Goal: Task Accomplishment & Management: Complete application form

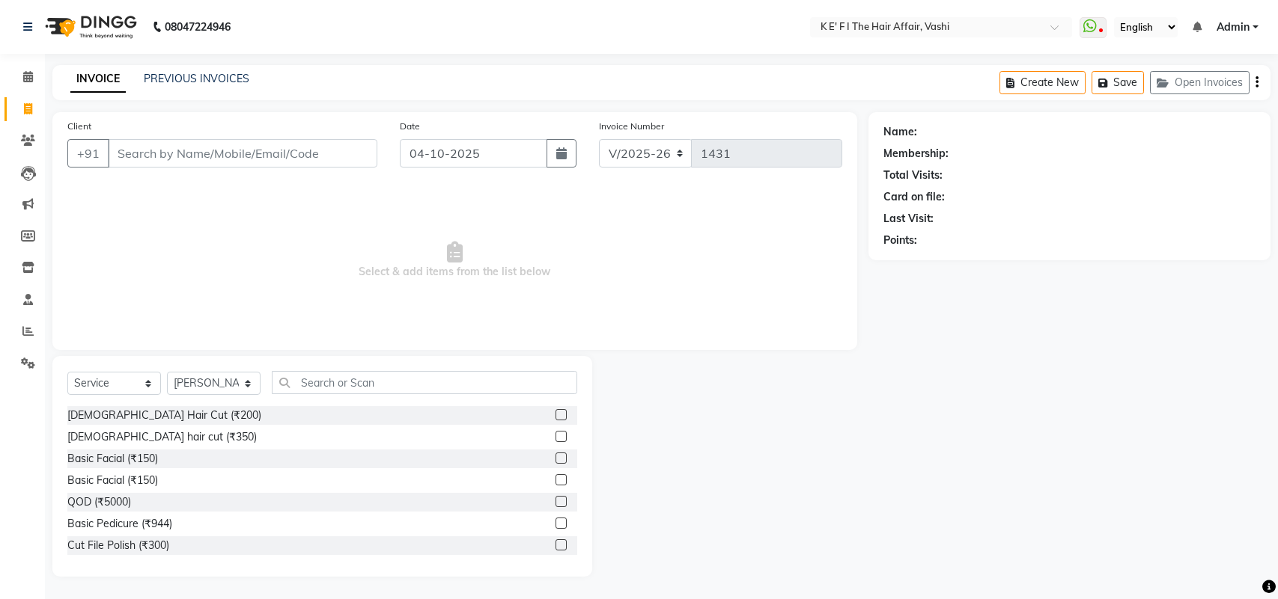
select select "6025"
select select "service"
select select "43807"
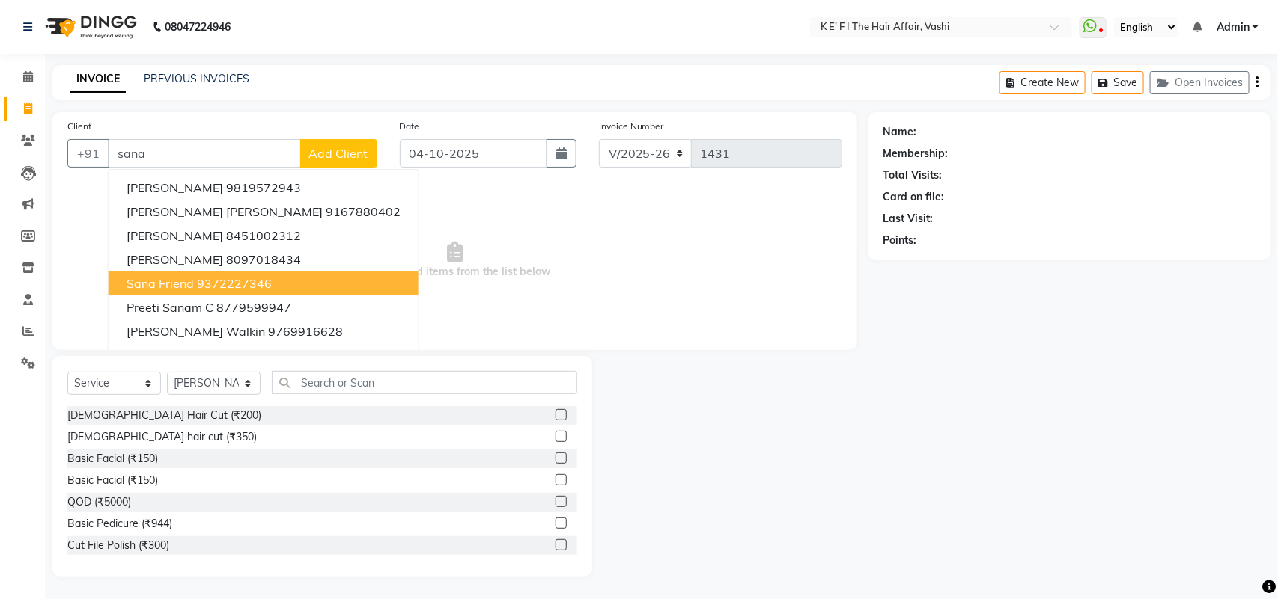
click at [238, 278] on ngb-highlight "9372227346" at bounding box center [234, 283] width 75 height 15
type input "9372227346"
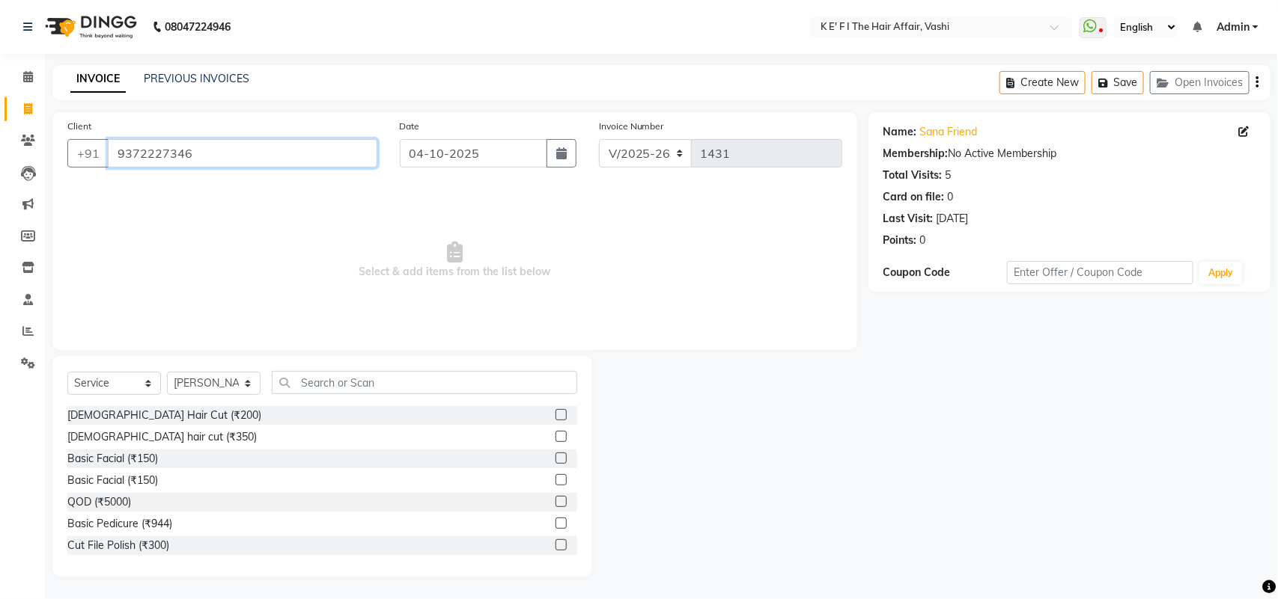
click at [157, 150] on input "9372227346" at bounding box center [242, 153] width 269 height 28
click at [34, 144] on icon at bounding box center [28, 140] width 14 height 11
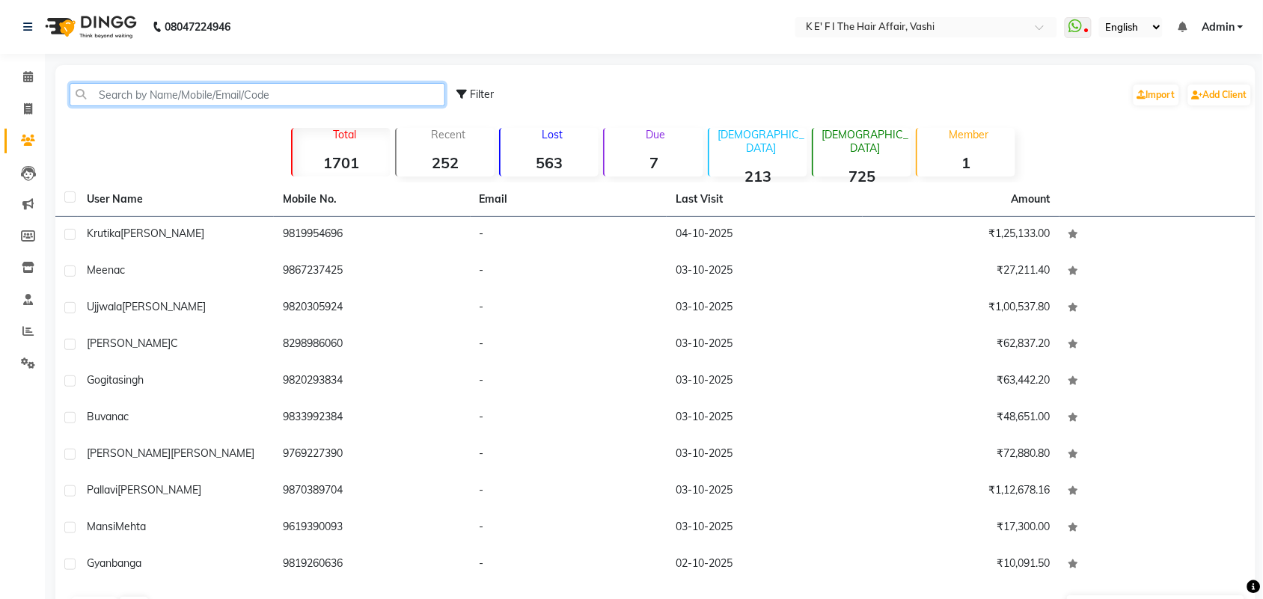
click at [157, 88] on input "text" at bounding box center [258, 94] width 376 height 23
paste input "9372227346"
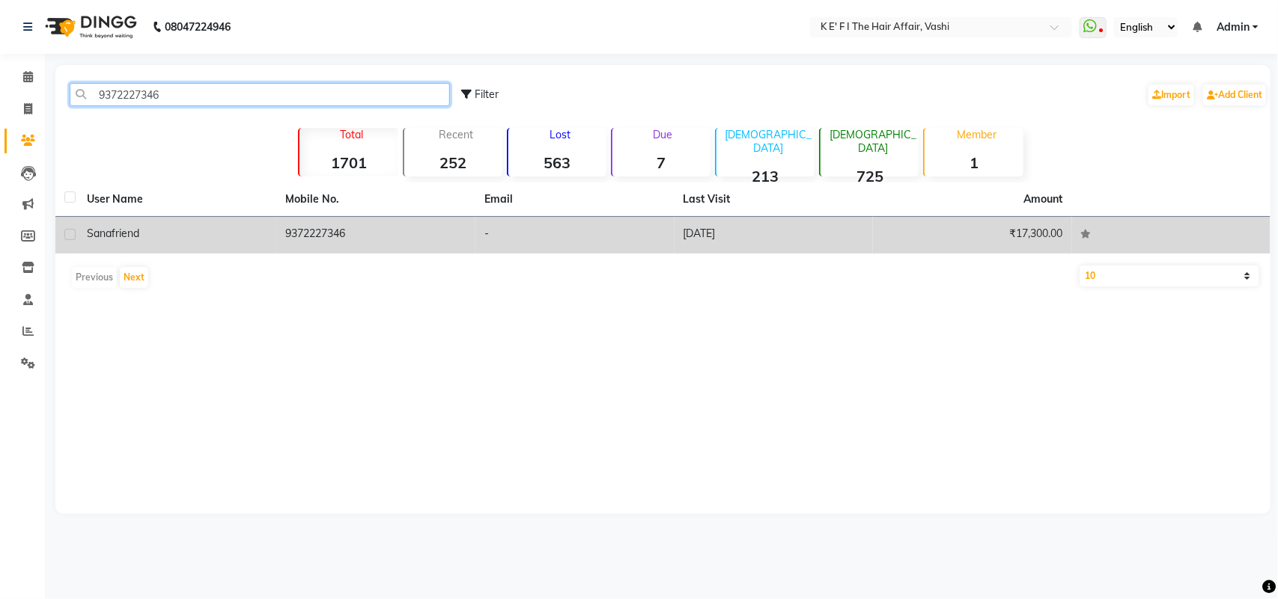
type input "9372227346"
click at [189, 231] on div "sana friend" at bounding box center [177, 234] width 181 height 16
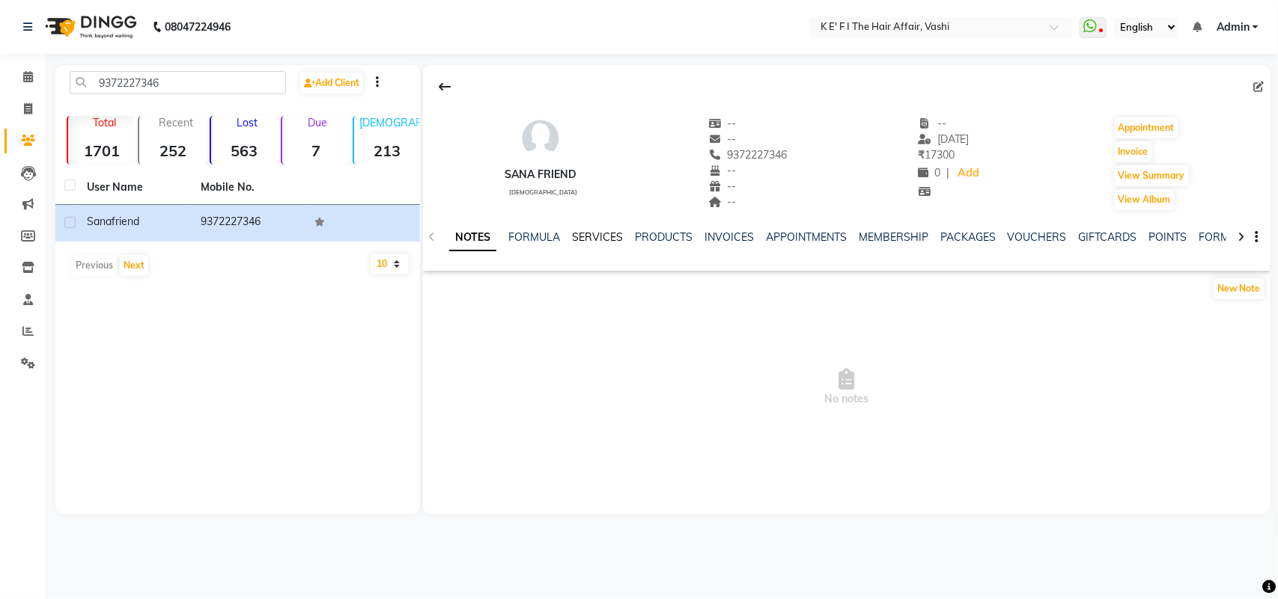
click at [574, 232] on link "SERVICES" at bounding box center [597, 237] width 51 height 13
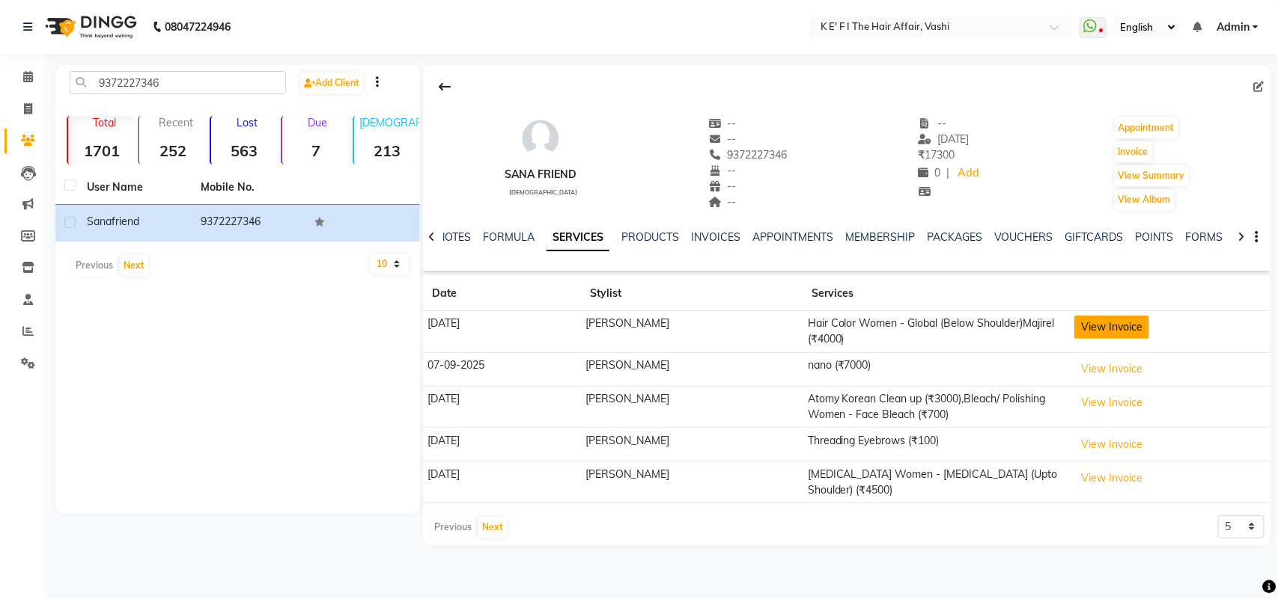
click at [1091, 320] on button "View Invoice" at bounding box center [1111, 327] width 75 height 23
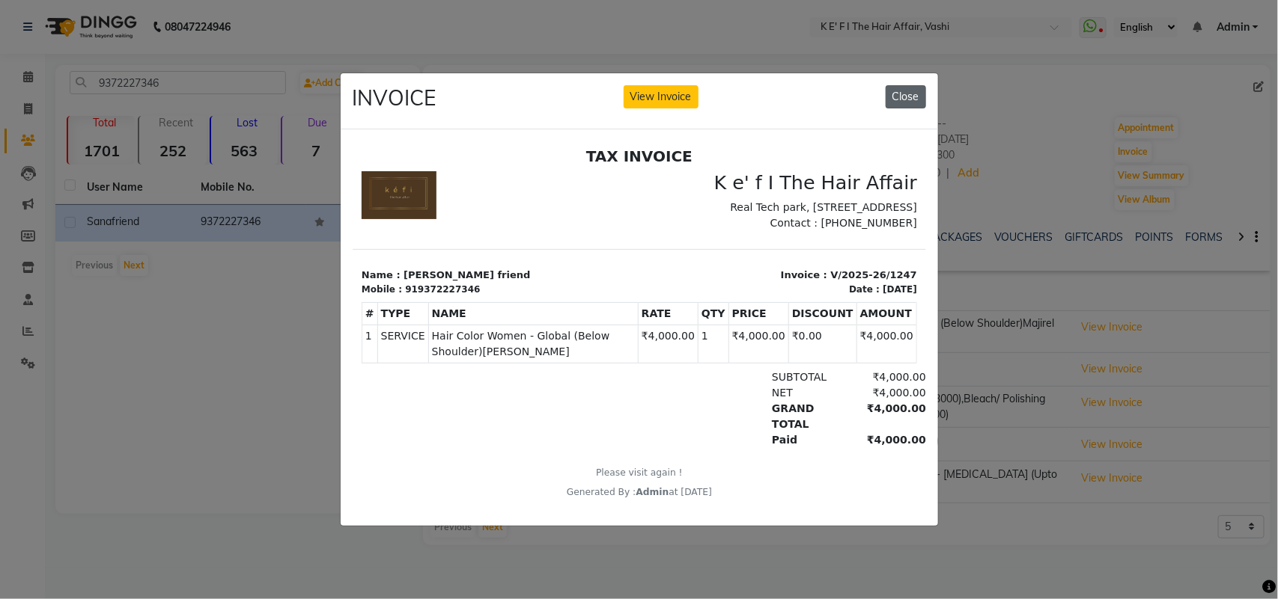
click at [900, 96] on button "Close" at bounding box center [905, 96] width 40 height 23
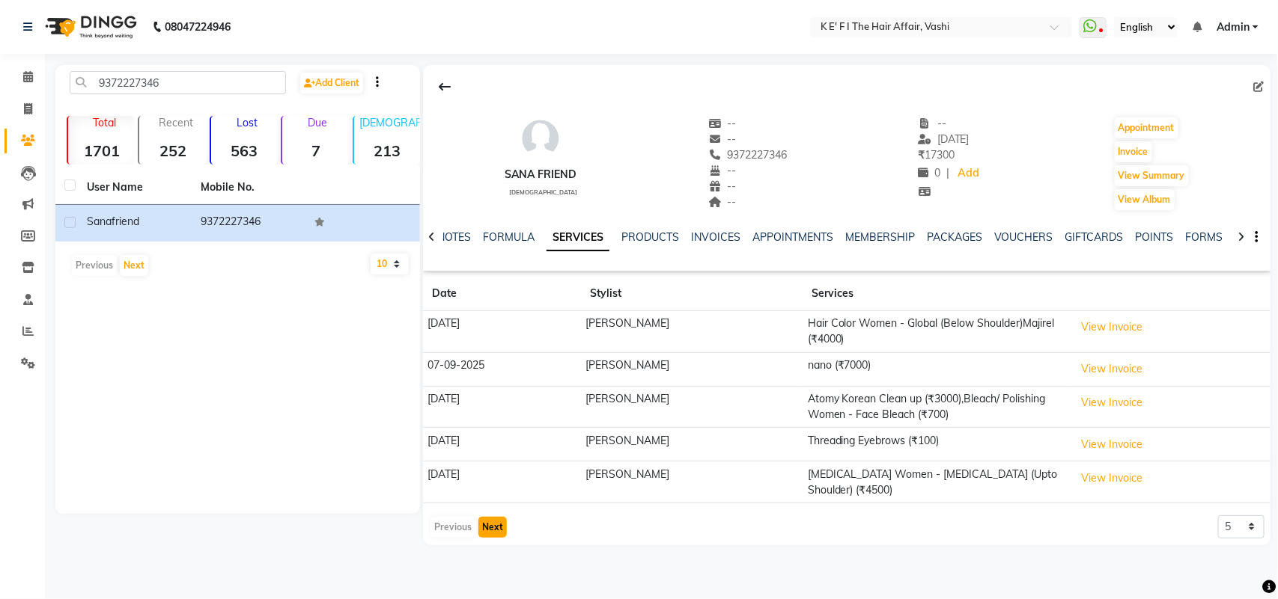
click at [495, 528] on button "Next" at bounding box center [492, 527] width 28 height 21
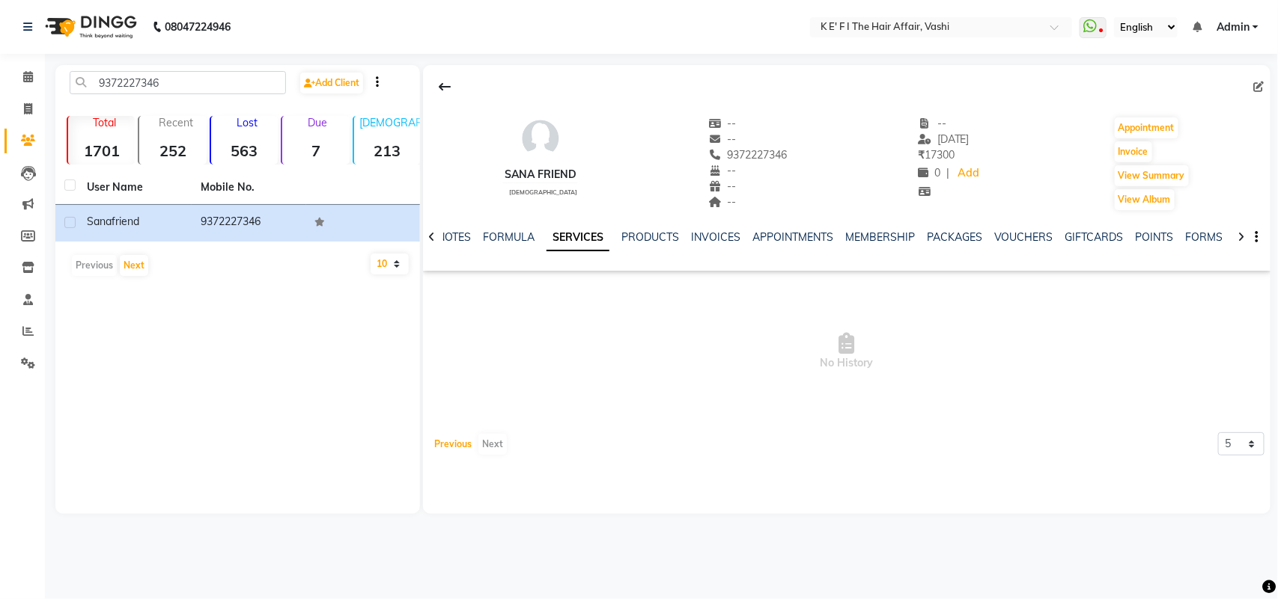
click at [457, 447] on button "Previous" at bounding box center [452, 444] width 45 height 21
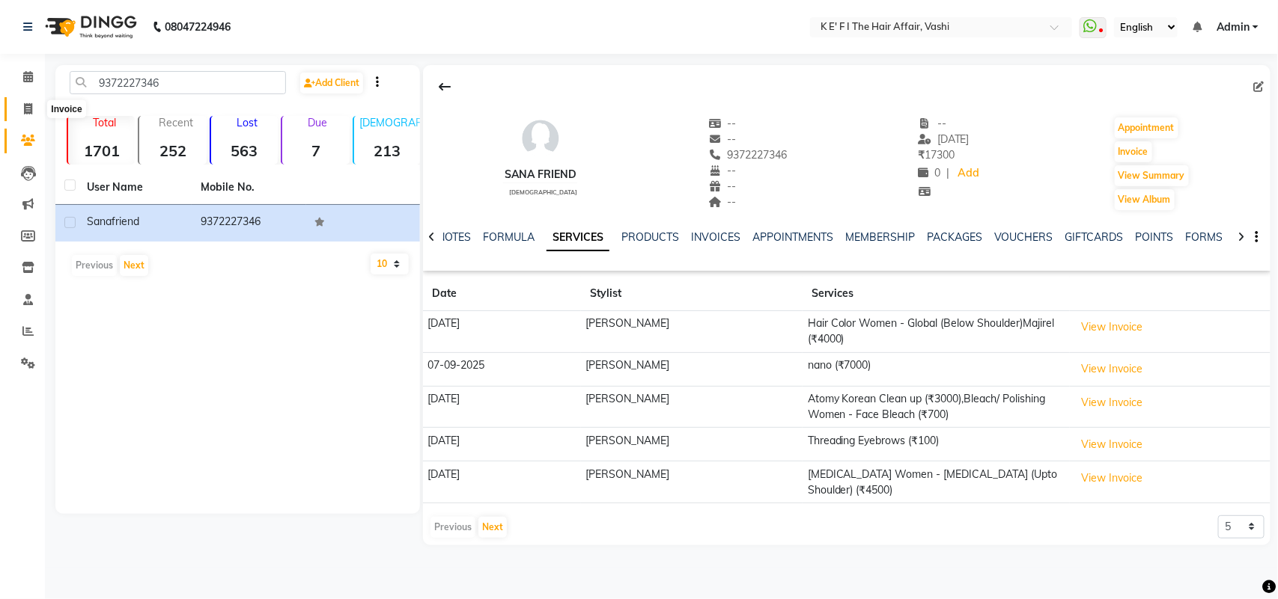
click at [28, 112] on span at bounding box center [28, 109] width 26 height 17
select select "6025"
select select "service"
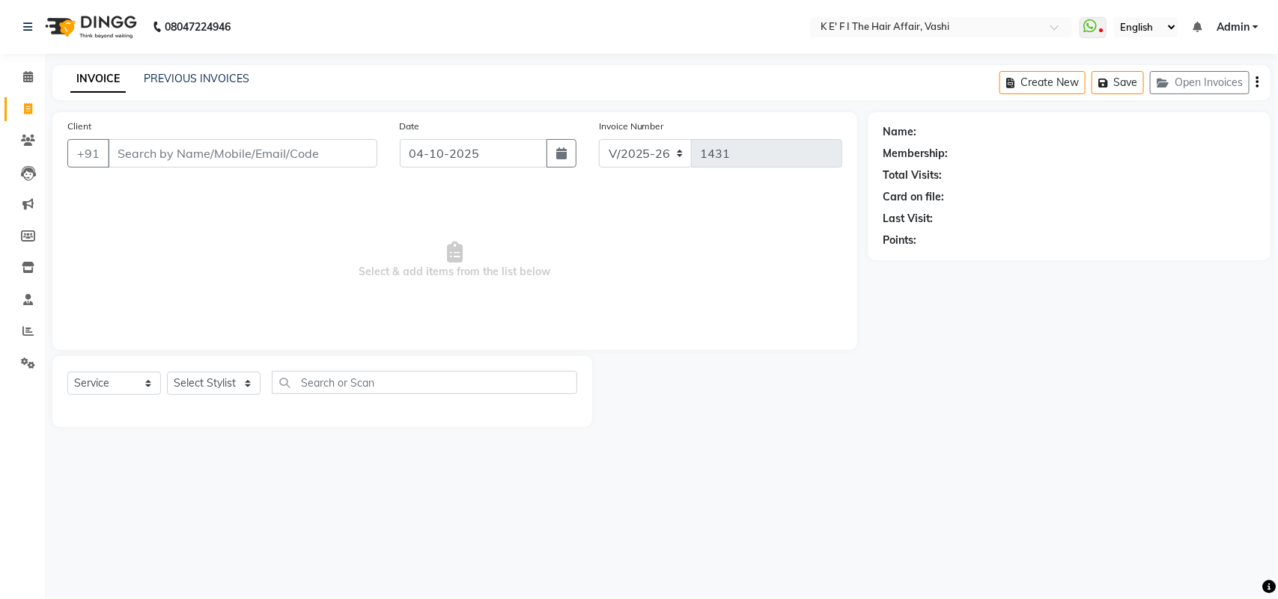
select select "43807"
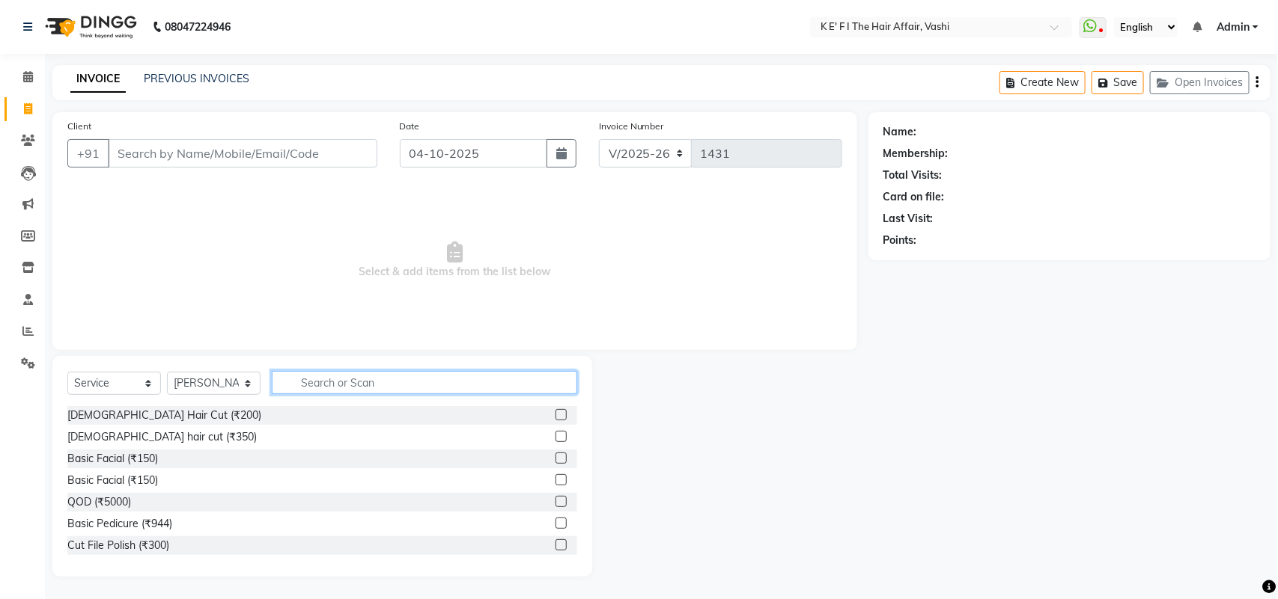
click at [348, 380] on input "text" at bounding box center [424, 382] width 305 height 23
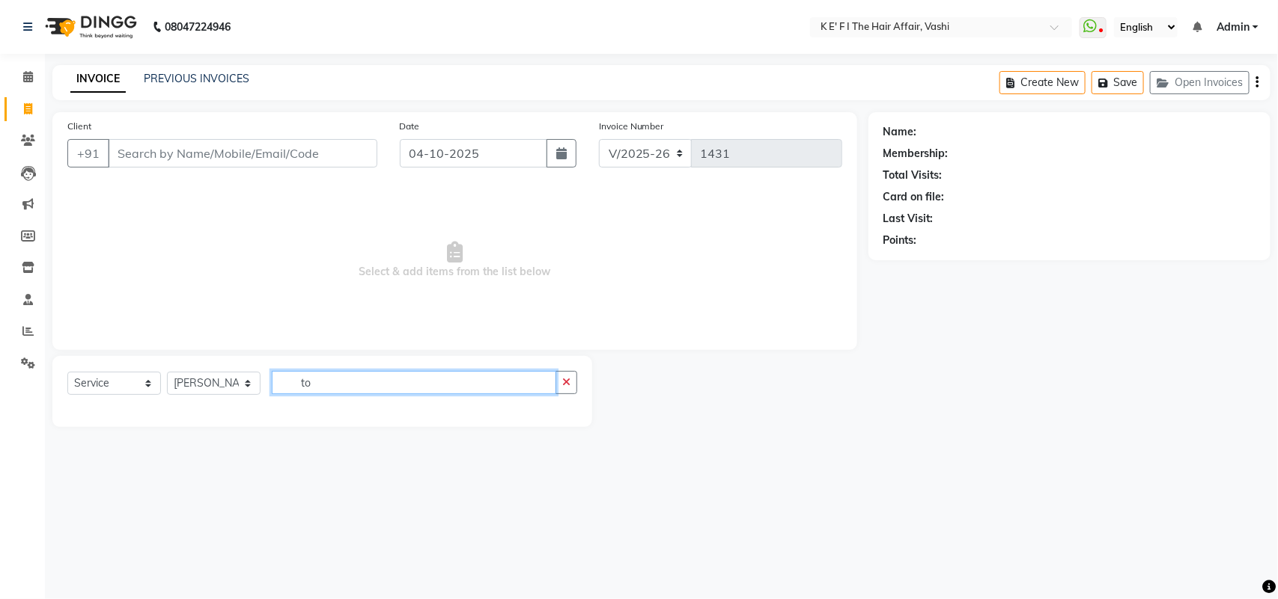
type input "t"
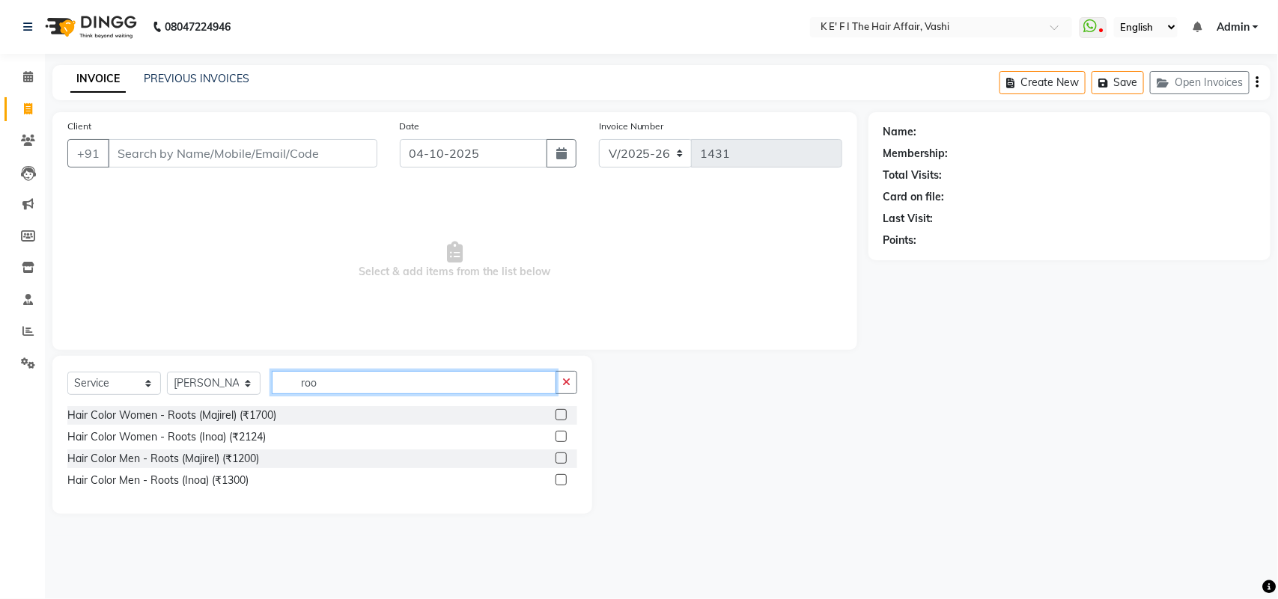
type input "roo"
click at [556, 413] on label at bounding box center [560, 414] width 11 height 11
click at [556, 413] on input "checkbox" at bounding box center [560, 416] width 10 height 10
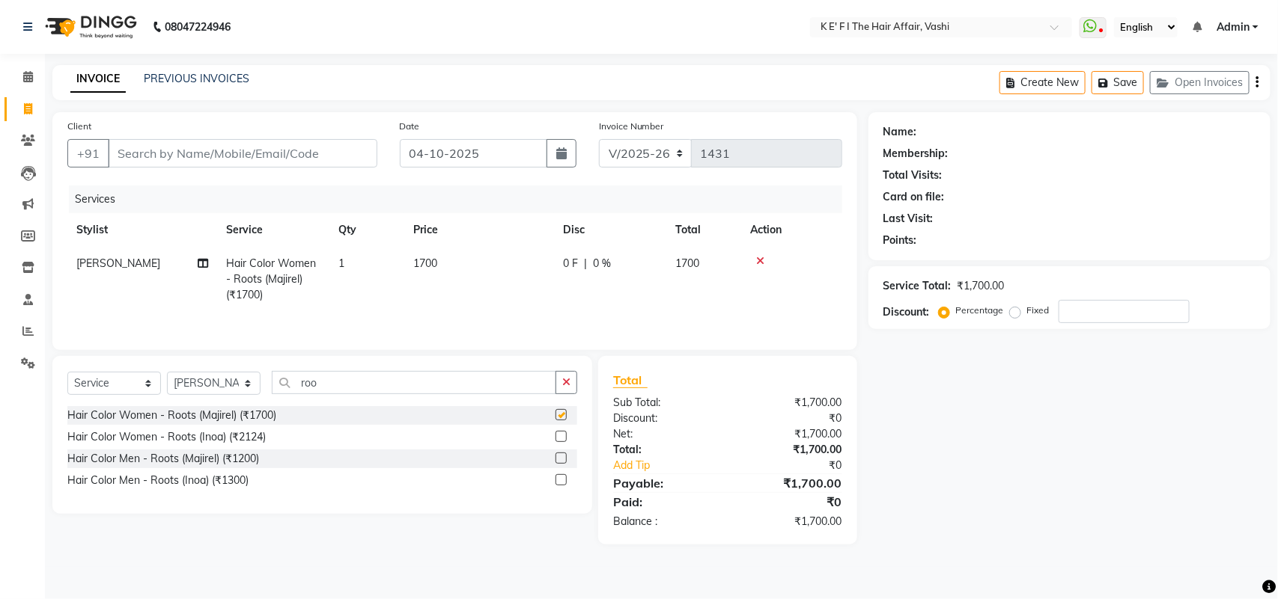
checkbox input "false"
click at [222, 383] on select "Select Stylist aayaz [PERSON_NAME] [PERSON_NAME] Athem [PERSON_NAME] [PERSON_NA…" at bounding box center [214, 383] width 94 height 23
select select "44727"
click at [167, 374] on select "Select Stylist aayaz [PERSON_NAME] [PERSON_NAME] Athem [PERSON_NAME] [PERSON_NA…" at bounding box center [214, 383] width 94 height 23
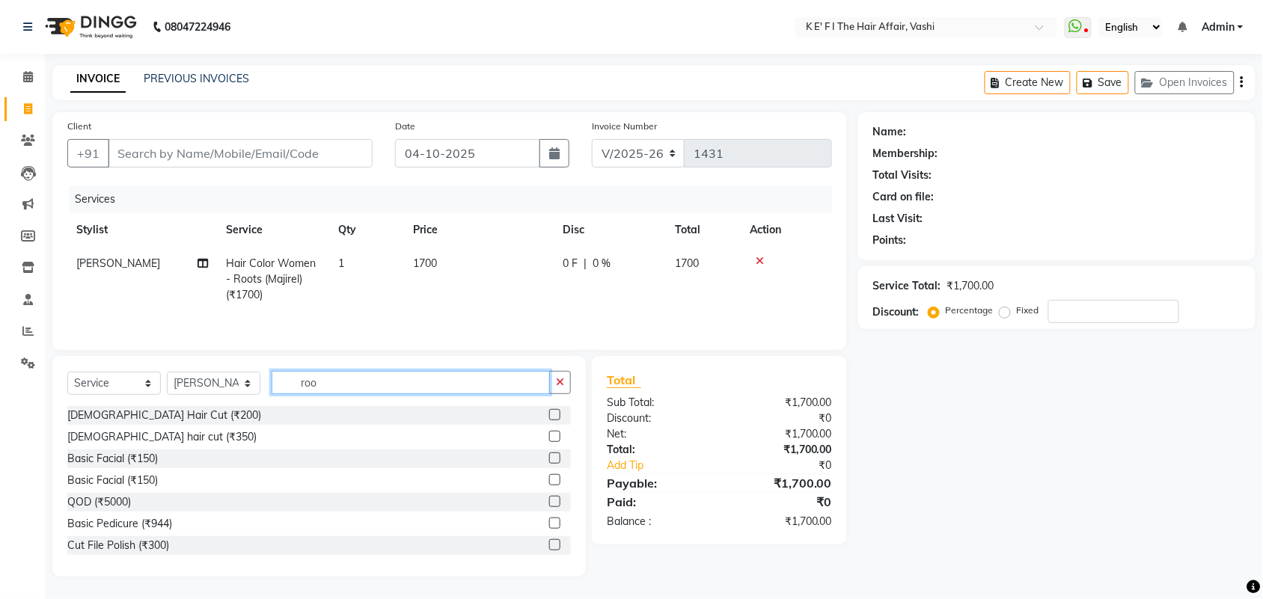
click at [314, 385] on input "roo" at bounding box center [411, 382] width 278 height 23
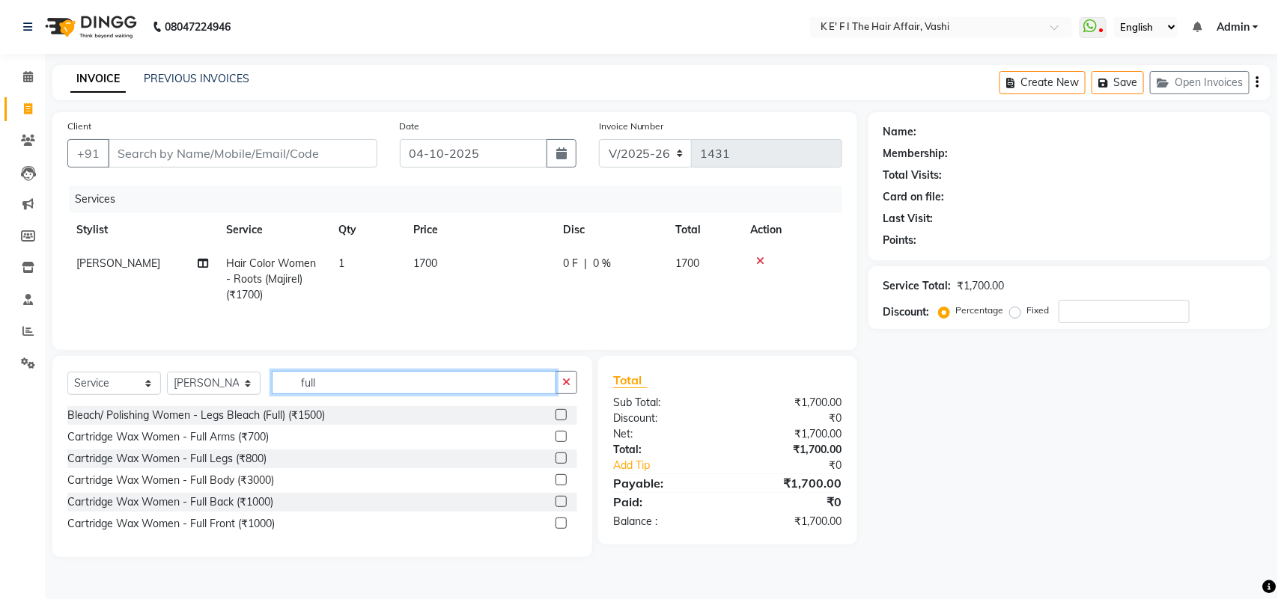
type input "full"
click at [559, 440] on label at bounding box center [560, 436] width 11 height 11
click at [559, 440] on input "checkbox" at bounding box center [560, 438] width 10 height 10
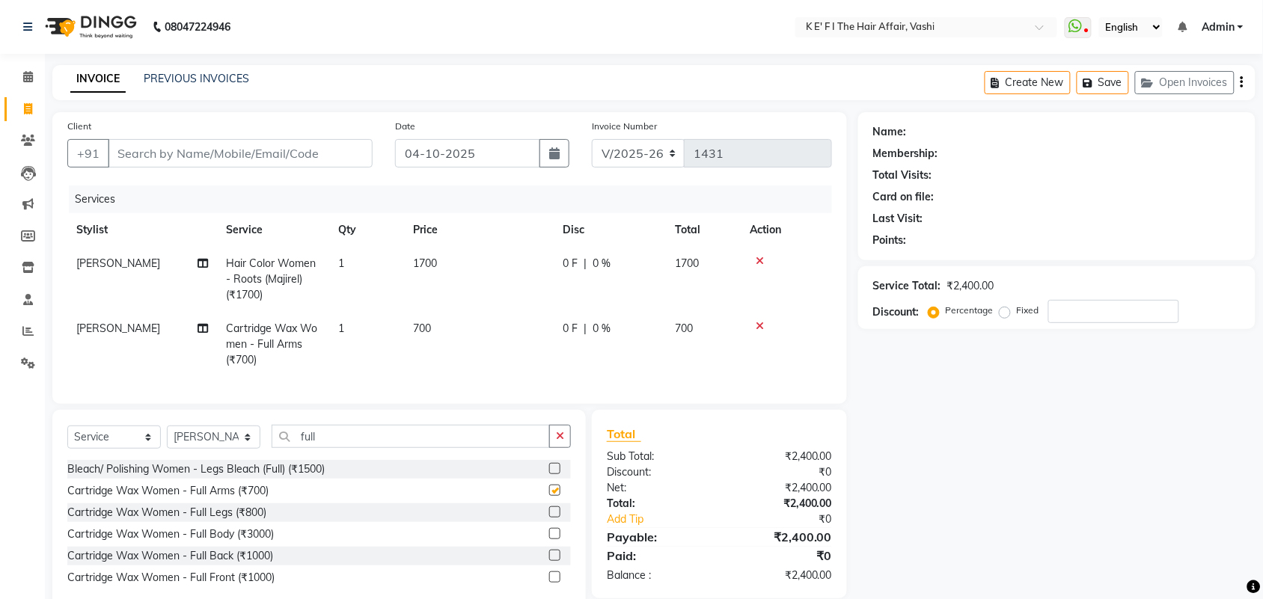
checkbox input "false"
click at [232, 449] on select "Select Stylist aayaz [PERSON_NAME] [PERSON_NAME] Athem [PERSON_NAME] [PERSON_NA…" at bounding box center [214, 437] width 94 height 23
select select "44728"
click at [167, 439] on select "Select Stylist aayaz [PERSON_NAME] [PERSON_NAME] Athem [PERSON_NAME] [PERSON_NA…" at bounding box center [214, 437] width 94 height 23
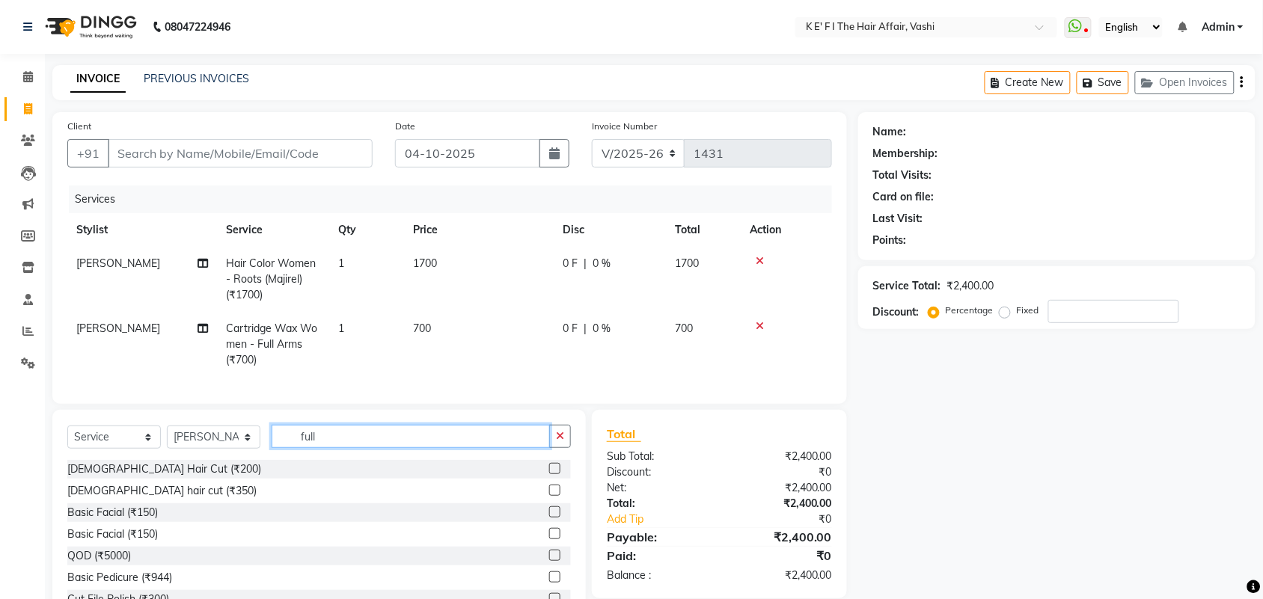
click at [304, 444] on input "full" at bounding box center [411, 436] width 278 height 23
click at [333, 448] on input "full" at bounding box center [411, 436] width 278 height 23
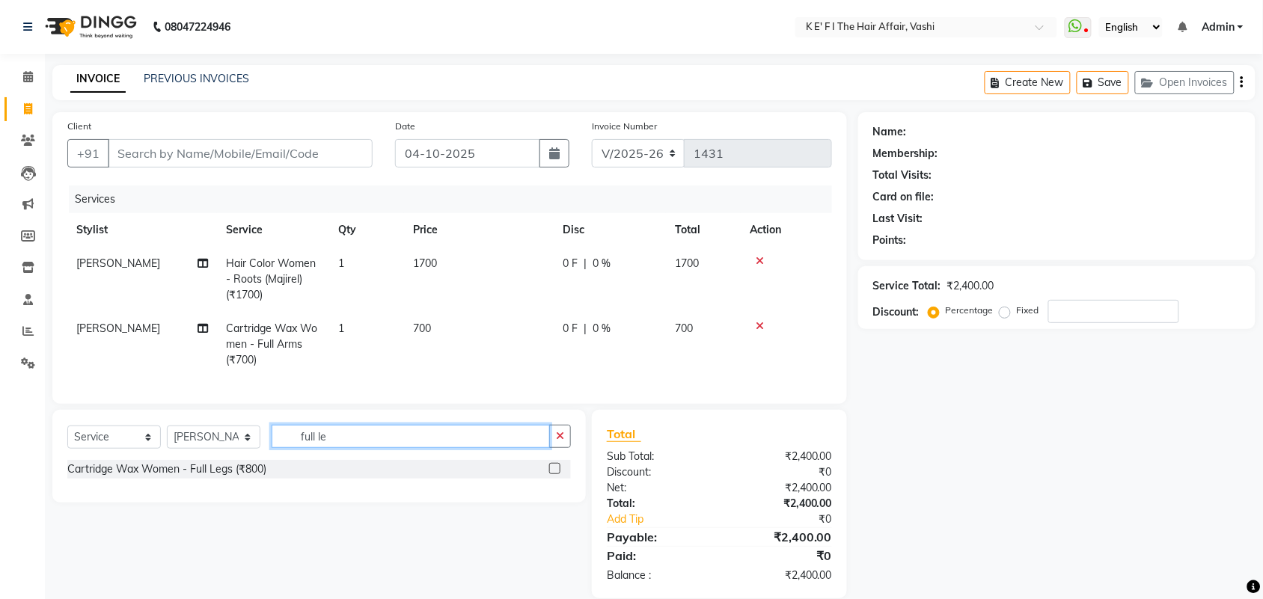
type input "full le"
click at [555, 474] on label at bounding box center [554, 468] width 11 height 11
click at [555, 474] on input "checkbox" at bounding box center [554, 470] width 10 height 10
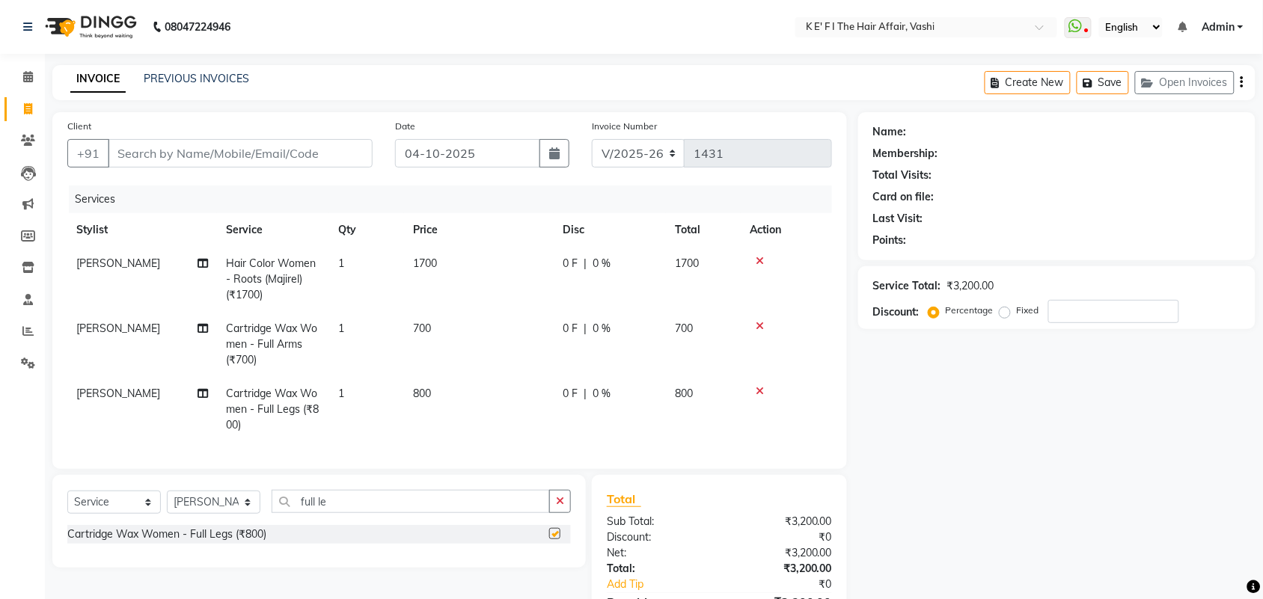
checkbox input "false"
click at [312, 513] on input "full le" at bounding box center [411, 501] width 278 height 23
type input "und"
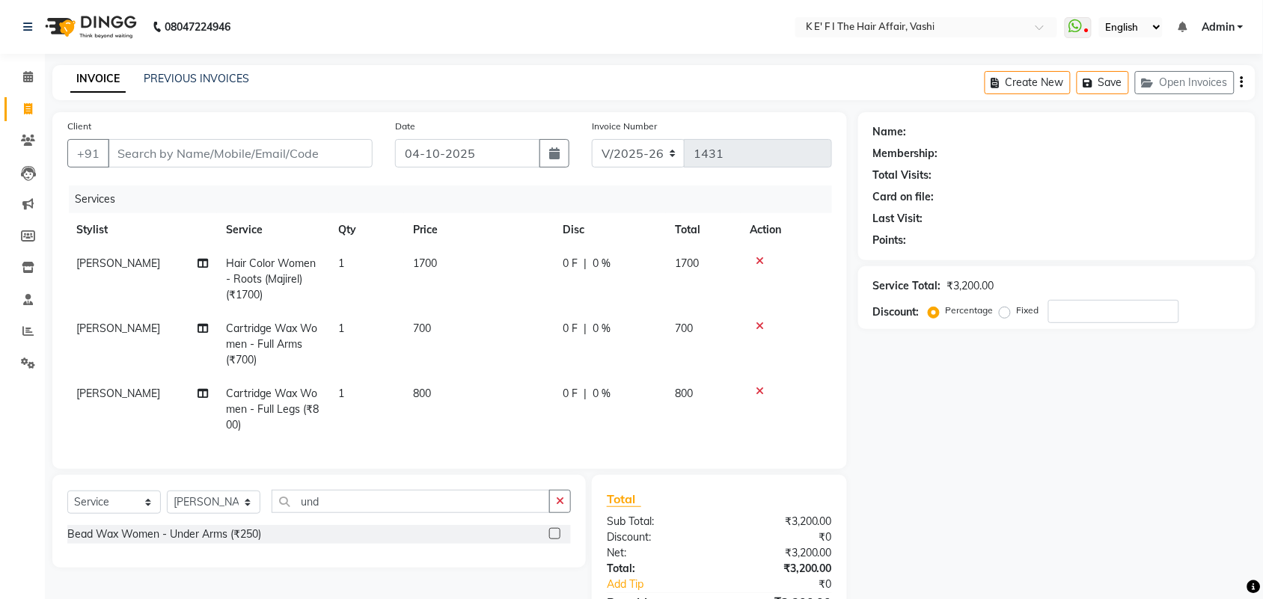
click at [555, 540] on label at bounding box center [554, 533] width 11 height 11
click at [555, 540] on input "checkbox" at bounding box center [554, 535] width 10 height 10
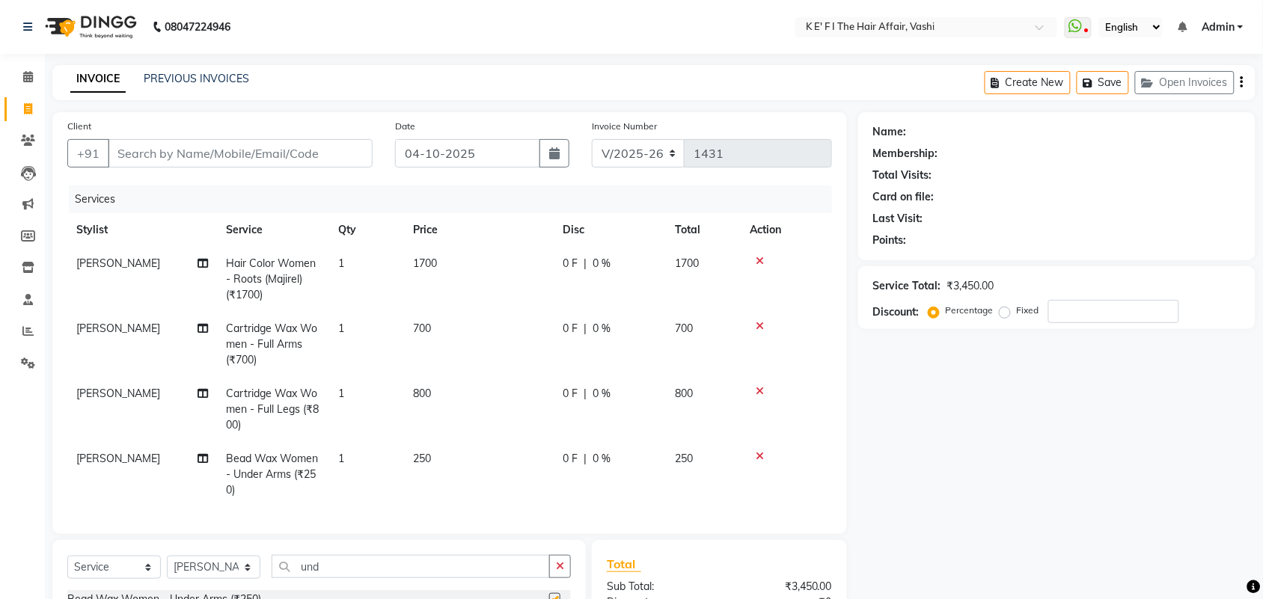
checkbox input "false"
click at [308, 579] on input "und" at bounding box center [411, 566] width 278 height 23
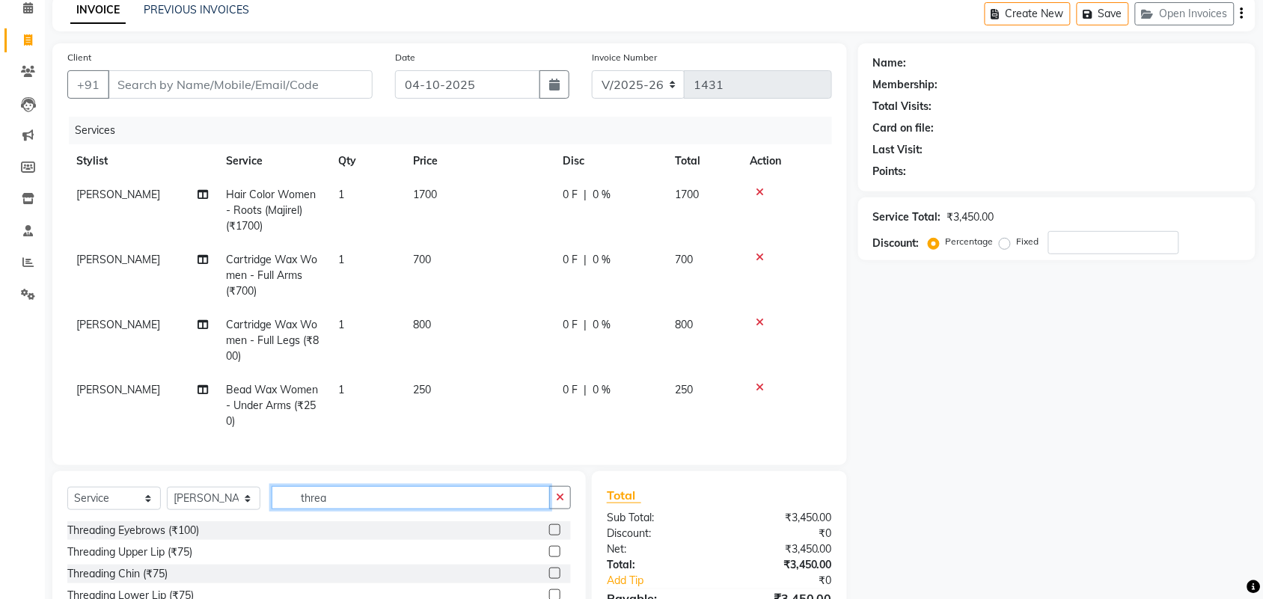
scroll to position [178, 0]
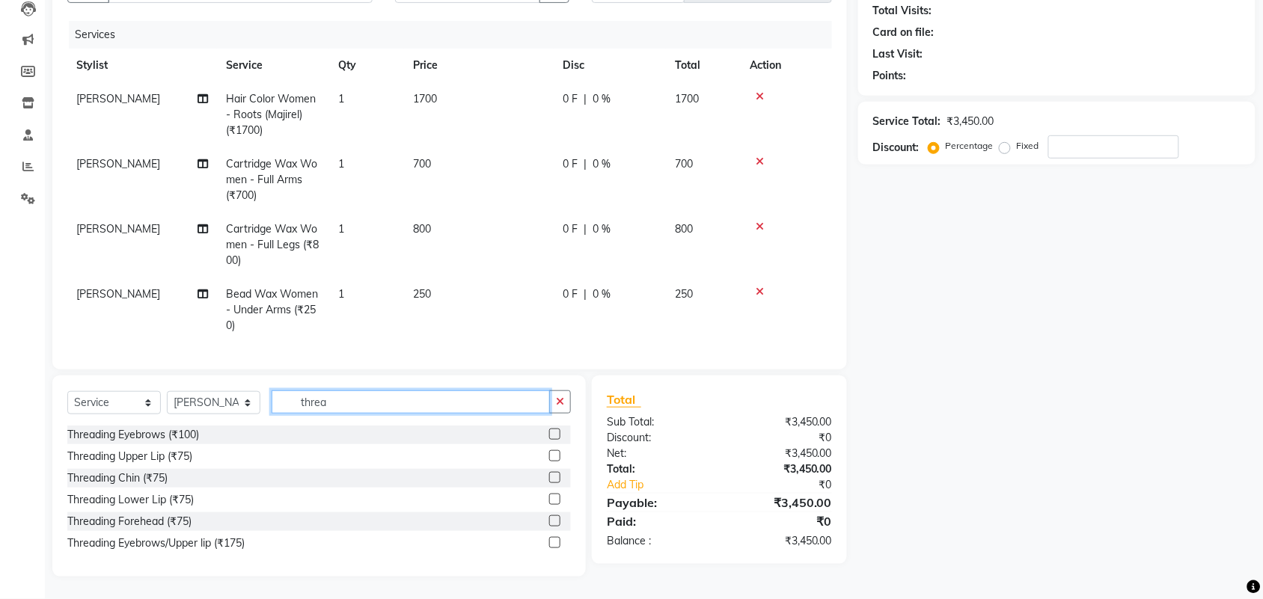
type input "threa"
click at [561, 430] on div at bounding box center [560, 435] width 22 height 19
click at [555, 432] on label at bounding box center [554, 434] width 11 height 11
click at [555, 432] on input "checkbox" at bounding box center [554, 435] width 10 height 10
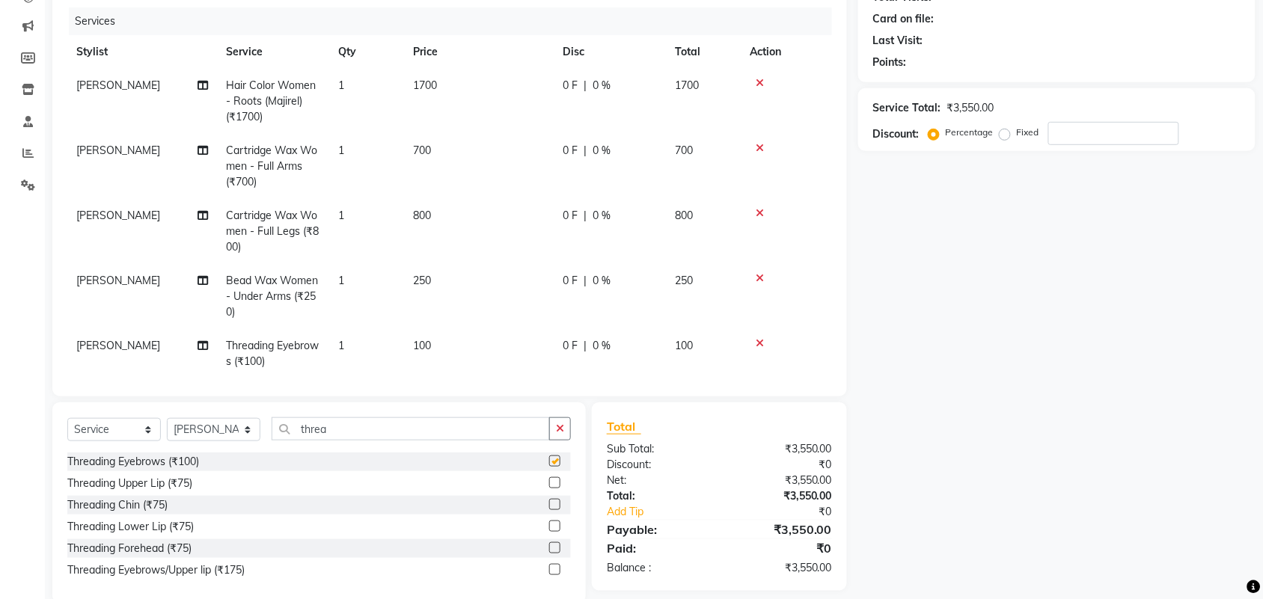
checkbox input "false"
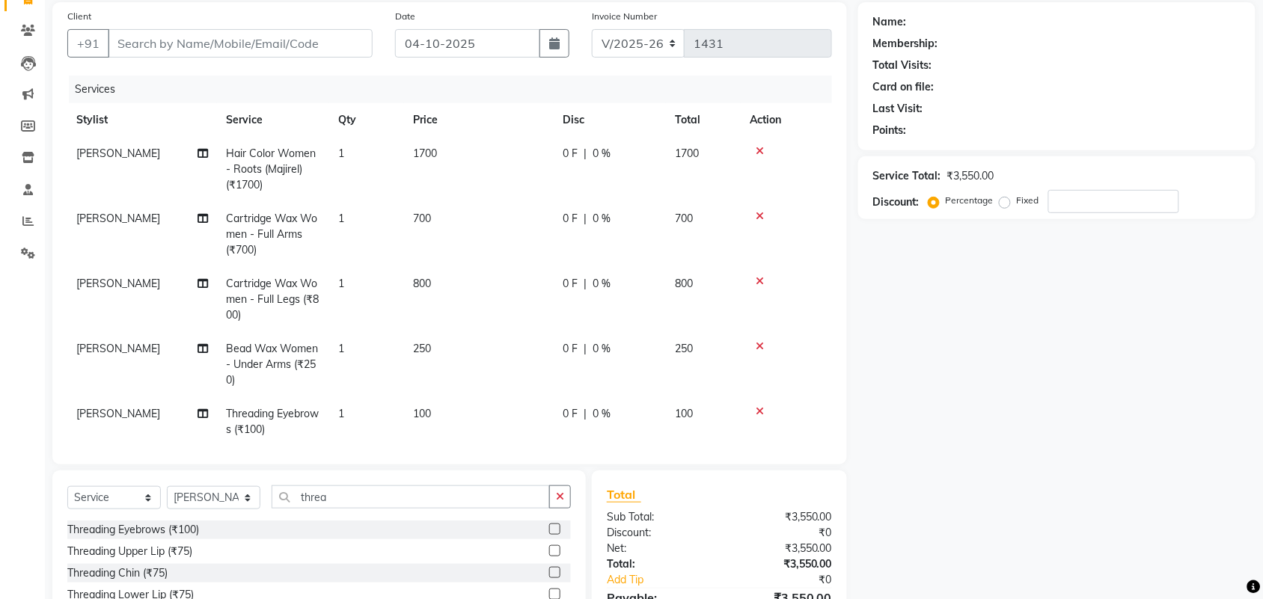
scroll to position [204, 0]
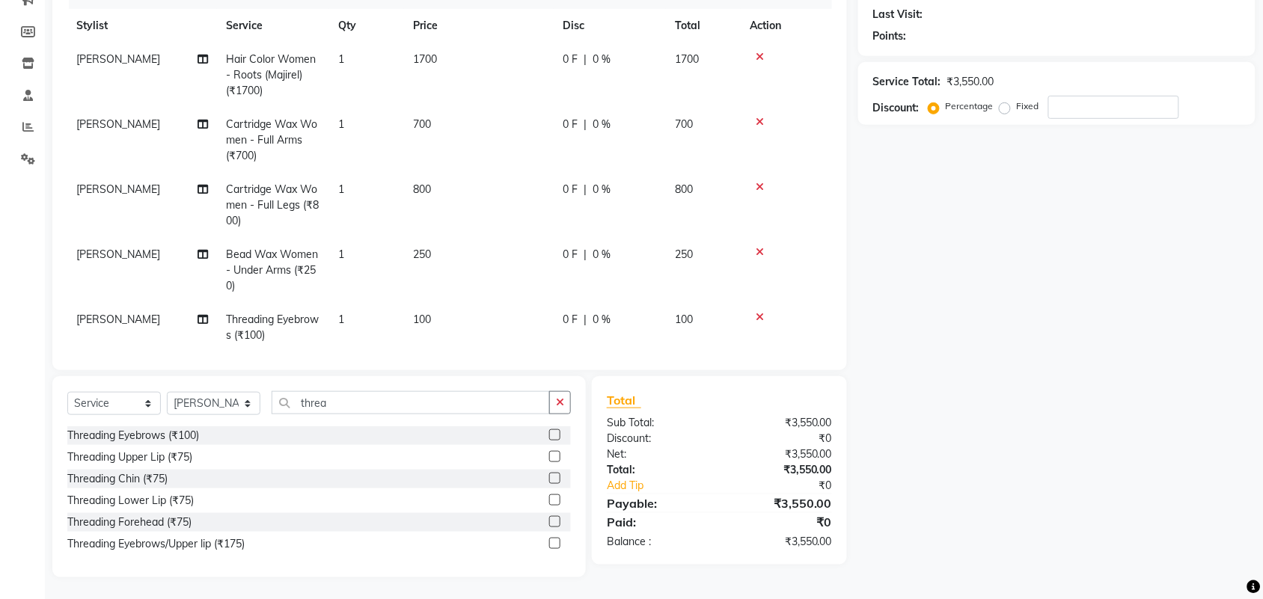
click at [429, 183] on span "800" at bounding box center [422, 189] width 18 height 13
select select "44728"
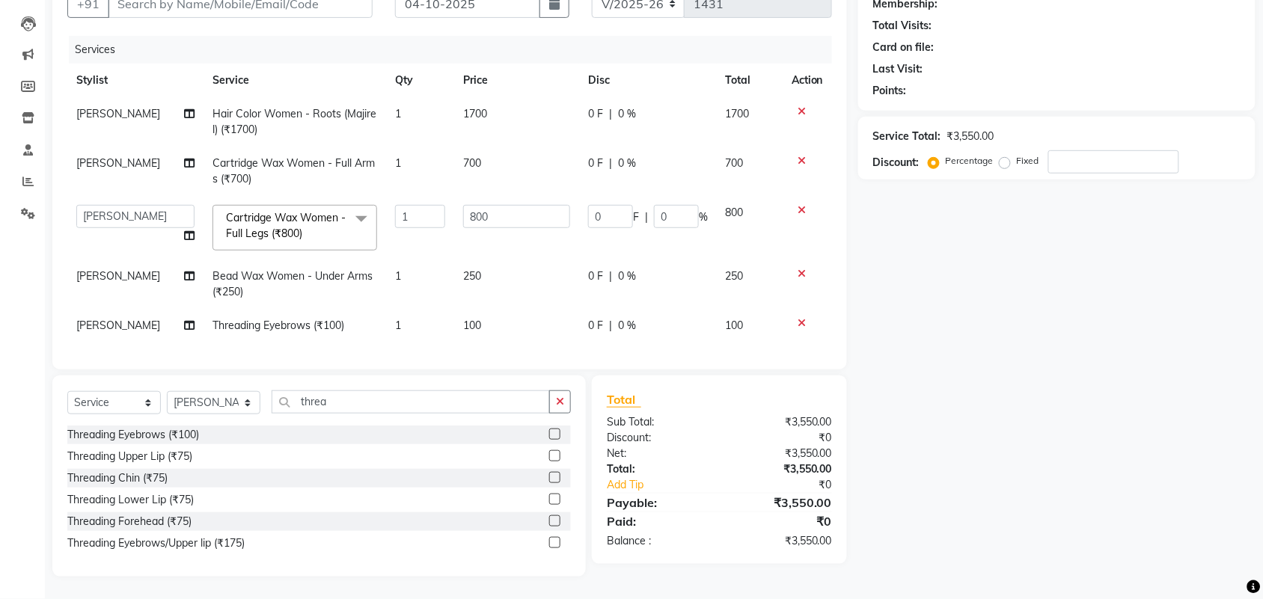
scroll to position [163, 0]
click at [466, 210] on input "800" at bounding box center [516, 216] width 107 height 23
type input "852"
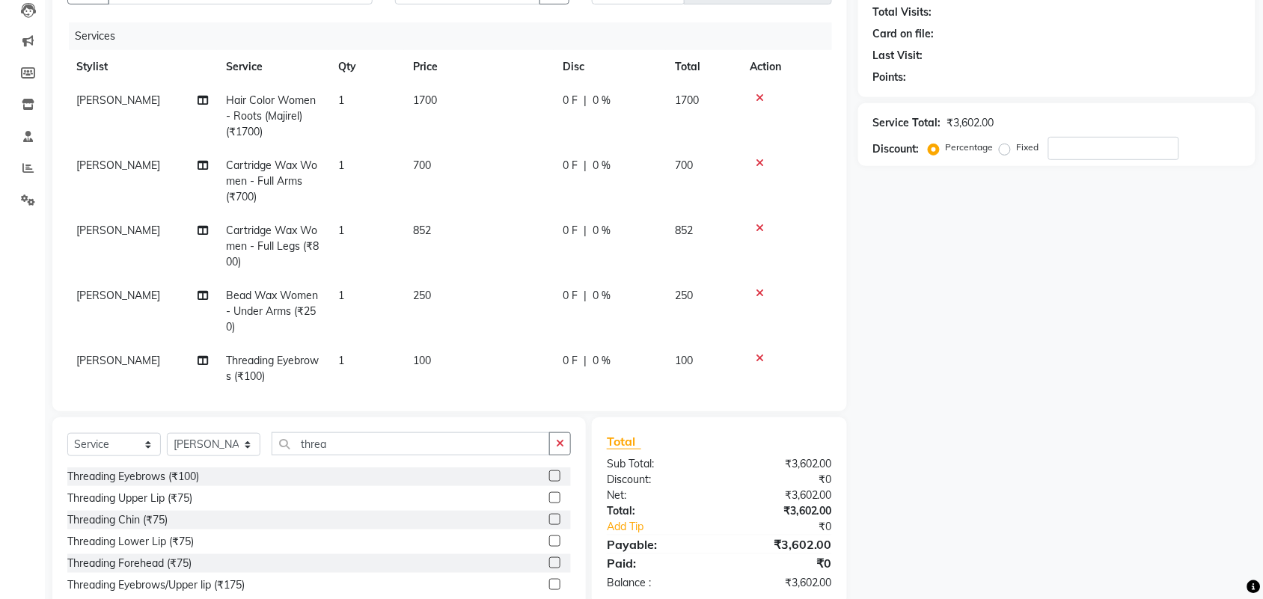
click at [757, 162] on icon at bounding box center [760, 163] width 8 height 10
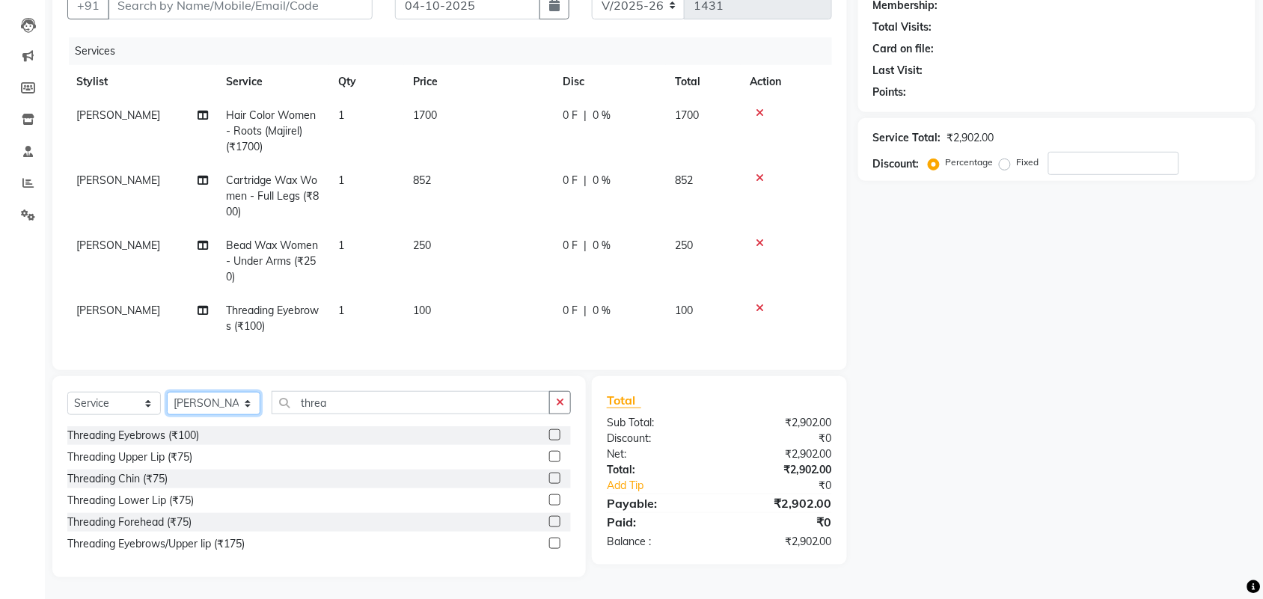
click at [200, 400] on select "Select Stylist aayaz [PERSON_NAME] [PERSON_NAME] Athem [PERSON_NAME] [PERSON_NA…" at bounding box center [214, 403] width 94 height 23
click at [290, 189] on span "Cartridge Wax Women - Full Legs (₹800)" at bounding box center [272, 196] width 93 height 45
select select "44728"
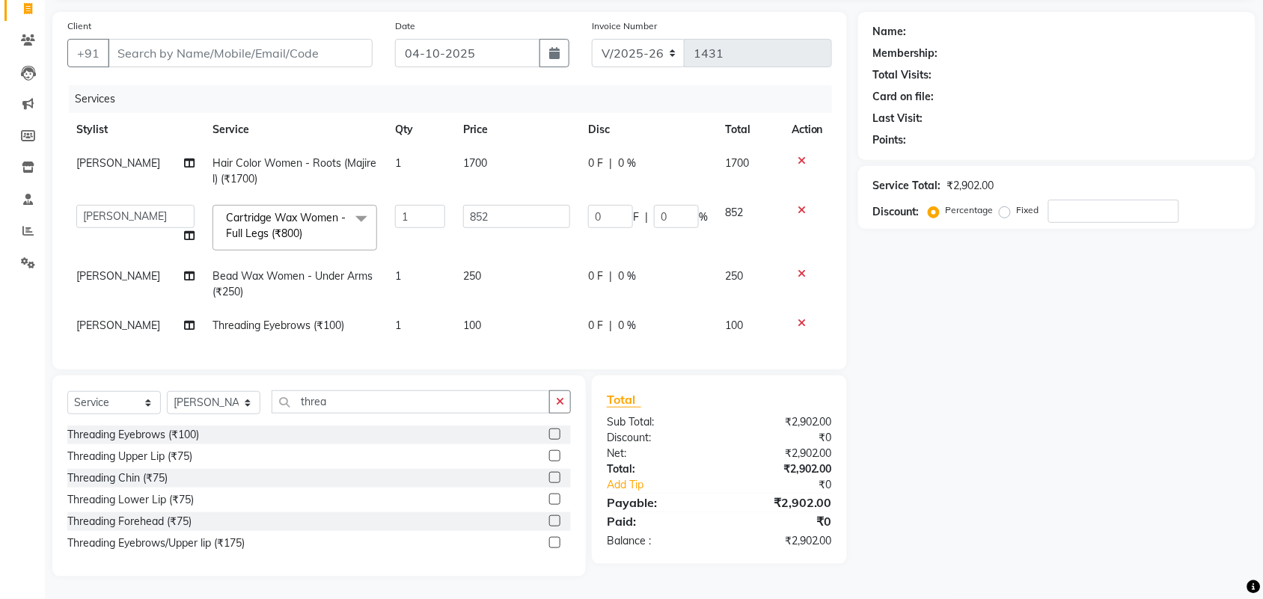
click at [299, 196] on td "Cartridge Wax Women - Full Legs (₹800) x [DEMOGRAPHIC_DATA] Hair Cut (₹200) [DE…" at bounding box center [295, 228] width 183 height 64
click at [302, 227] on link "x" at bounding box center [305, 233] width 7 height 13
checkbox input "false"
type input "0"
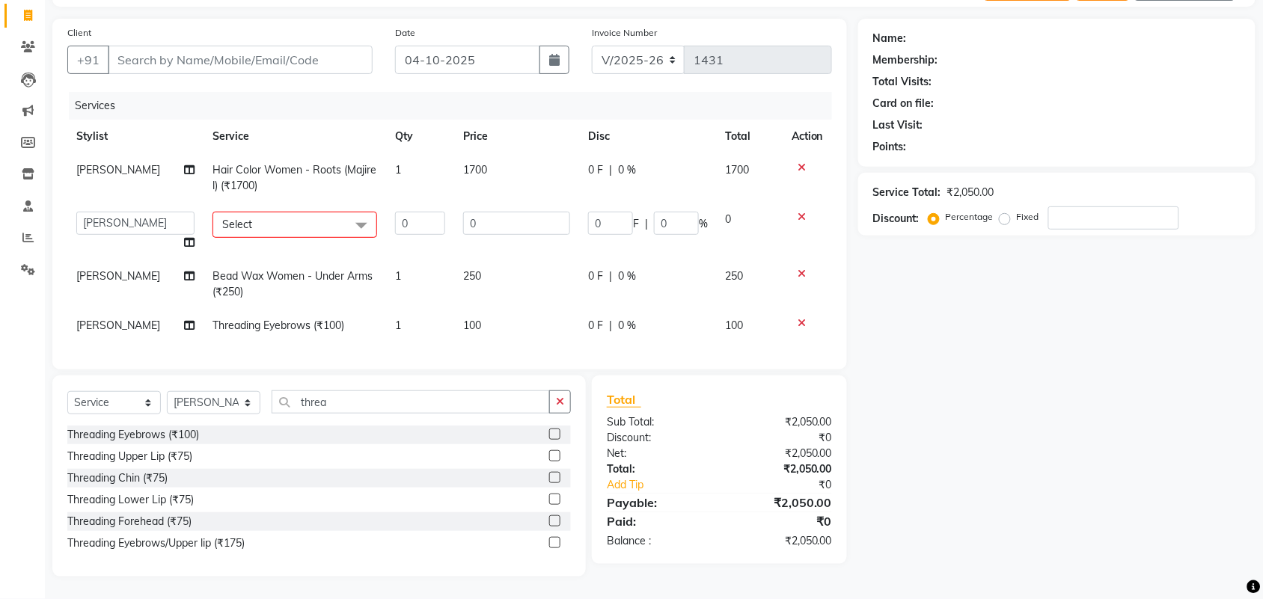
click at [301, 214] on span "Select" at bounding box center [295, 225] width 165 height 26
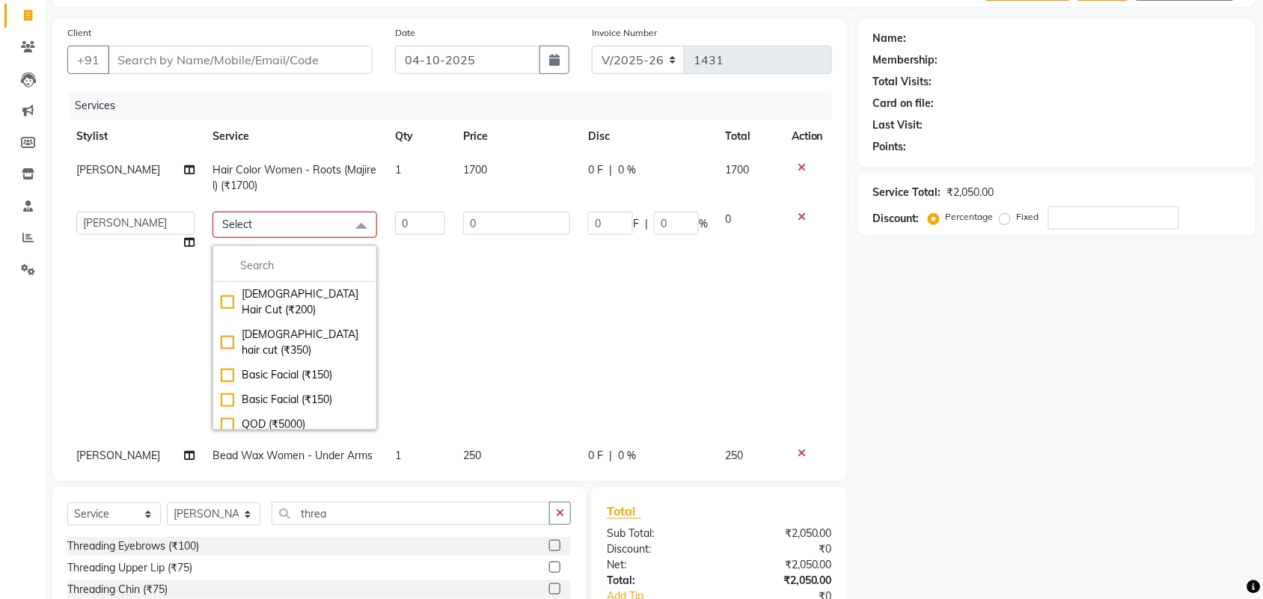
scroll to position [114, 0]
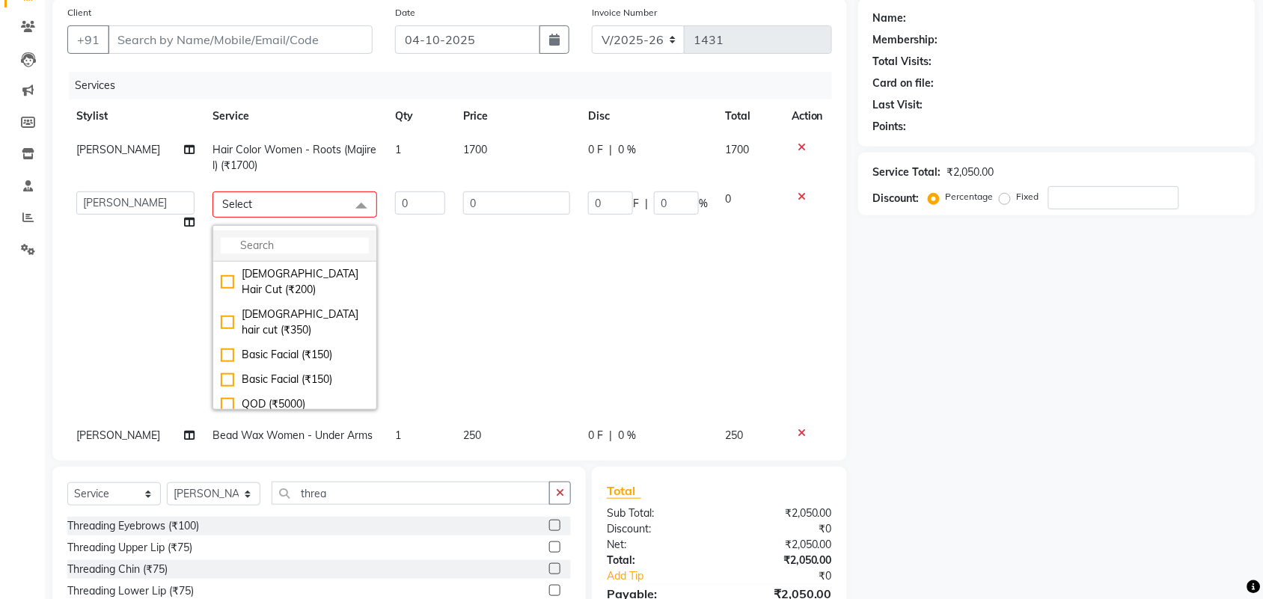
click at [286, 238] on input "multiselect-search" at bounding box center [295, 246] width 148 height 16
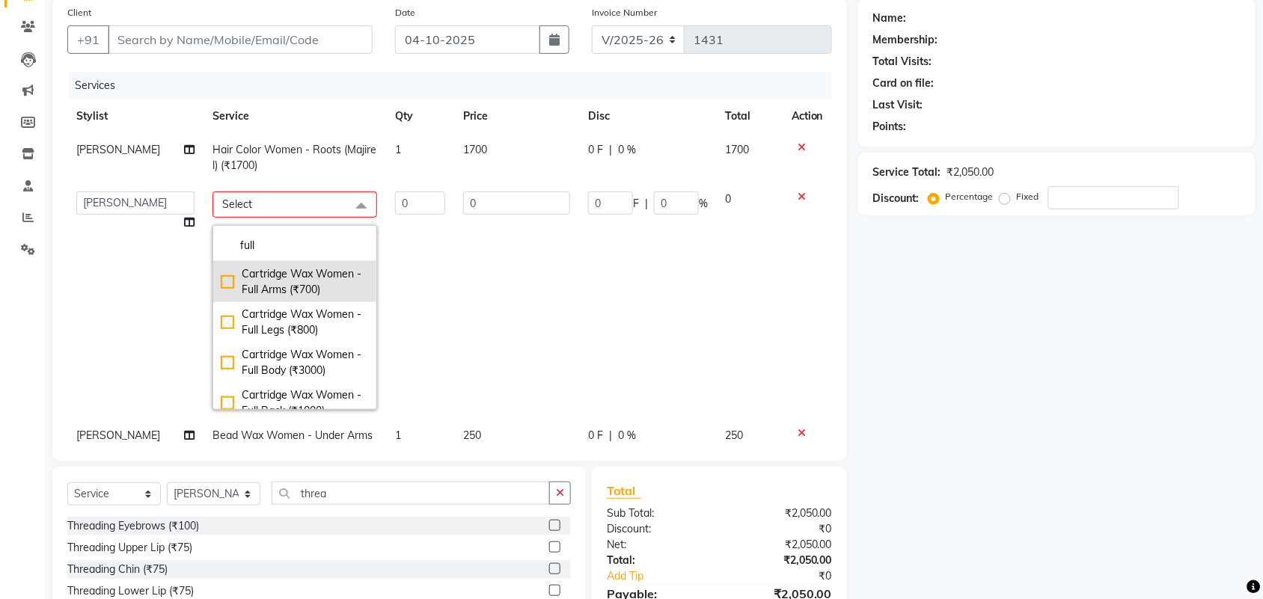
type input "full"
click at [221, 284] on div "Cartridge Wax Women - Full Arms (₹700)" at bounding box center [295, 281] width 148 height 31
checkbox input "true"
type input "1"
type input "700"
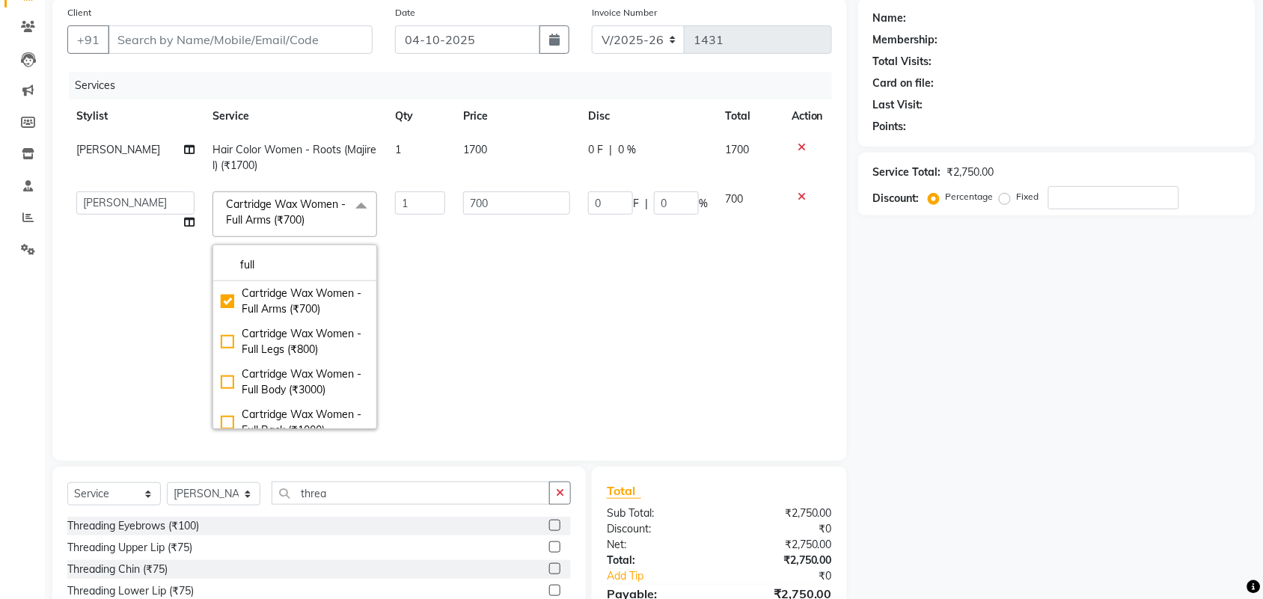
click at [579, 328] on td "0 F | 0 %" at bounding box center [648, 311] width 138 height 256
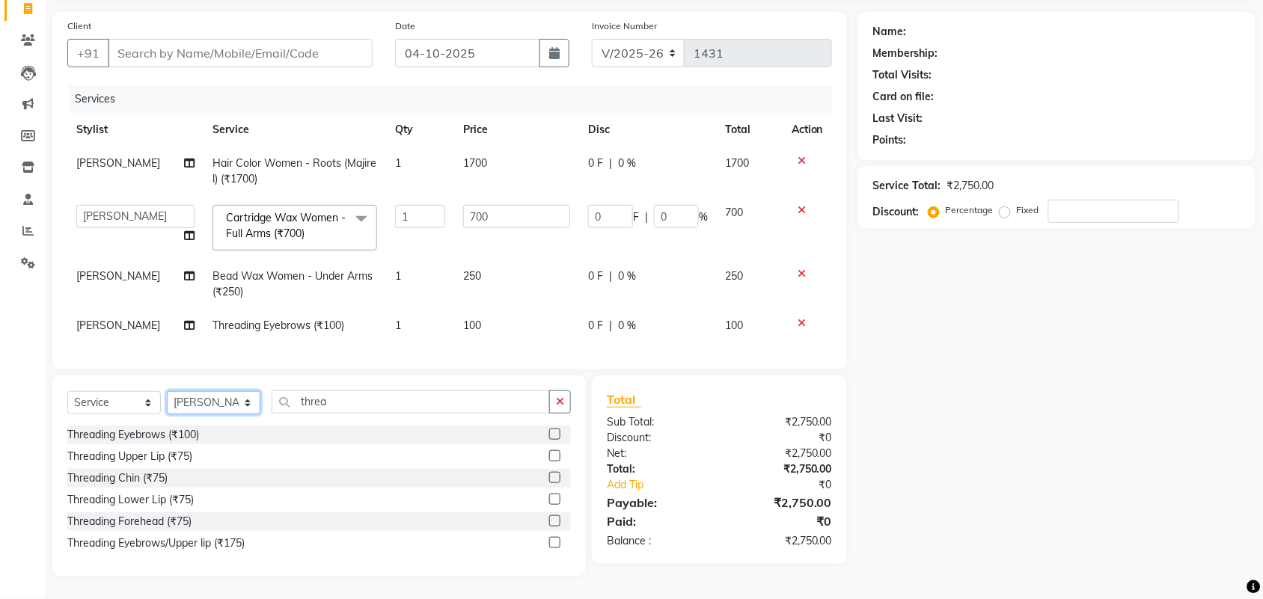
click at [226, 406] on select "Select Stylist aayaz [PERSON_NAME] [PERSON_NAME] Athem [PERSON_NAME] [PERSON_NA…" at bounding box center [214, 402] width 94 height 23
select select "44727"
click at [167, 391] on select "Select Stylist aayaz [PERSON_NAME] [PERSON_NAME] Athem [PERSON_NAME] [PERSON_NA…" at bounding box center [214, 402] width 94 height 23
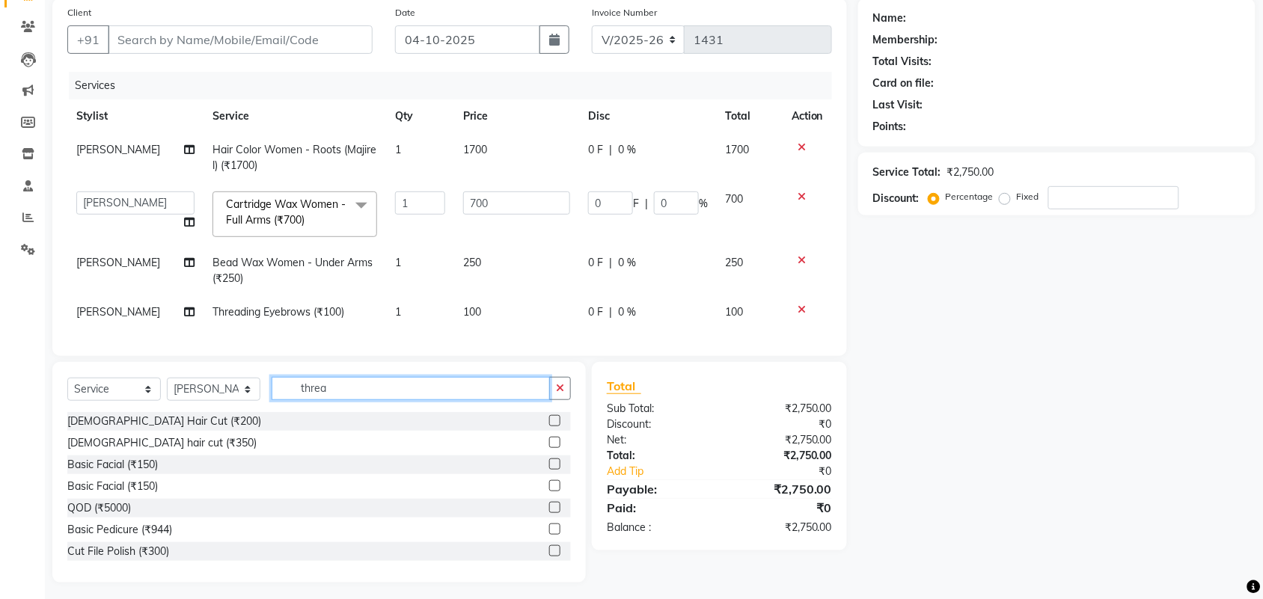
click at [324, 400] on input "threa" at bounding box center [411, 388] width 278 height 23
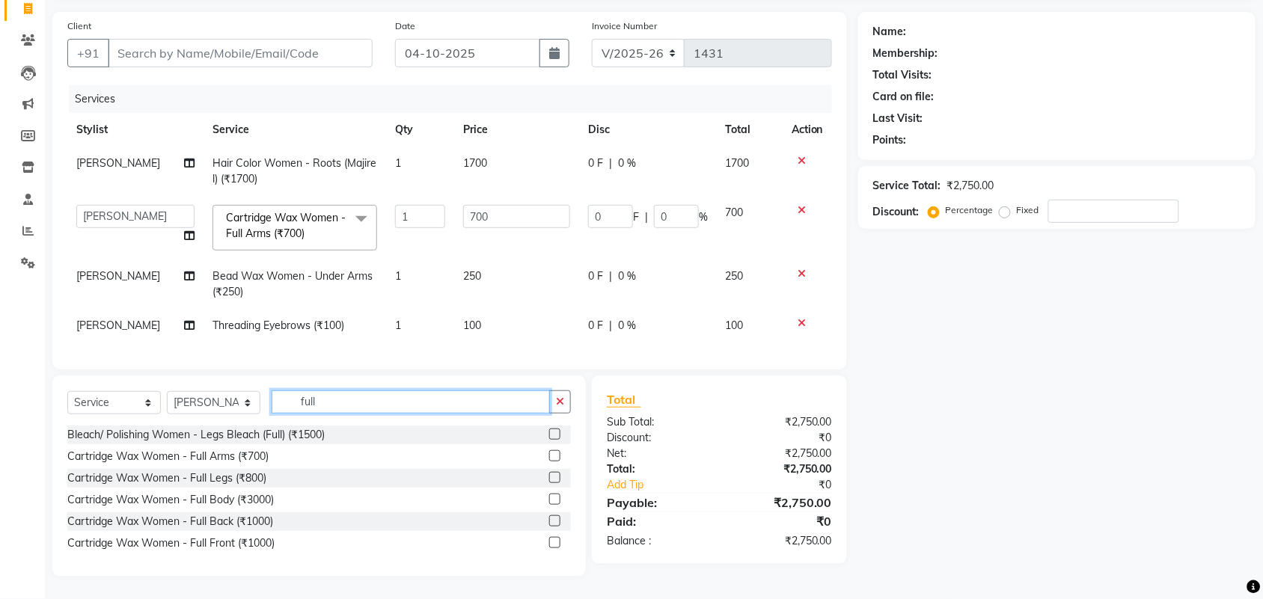
type input "full"
drag, startPoint x: 554, startPoint y: 480, endPoint x: 537, endPoint y: 442, distance: 41.2
click at [551, 480] on label at bounding box center [554, 477] width 11 height 11
click at [551, 480] on input "checkbox" at bounding box center [554, 479] width 10 height 10
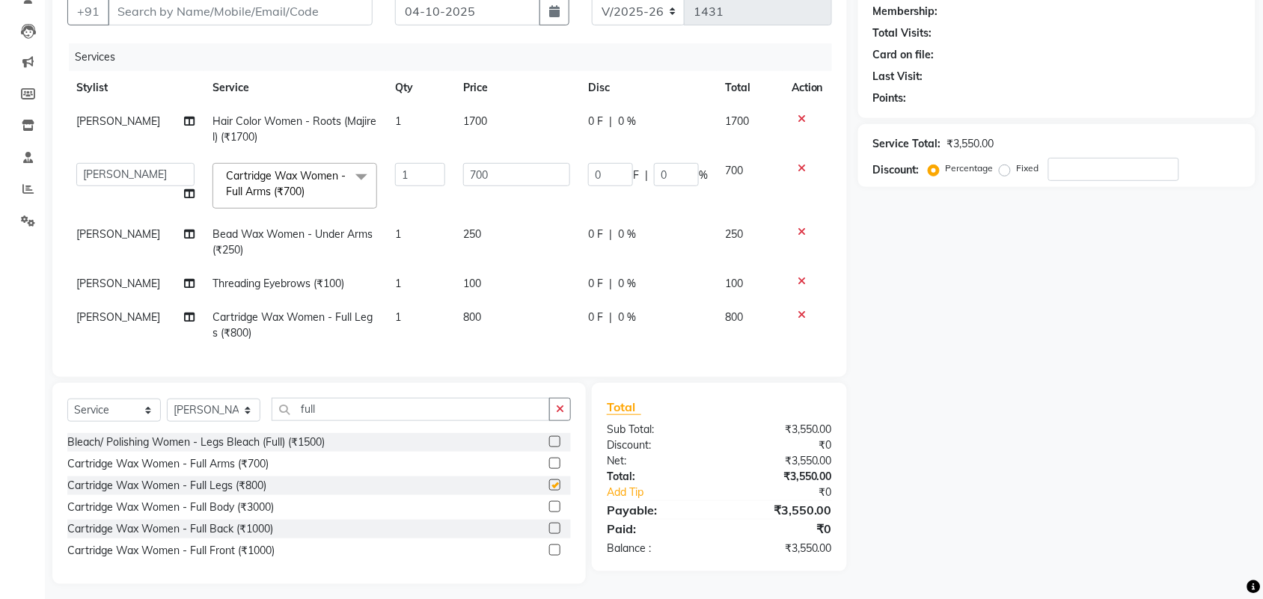
checkbox input "false"
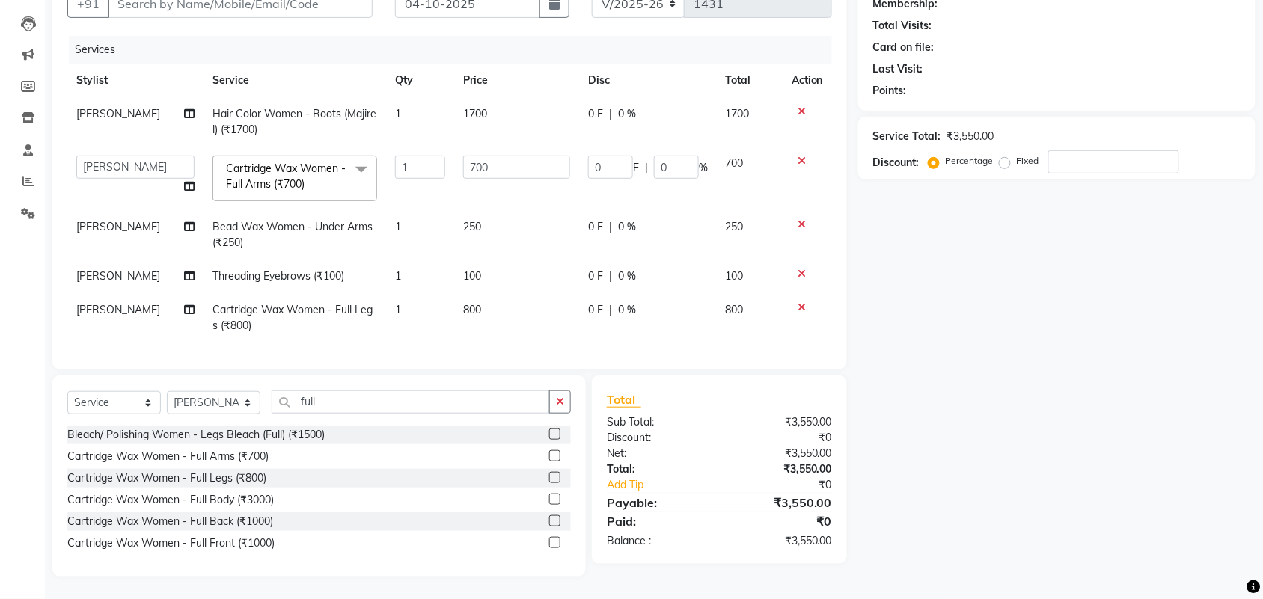
click at [466, 303] on span "800" at bounding box center [472, 309] width 18 height 13
select select "44727"
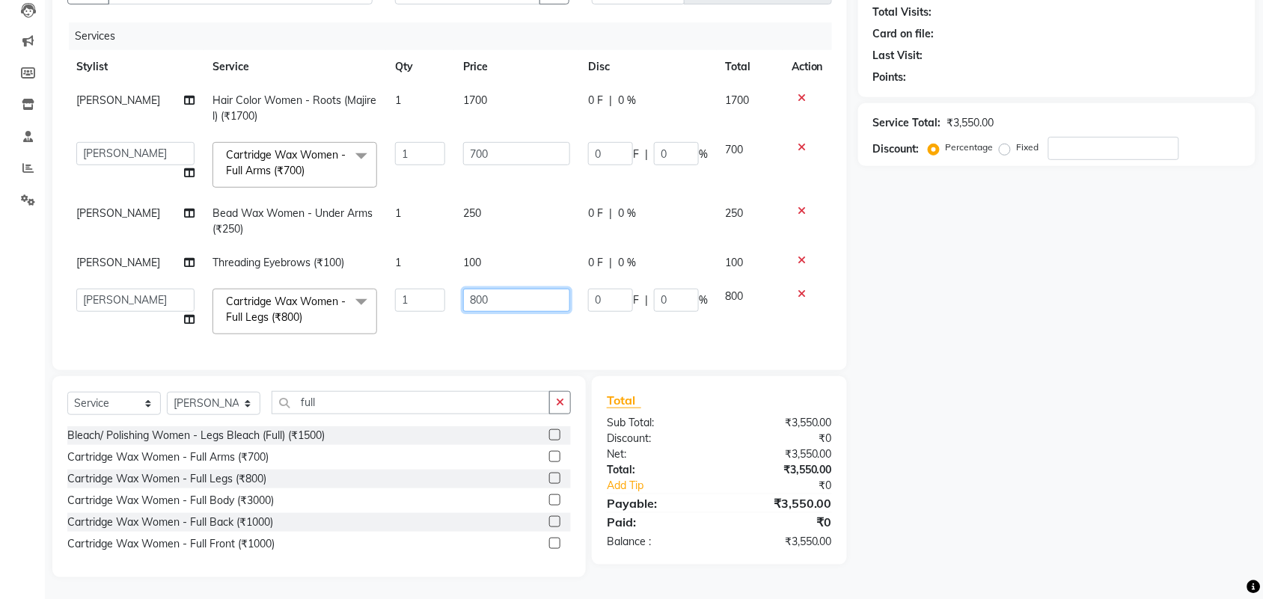
click at [483, 302] on input "800" at bounding box center [516, 300] width 107 height 23
type input "852"
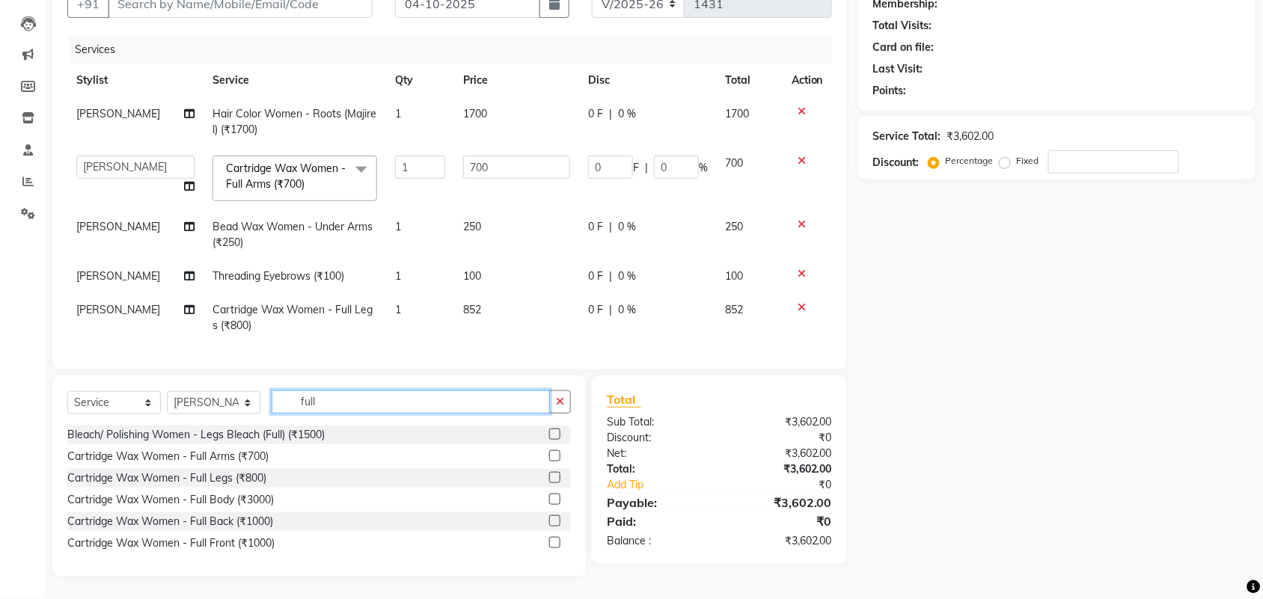
click at [296, 401] on input "full" at bounding box center [411, 402] width 278 height 23
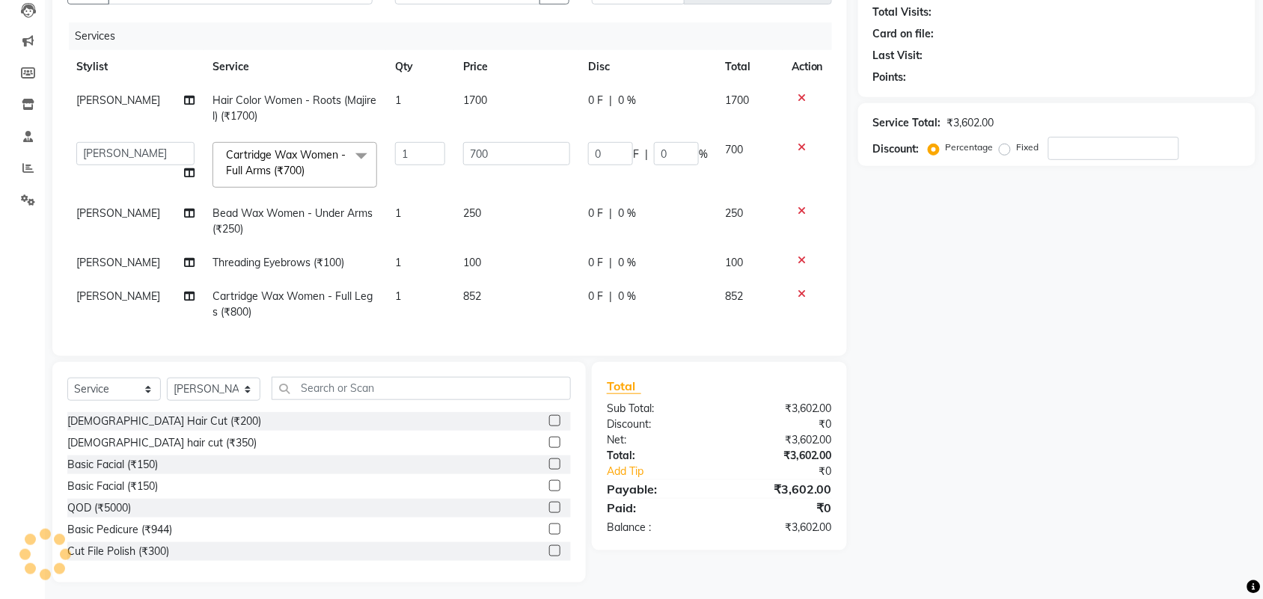
click at [802, 289] on icon at bounding box center [802, 294] width 8 height 10
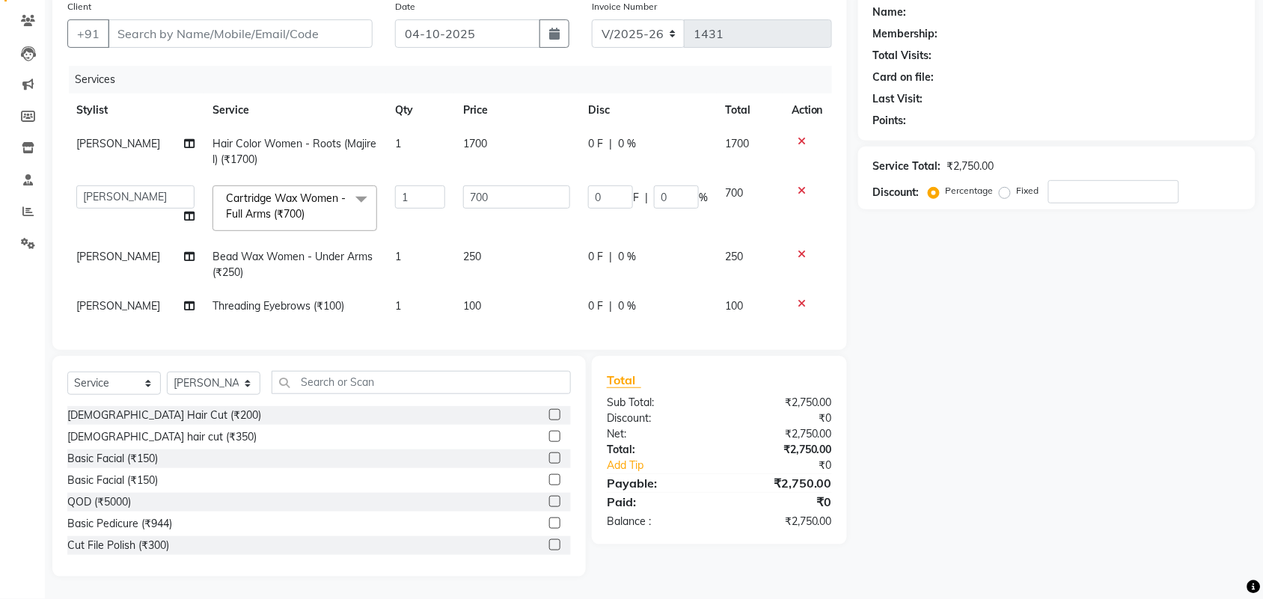
scroll to position [133, 0]
click at [211, 389] on select "Select Stylist aayaz [PERSON_NAME] [PERSON_NAME] Athem [PERSON_NAME] [PERSON_NA…" at bounding box center [214, 383] width 94 height 23
select select "44728"
click at [167, 372] on select "Select Stylist aayaz [PERSON_NAME] [PERSON_NAME] Athem [PERSON_NAME] [PERSON_NA…" at bounding box center [214, 383] width 94 height 23
click at [320, 380] on input "text" at bounding box center [421, 382] width 299 height 23
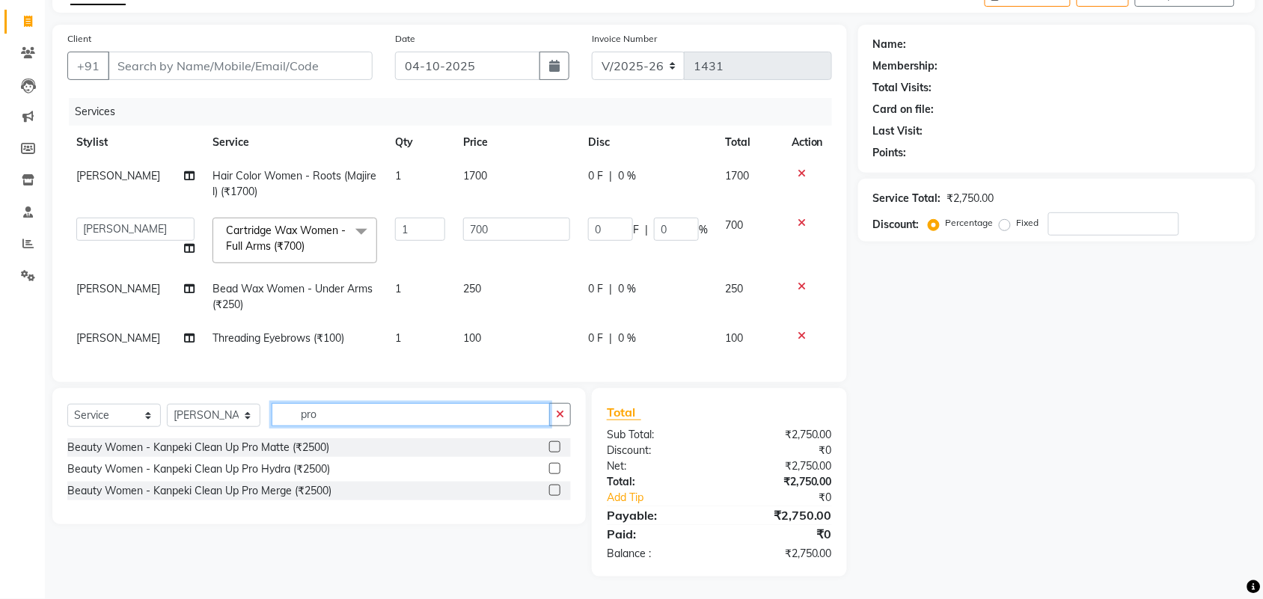
scroll to position [101, 0]
type input "pro"
click at [549, 470] on label at bounding box center [554, 468] width 11 height 11
click at [549, 470] on input "checkbox" at bounding box center [554, 470] width 10 height 10
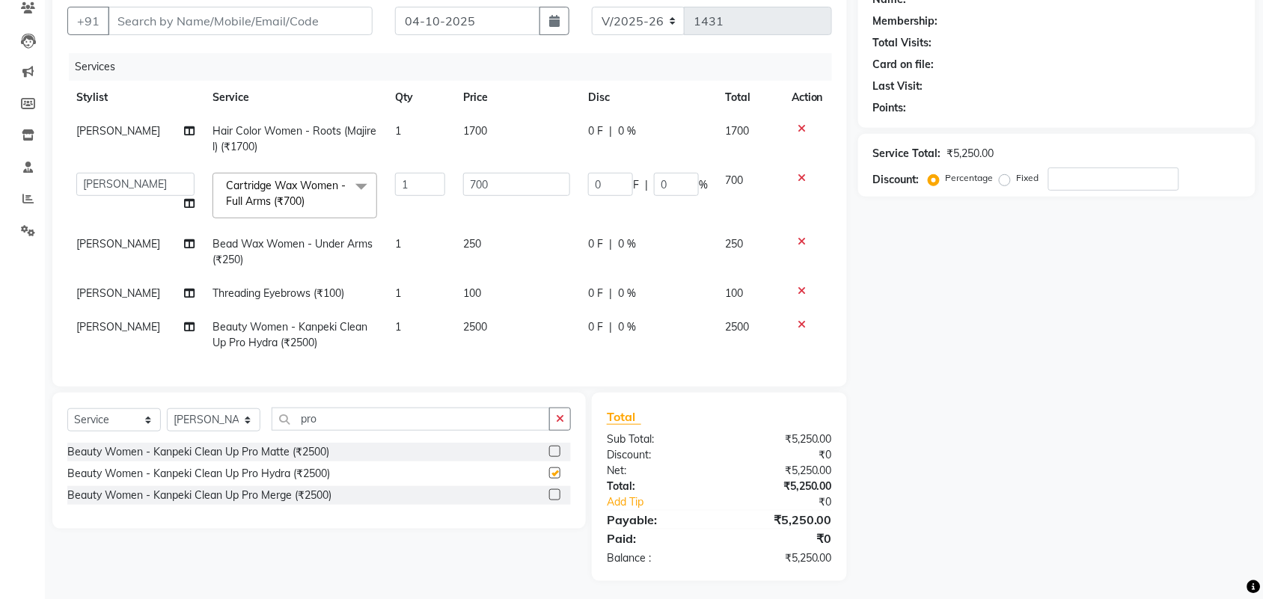
checkbox input "false"
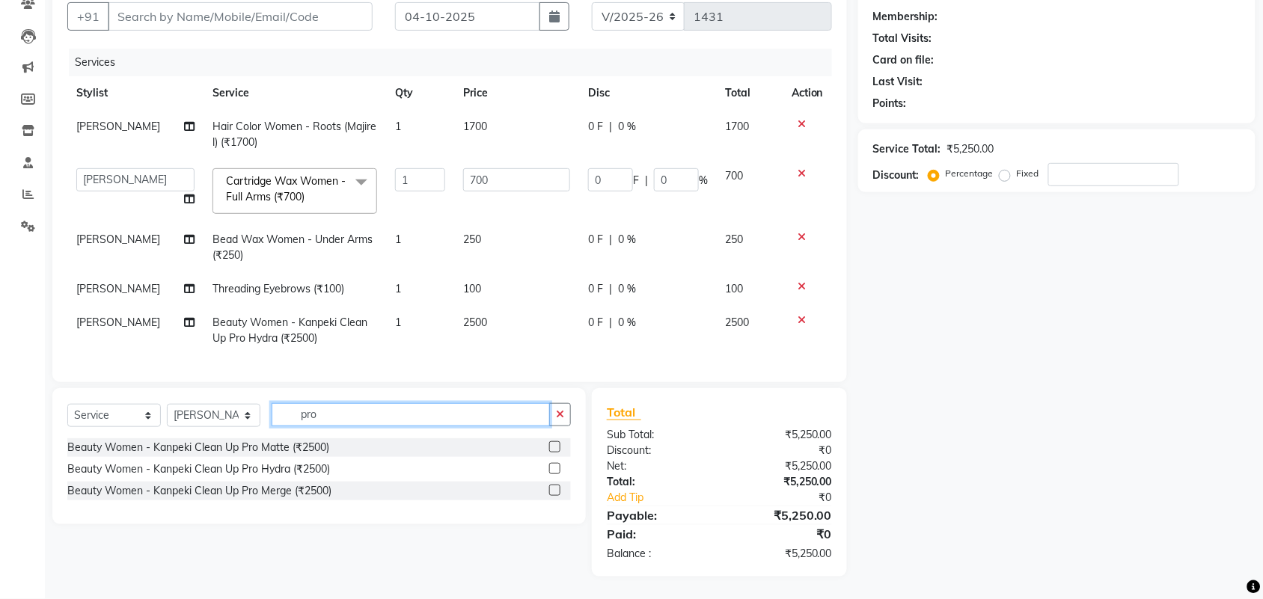
click at [305, 413] on input "pro" at bounding box center [411, 414] width 278 height 23
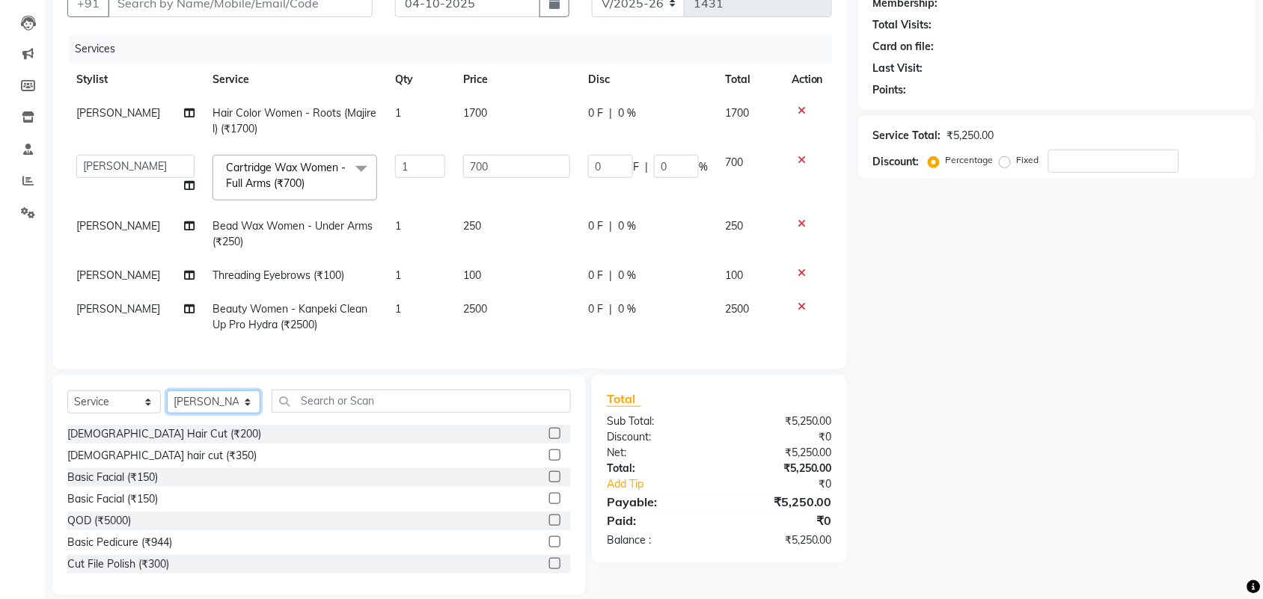
click at [229, 414] on select "Select Stylist aayaz [PERSON_NAME] [PERSON_NAME] Athem [PERSON_NAME] [PERSON_NA…" at bounding box center [214, 402] width 94 height 23
select select "44727"
click at [167, 404] on select "Select Stylist aayaz [PERSON_NAME] [PERSON_NAME] Athem [PERSON_NAME] [PERSON_NA…" at bounding box center [214, 402] width 94 height 23
click at [327, 413] on input "text" at bounding box center [421, 401] width 299 height 23
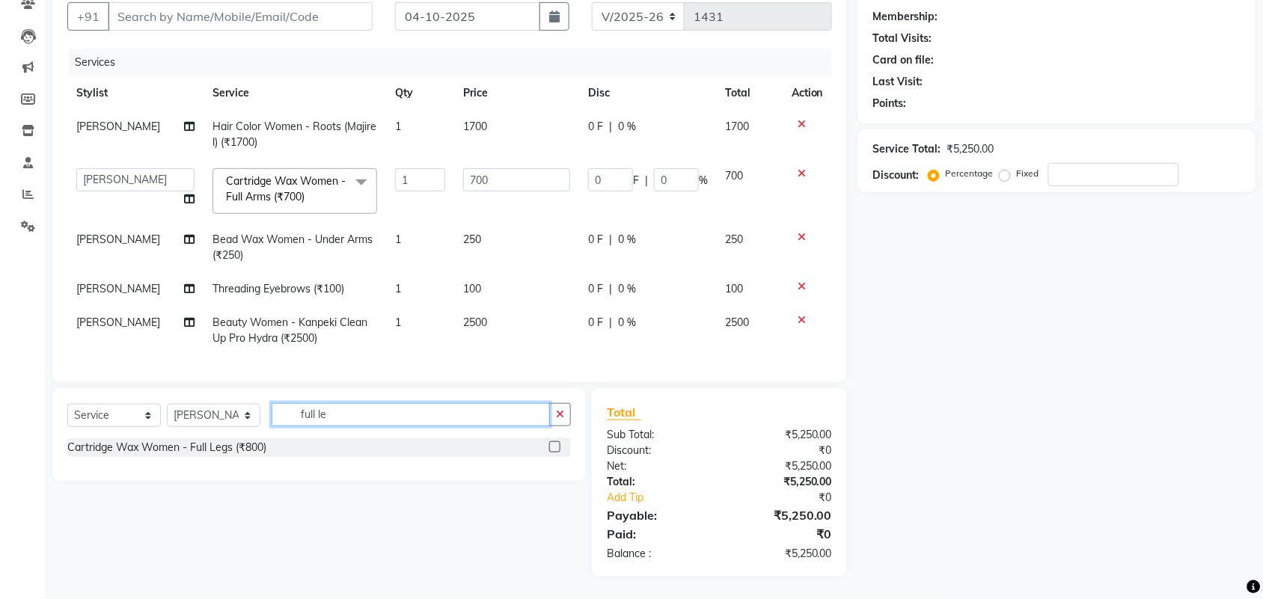
type input "full le"
click at [554, 442] on label at bounding box center [554, 447] width 11 height 11
click at [554, 443] on input "checkbox" at bounding box center [554, 448] width 10 height 10
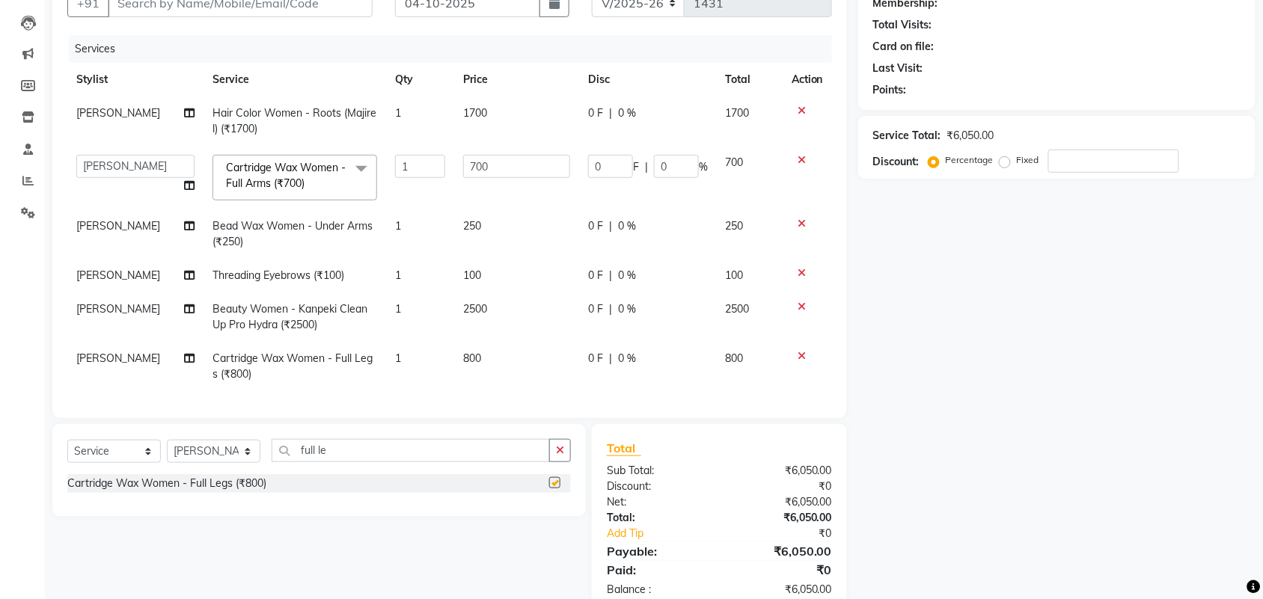
checkbox input "false"
click at [465, 357] on span "800" at bounding box center [472, 358] width 18 height 13
select select "44727"
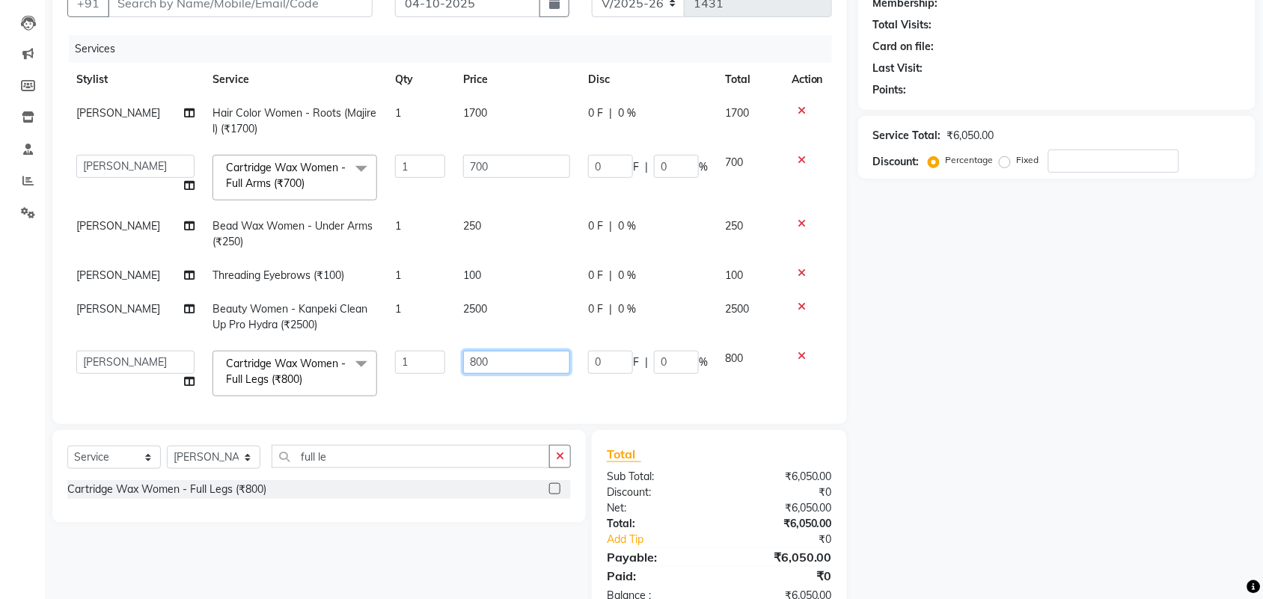
click at [489, 353] on input "800" at bounding box center [516, 362] width 107 height 23
click at [489, 352] on input "800" at bounding box center [516, 362] width 107 height 23
click at [489, 353] on input "800" at bounding box center [516, 362] width 107 height 23
type input "852"
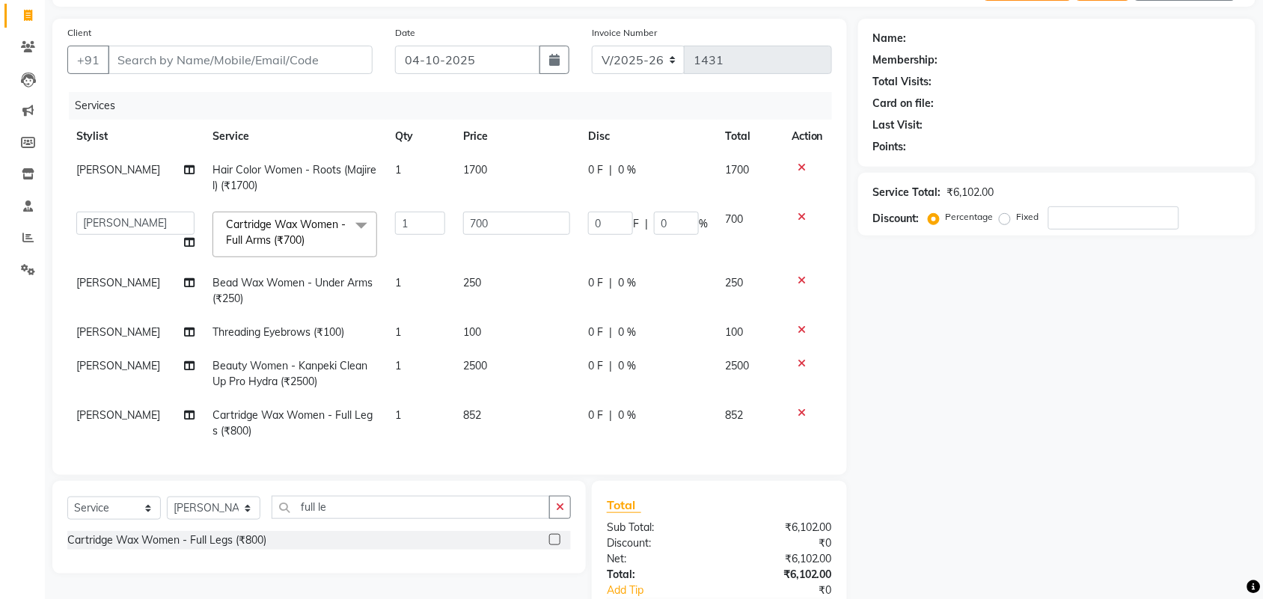
scroll to position [0, 0]
click at [468, 161] on td "1700" at bounding box center [516, 177] width 125 height 49
select select "43807"
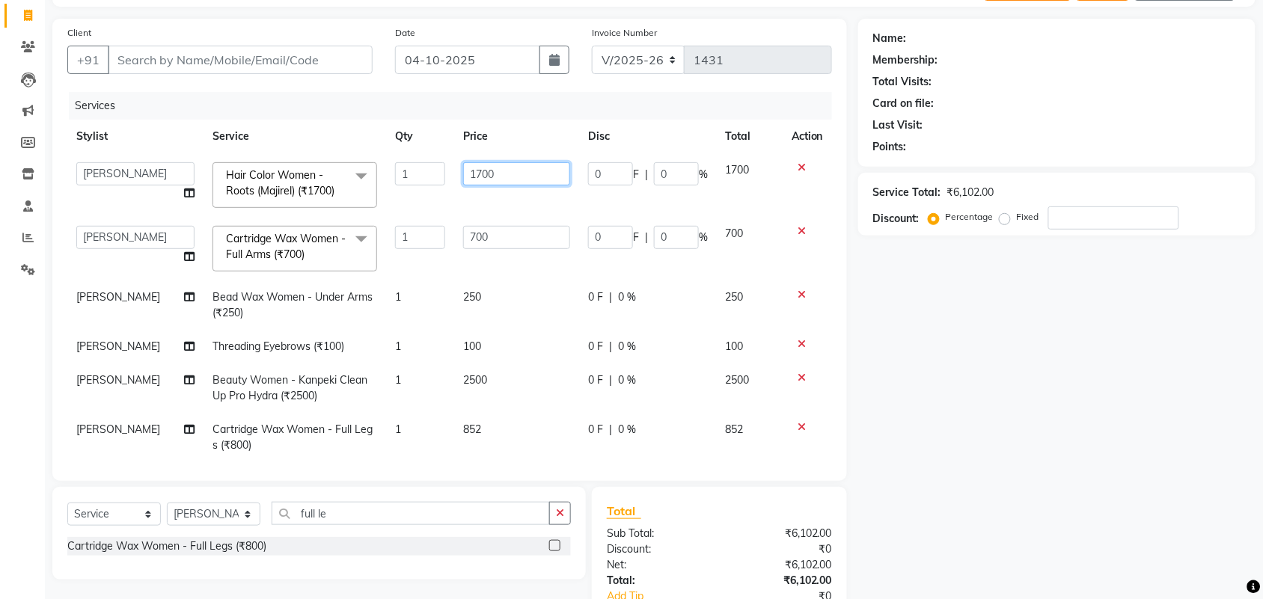
click at [491, 183] on input "1700" at bounding box center [516, 173] width 107 height 23
type input "1500"
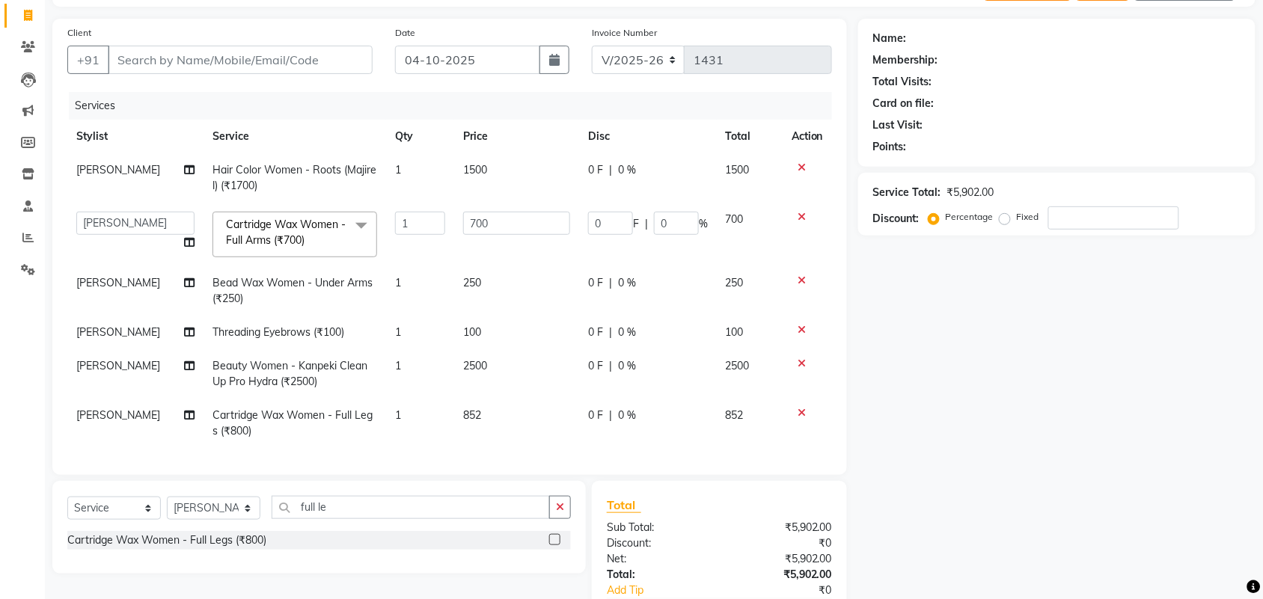
scroll to position [8, 0]
click at [798, 408] on icon at bounding box center [802, 413] width 8 height 10
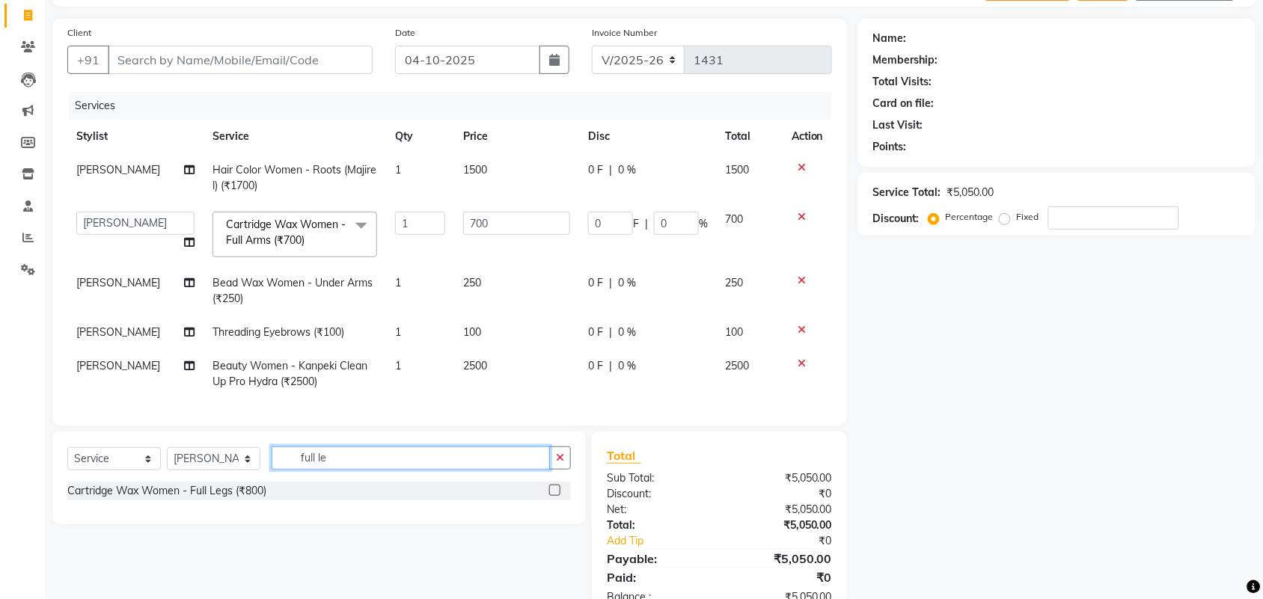
click at [403, 454] on input "full le" at bounding box center [411, 458] width 278 height 23
click at [212, 463] on select "Select Stylist aayaz [PERSON_NAME] [PERSON_NAME] Athem [PERSON_NAME] [PERSON_NA…" at bounding box center [214, 459] width 94 height 23
select select "44728"
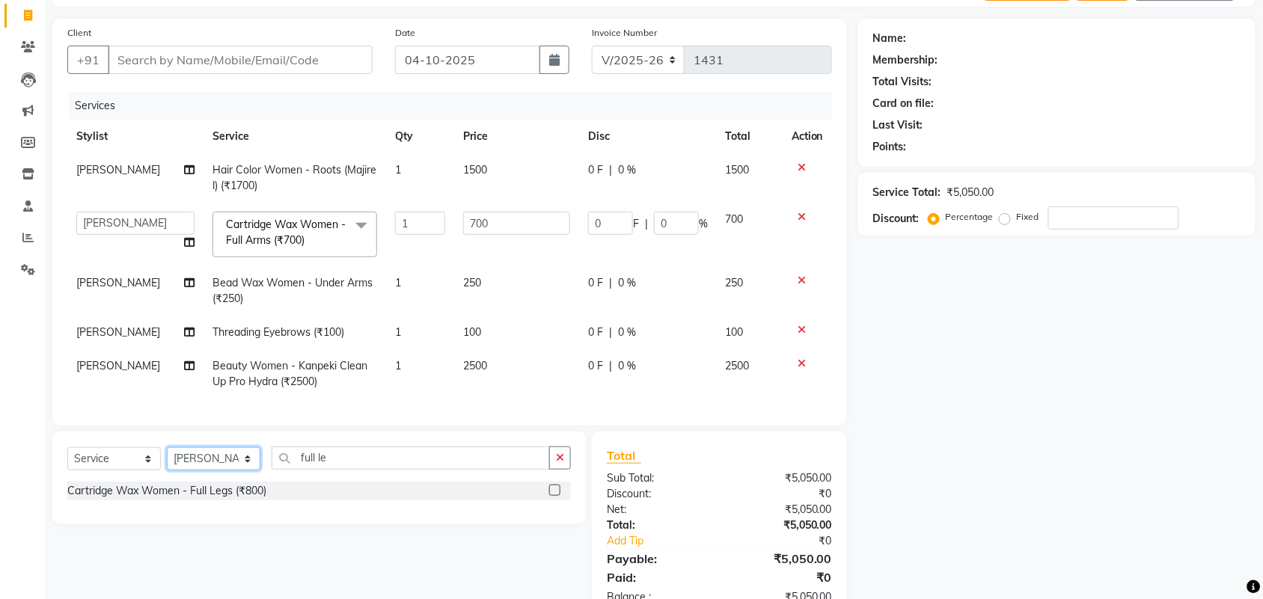
click at [167, 448] on select "Select Stylist aayaz [PERSON_NAME] [PERSON_NAME] Athem [PERSON_NAME] [PERSON_NA…" at bounding box center [214, 459] width 94 height 23
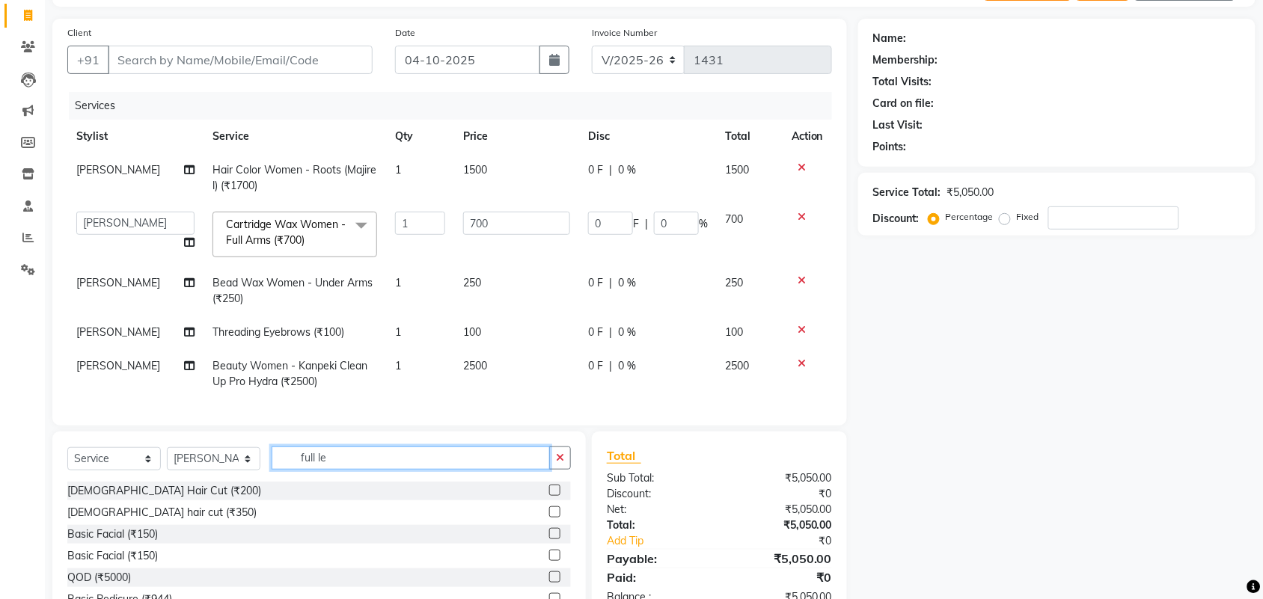
click at [316, 458] on input "full le" at bounding box center [411, 458] width 278 height 23
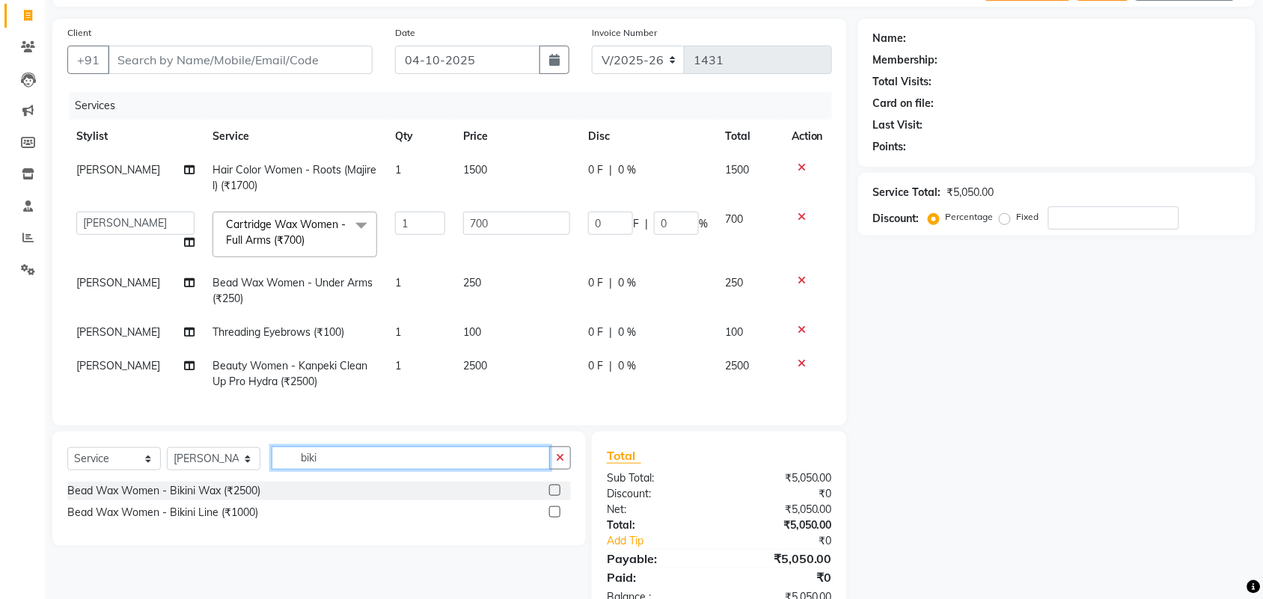
type input "biki"
click at [550, 491] on label at bounding box center [554, 490] width 11 height 11
click at [550, 491] on input "checkbox" at bounding box center [554, 491] width 10 height 10
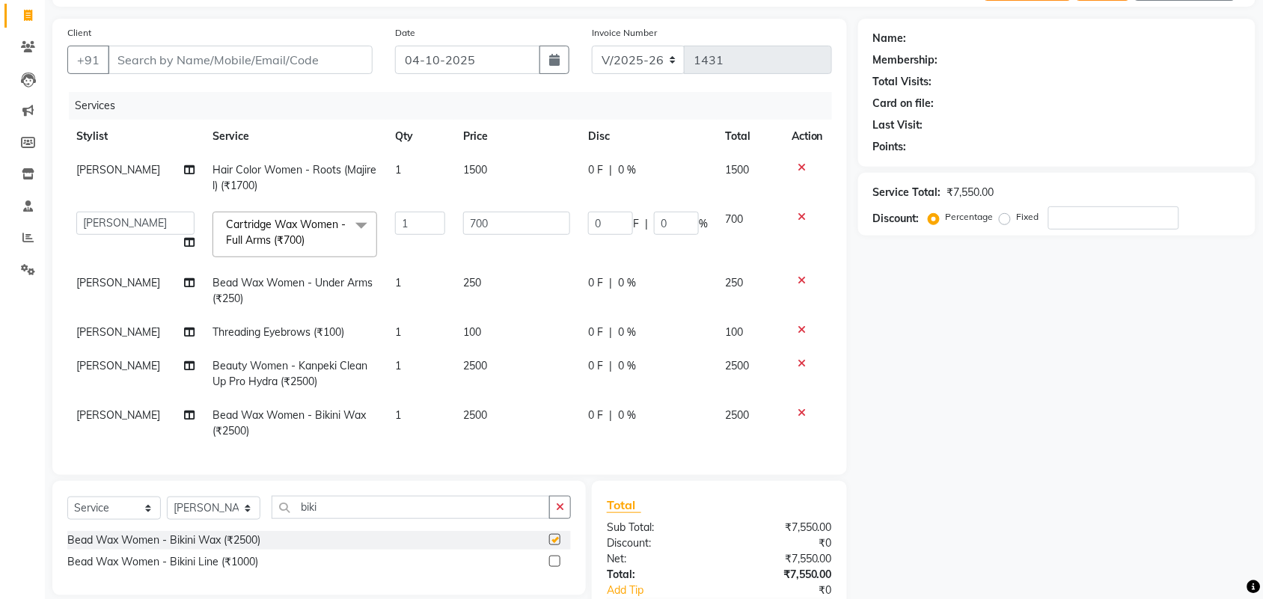
checkbox input "false"
click at [225, 517] on select "Select Stylist aayaz [PERSON_NAME] [PERSON_NAME] Athem [PERSON_NAME] [PERSON_NA…" at bounding box center [214, 508] width 94 height 23
select select "44727"
click at [167, 503] on select "Select Stylist aayaz [PERSON_NAME] [PERSON_NAME] Athem [PERSON_NAME] [PERSON_NA…" at bounding box center [214, 508] width 94 height 23
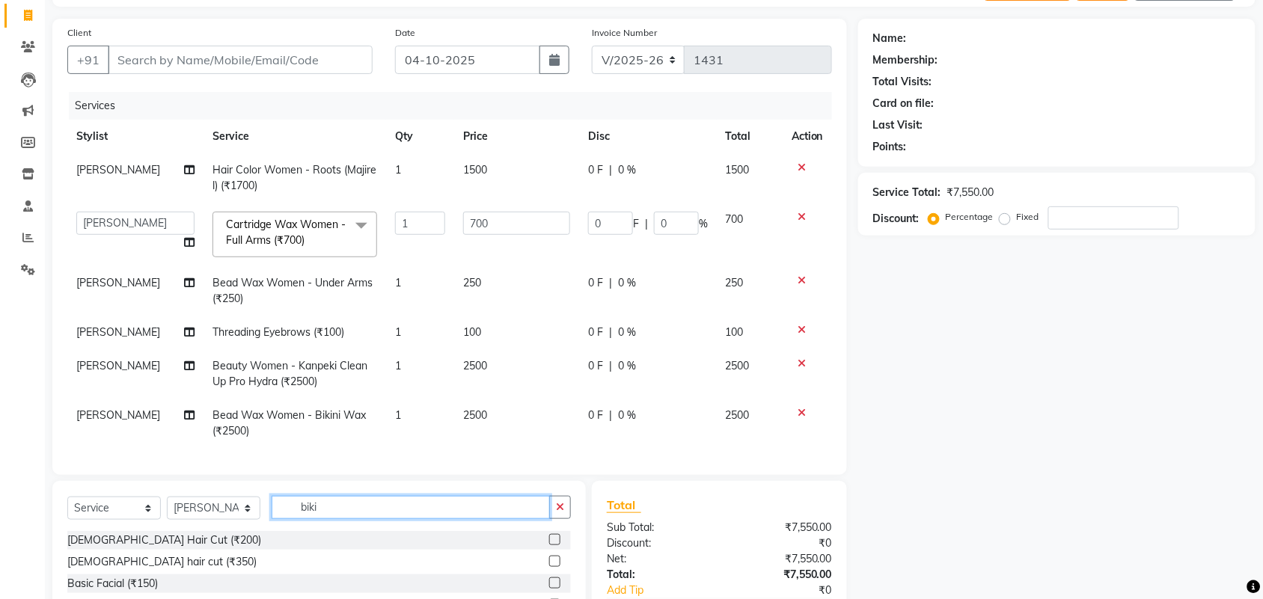
click at [313, 511] on input "biki" at bounding box center [411, 507] width 278 height 23
type input "full"
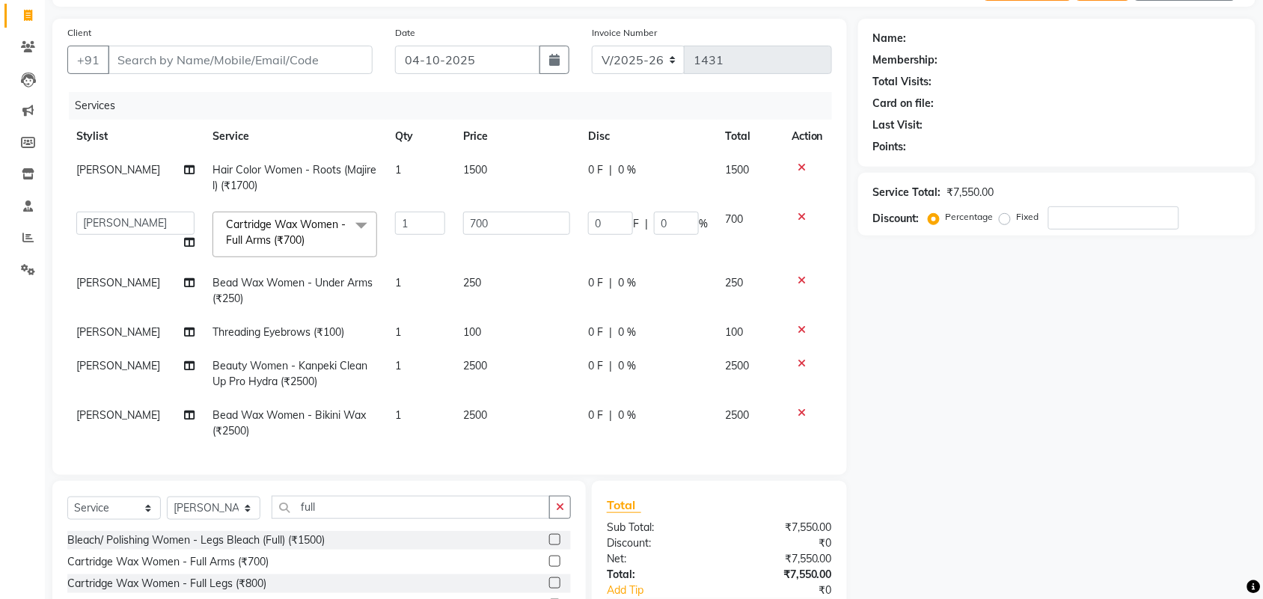
click at [558, 585] on label at bounding box center [554, 583] width 11 height 11
click at [558, 585] on input "checkbox" at bounding box center [554, 584] width 10 height 10
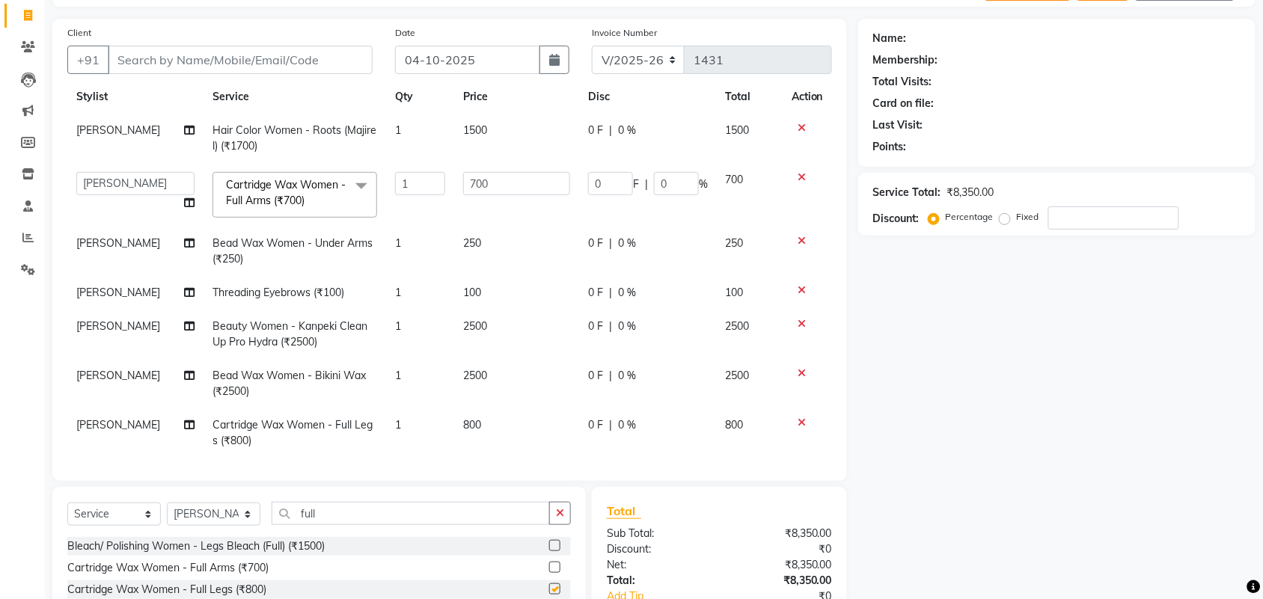
checkbox input "false"
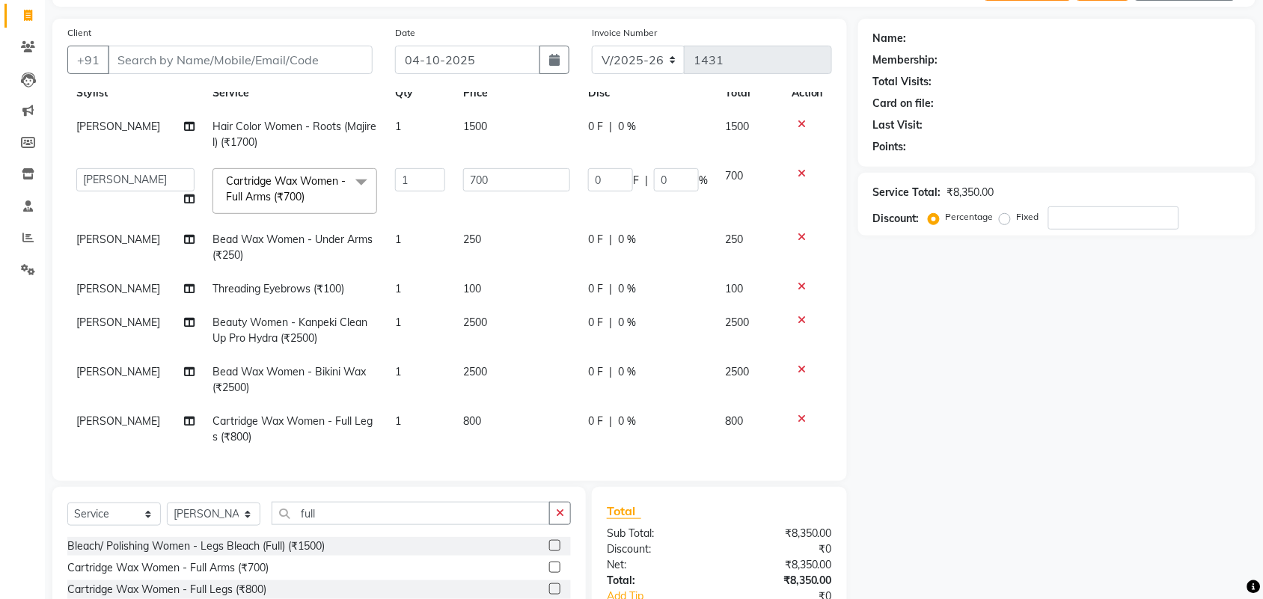
click at [468, 417] on td "800" at bounding box center [516, 429] width 125 height 49
select select "44727"
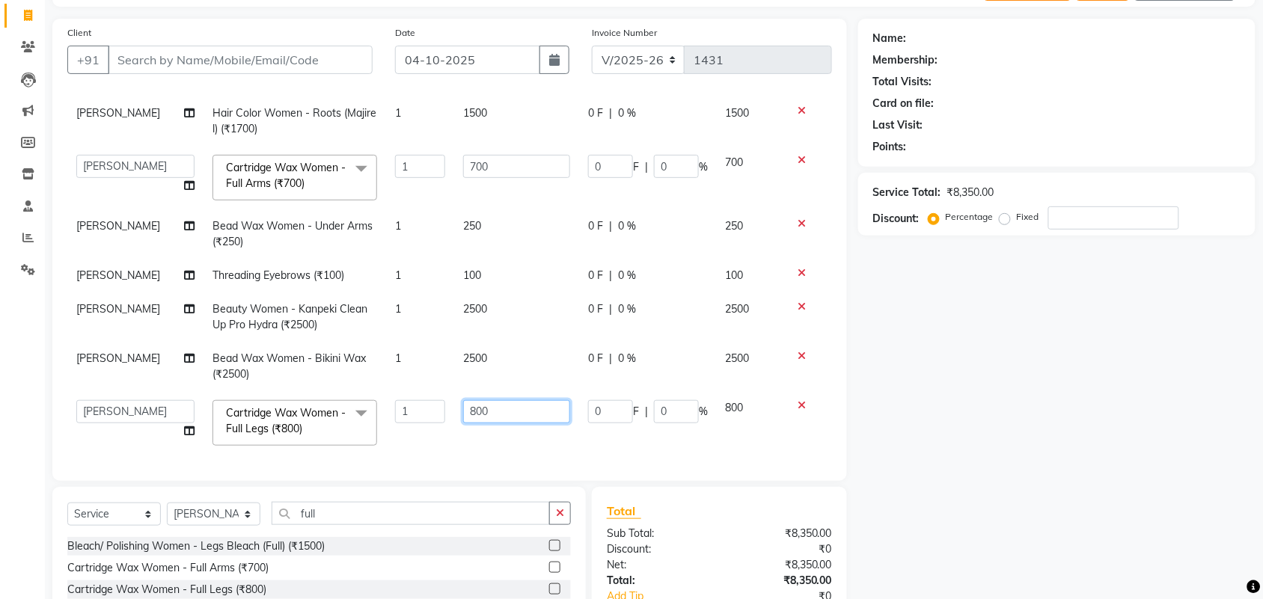
click at [477, 414] on input "800" at bounding box center [516, 411] width 107 height 23
type input "852"
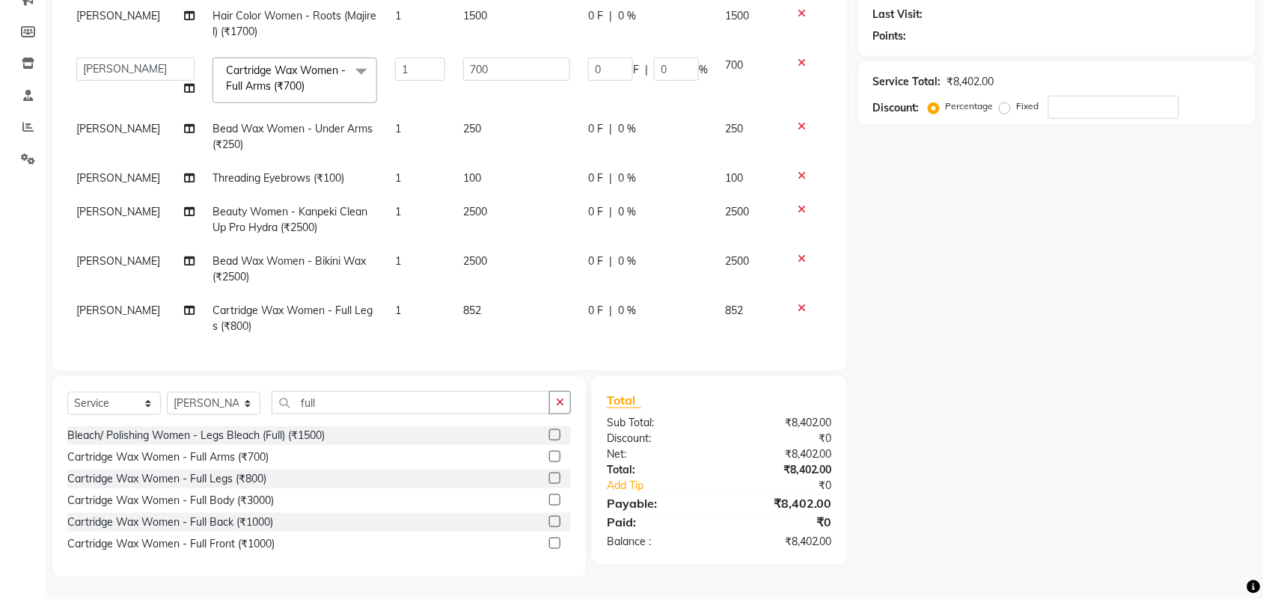
click at [463, 205] on span "2500" at bounding box center [475, 211] width 24 height 13
select select "44728"
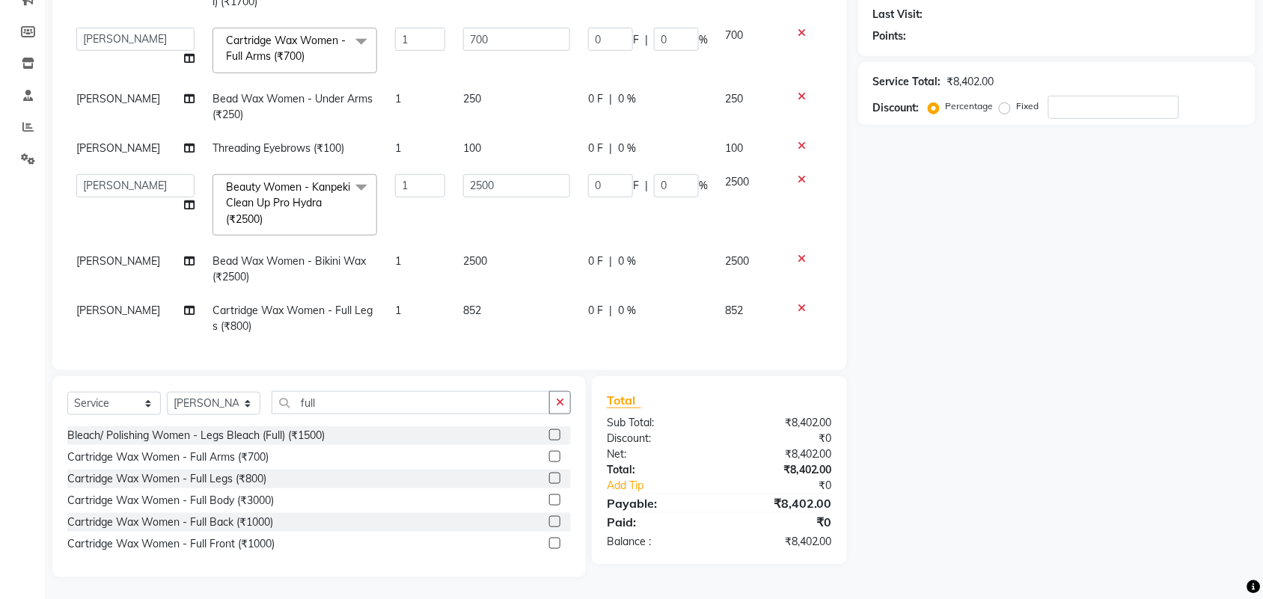
scroll to position [88, 0]
click at [470, 177] on input "2500" at bounding box center [516, 185] width 107 height 23
type input "2000"
click at [473, 254] on span "2500" at bounding box center [475, 260] width 24 height 13
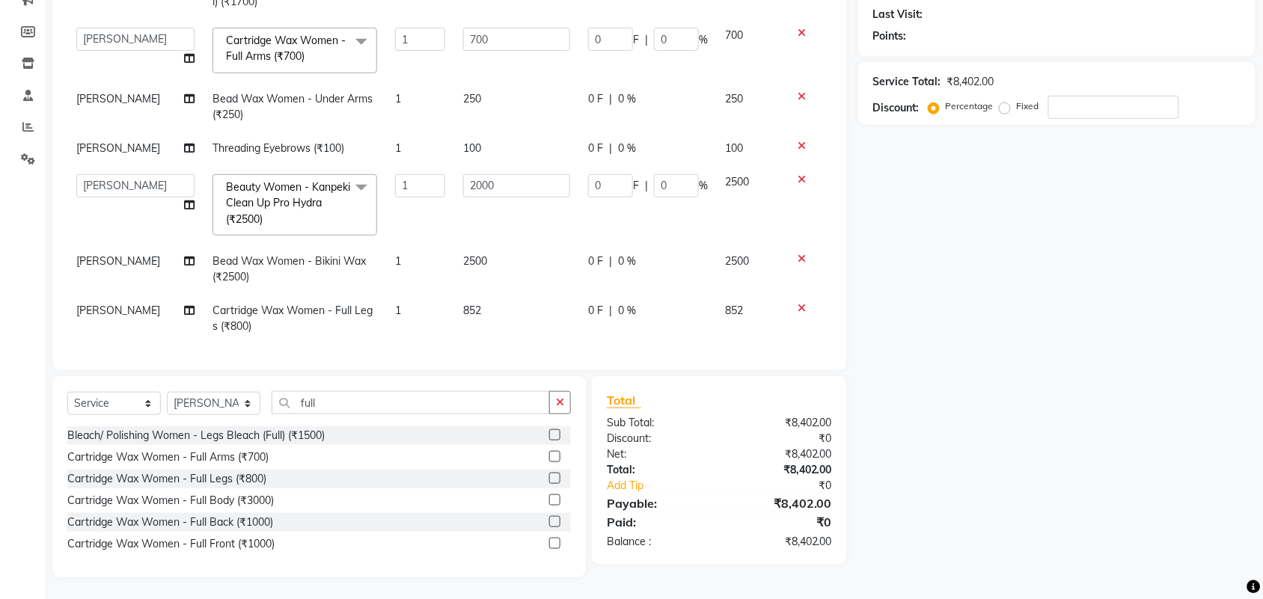
scroll to position [72, 0]
select select "44728"
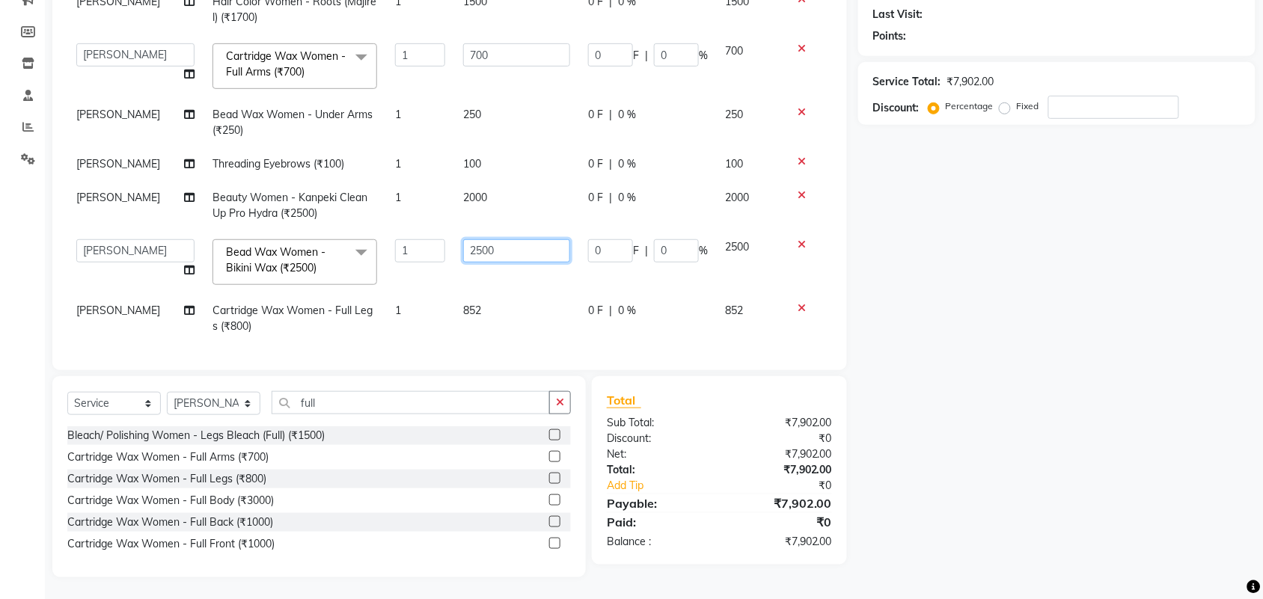
click at [469, 239] on input "2500" at bounding box center [516, 250] width 107 height 23
type input "2000"
click at [805, 294] on td at bounding box center [807, 318] width 49 height 49
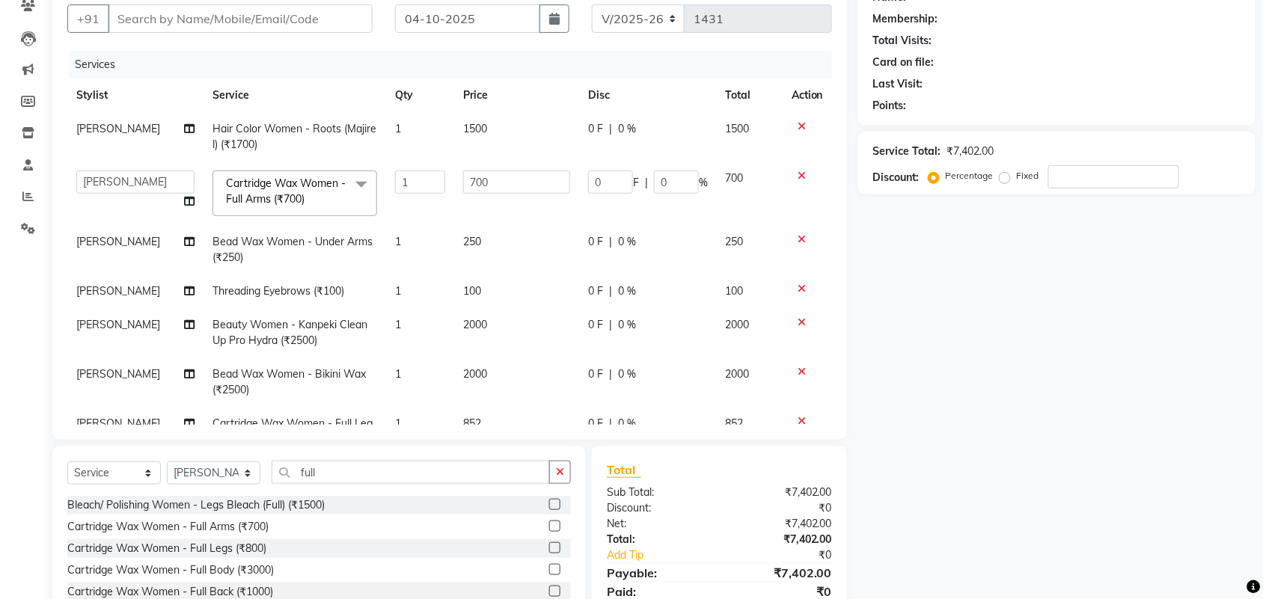
scroll to position [0, 0]
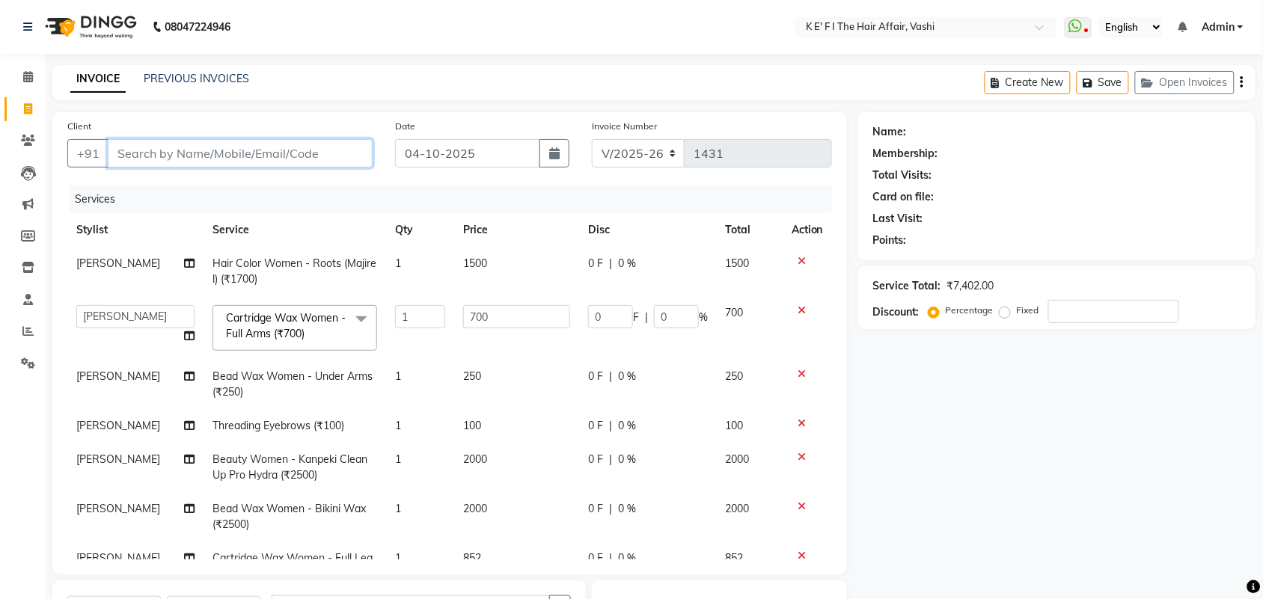
click at [303, 159] on input "Client" at bounding box center [240, 153] width 265 height 28
type input "S"
type input "0"
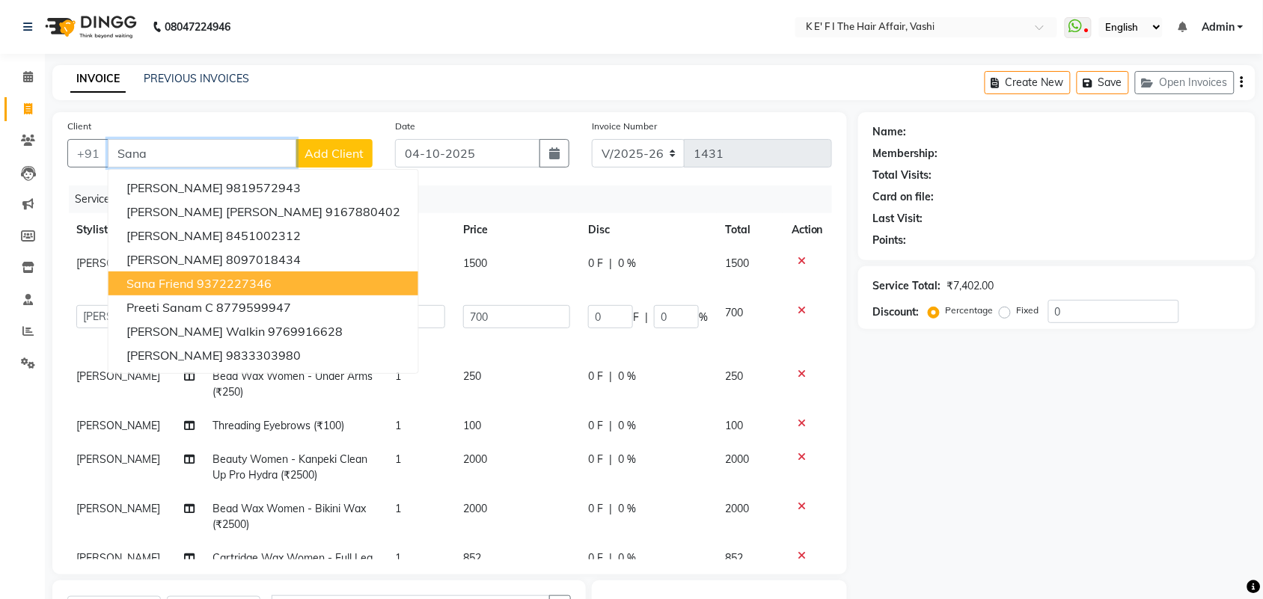
click at [233, 276] on ngb-highlight "9372227346" at bounding box center [234, 283] width 75 height 15
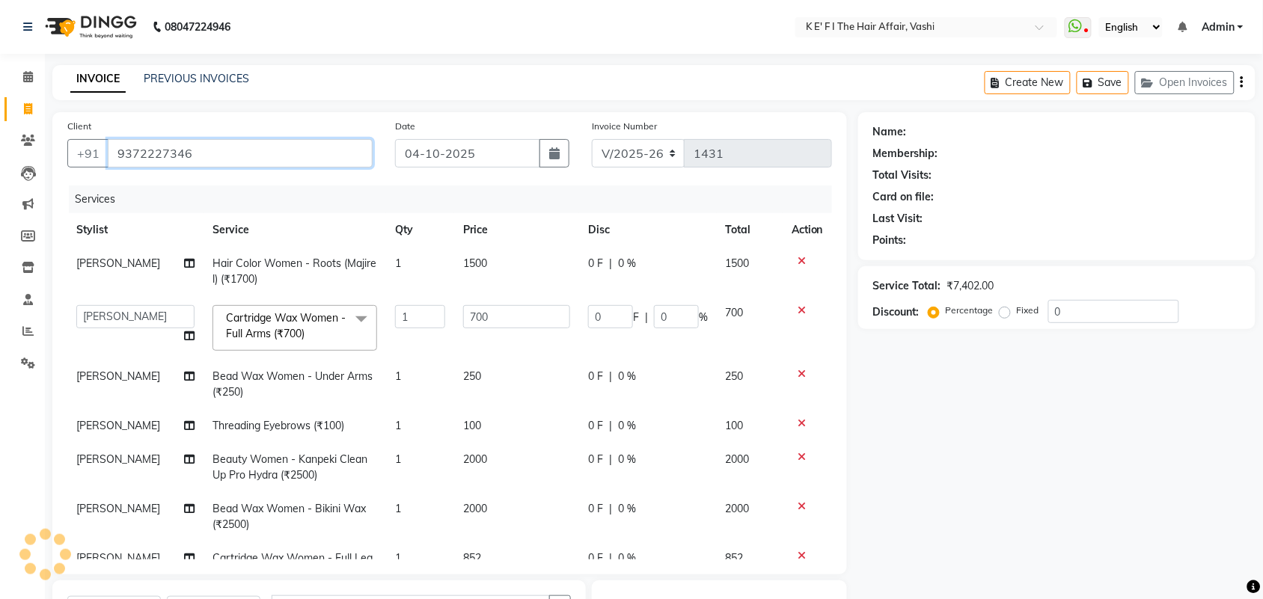
type input "9372227346"
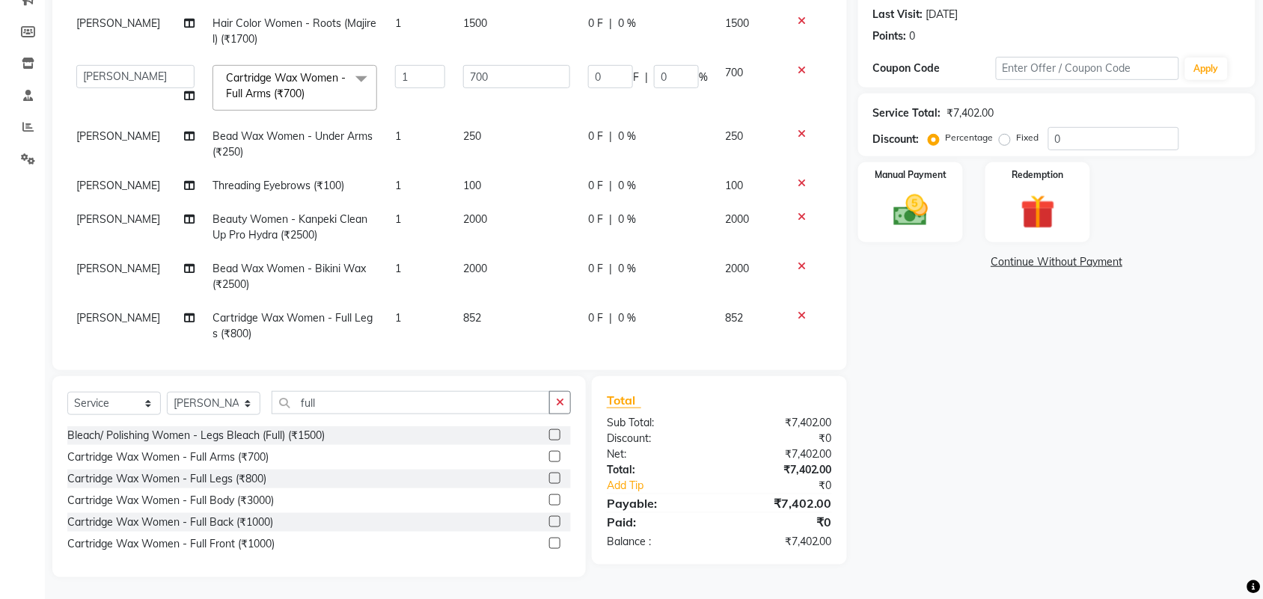
scroll to position [57, 0]
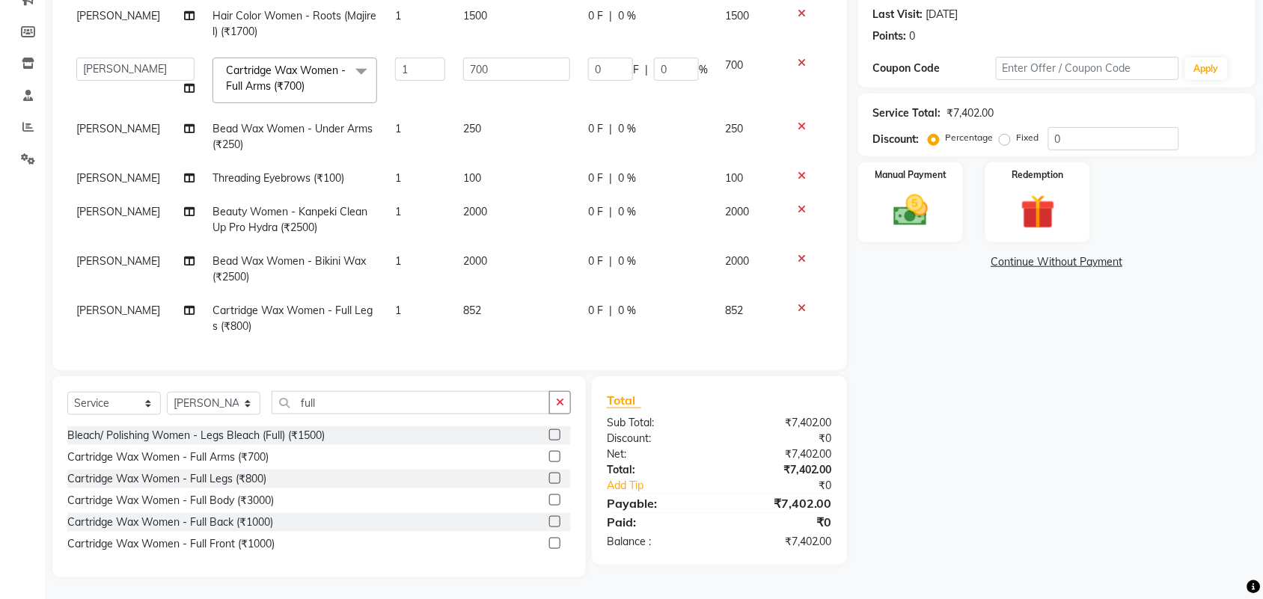
click at [489, 294] on td "852" at bounding box center [516, 318] width 125 height 49
select select "44727"
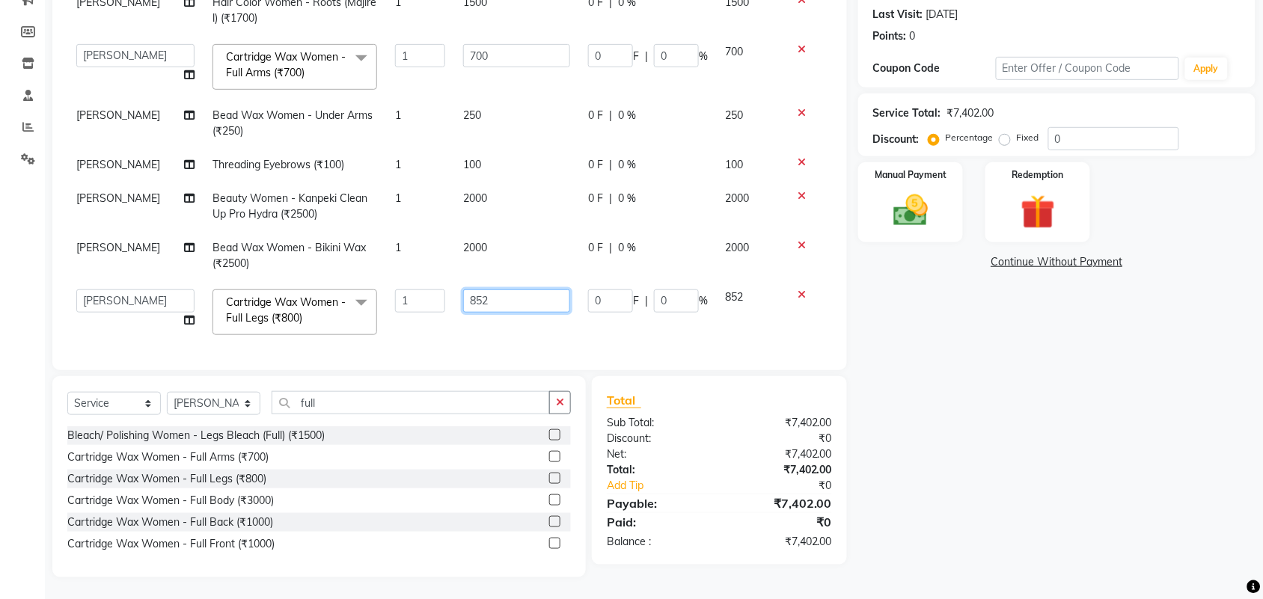
click at [489, 290] on input "852" at bounding box center [516, 301] width 107 height 23
type input "850"
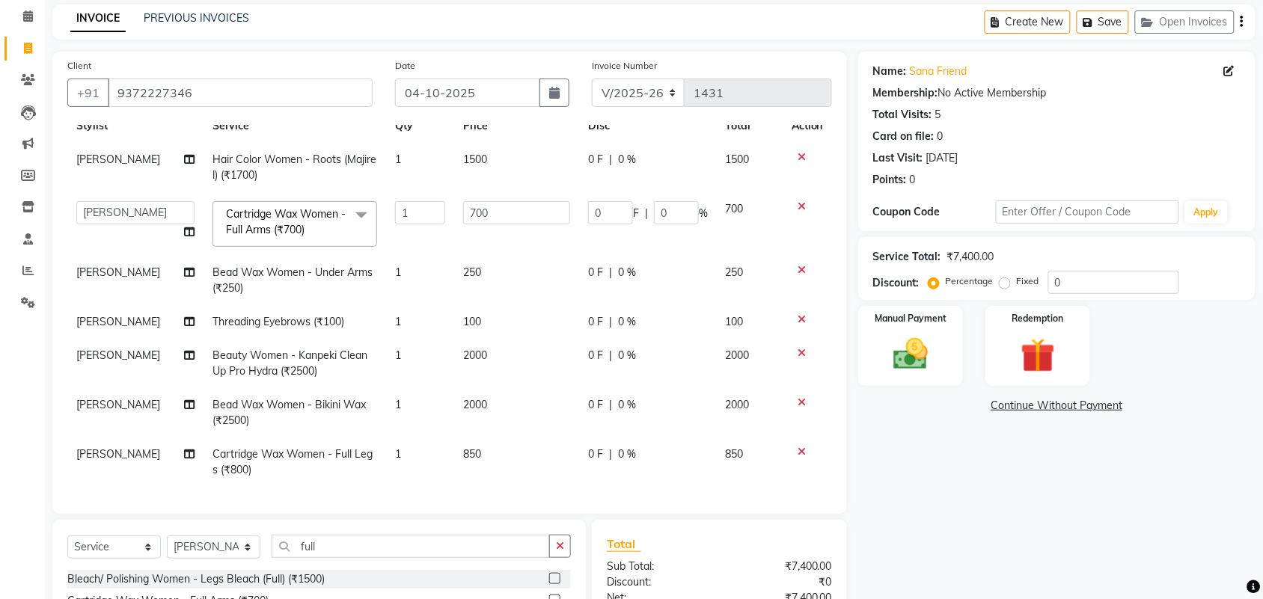
scroll to position [94, 0]
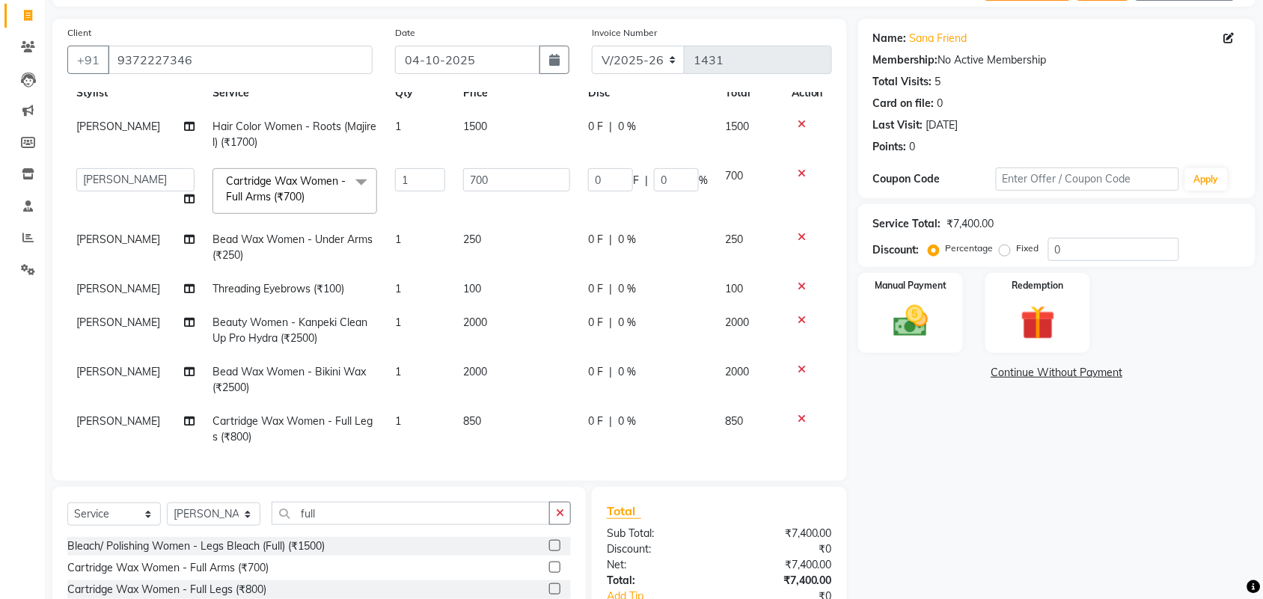
click at [491, 410] on td "850" at bounding box center [516, 429] width 125 height 49
select select "44727"
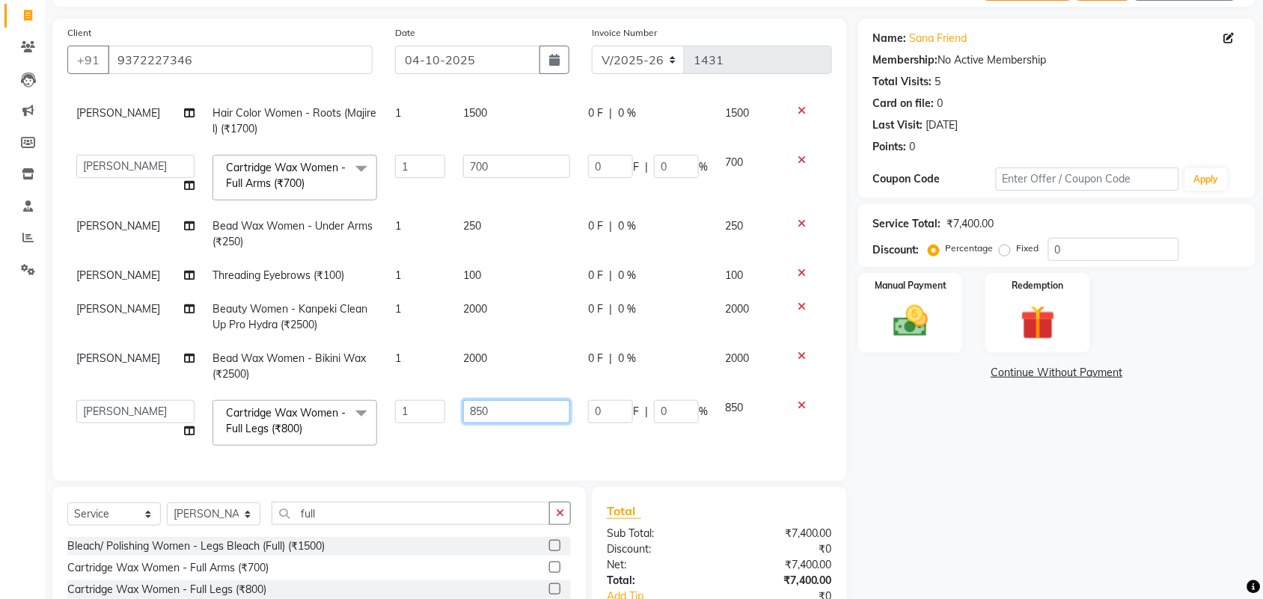
drag, startPoint x: 498, startPoint y: 409, endPoint x: 442, endPoint y: 430, distance: 59.5
click at [454, 430] on td "850" at bounding box center [516, 423] width 125 height 64
type input "800"
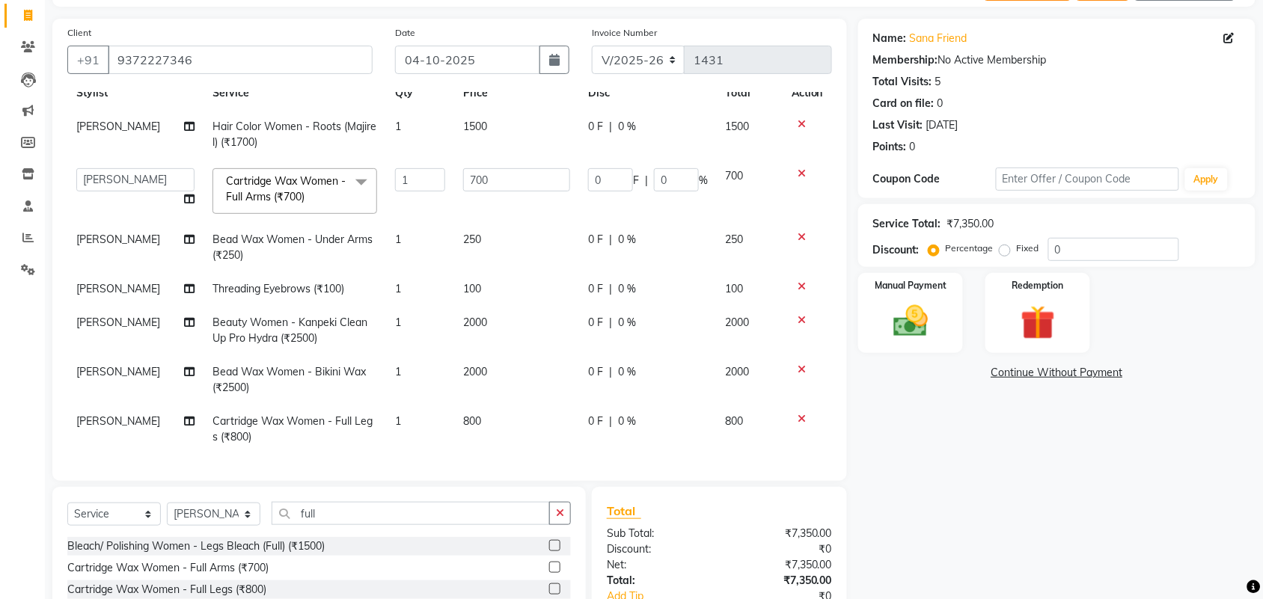
click at [517, 355] on td "2000" at bounding box center [516, 379] width 125 height 49
select select "44728"
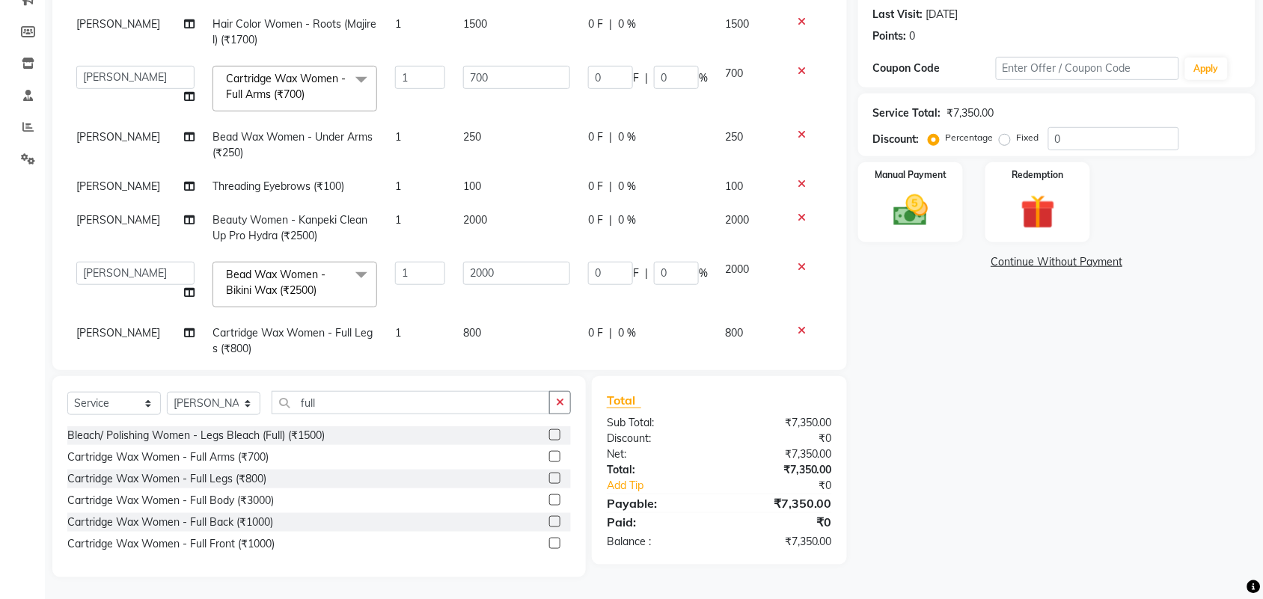
scroll to position [0, 0]
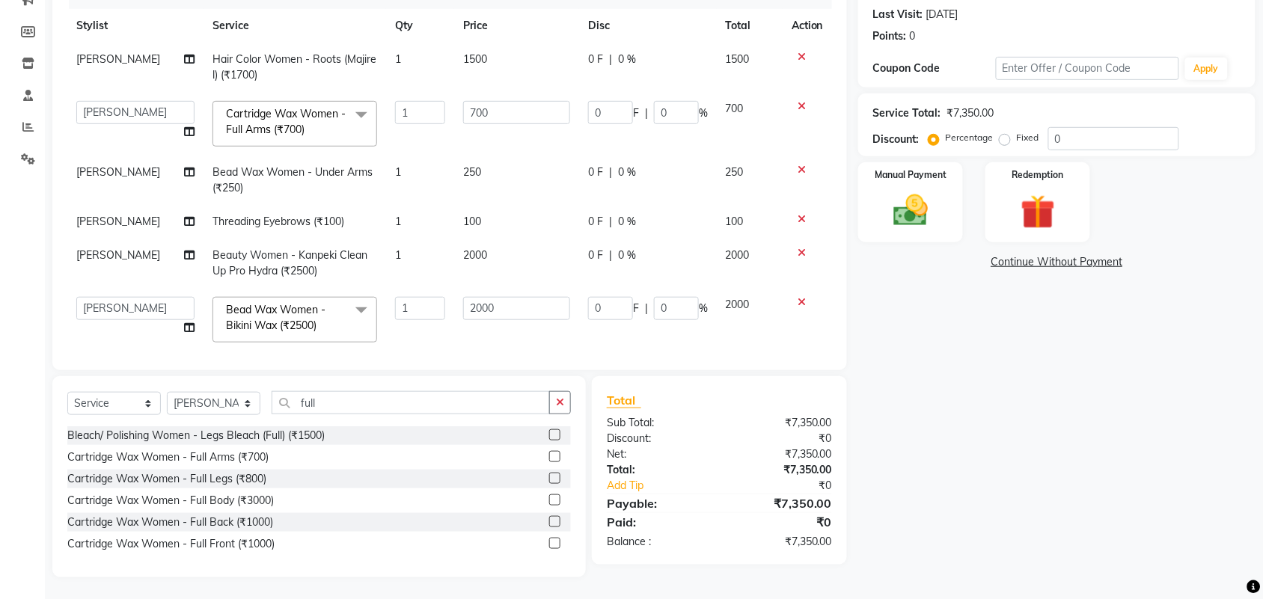
click at [142, 98] on td "aayaz [PERSON_NAME] [PERSON_NAME] Athem [PERSON_NAME] [PERSON_NAME] [PERSON_NAM…" at bounding box center [135, 124] width 136 height 64
click at [142, 101] on select "aayaz [PERSON_NAME] [PERSON_NAME] Athem [PERSON_NAME] [PERSON_NAME] [PERSON_NAM…" at bounding box center [135, 112] width 118 height 23
click at [424, 174] on td "1" at bounding box center [420, 180] width 68 height 49
select select "44728"
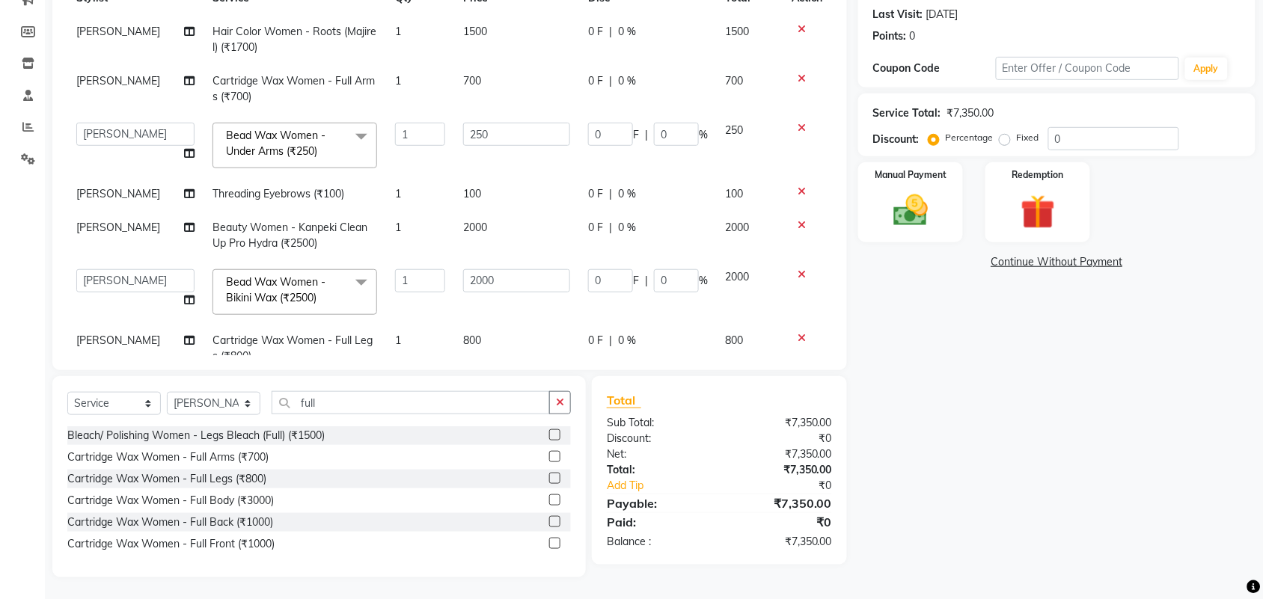
scroll to position [72, 0]
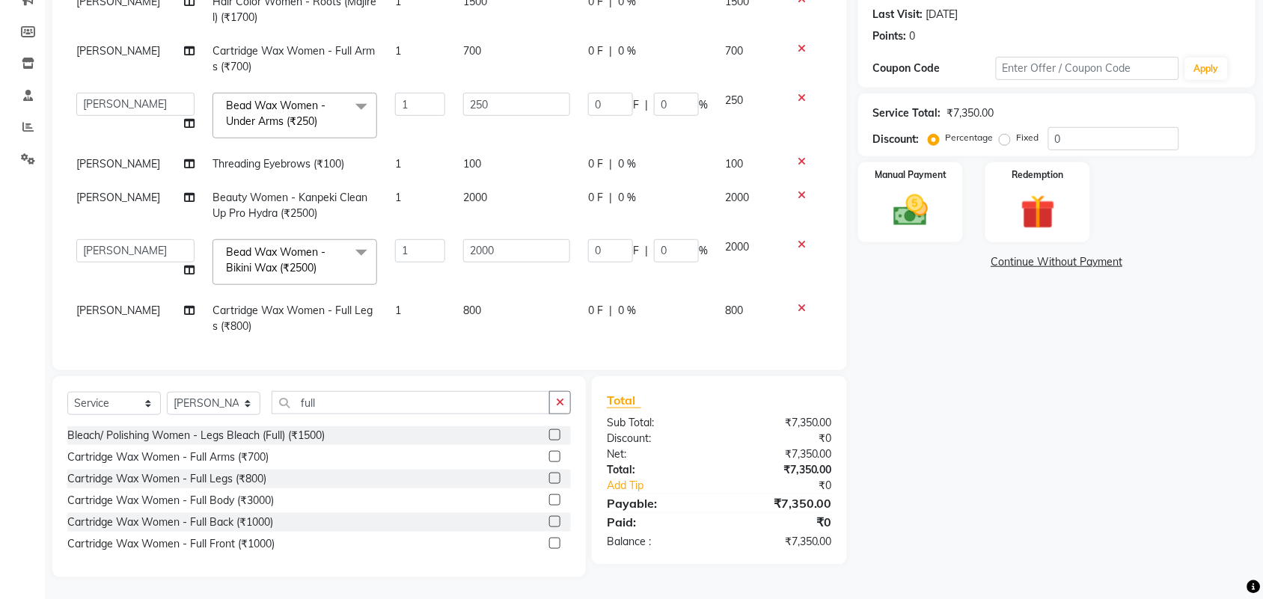
click at [483, 307] on td "800" at bounding box center [516, 318] width 125 height 49
select select "44727"
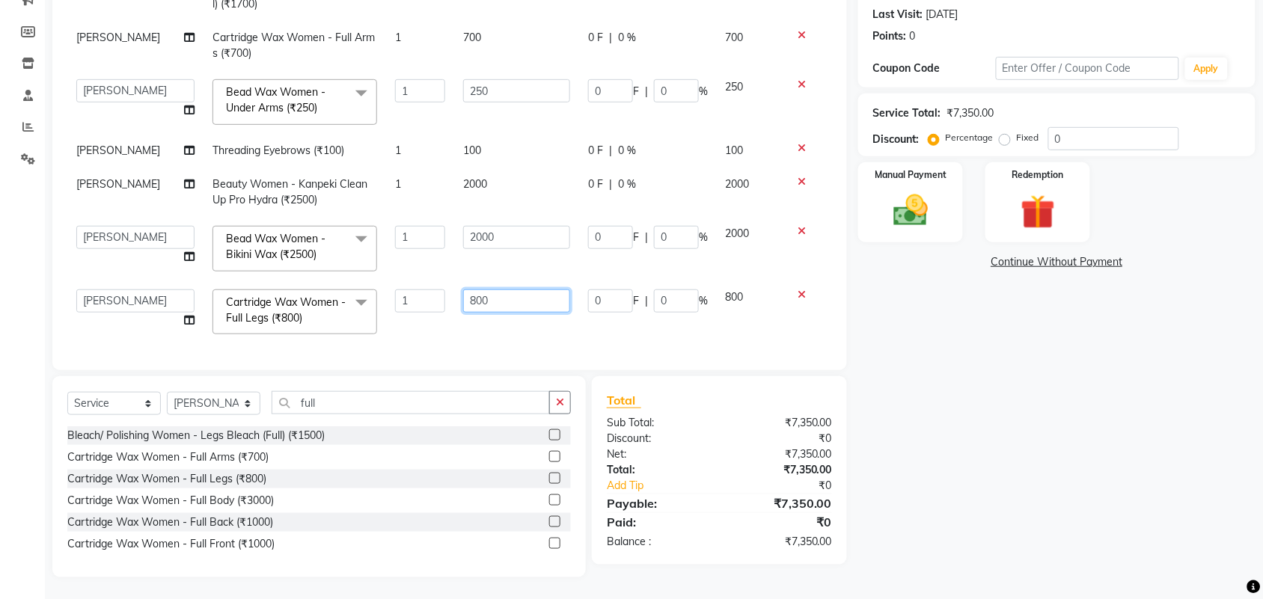
scroll to position [86, 0]
drag, startPoint x: 510, startPoint y: 304, endPoint x: 372, endPoint y: 326, distance: 139.4
click at [373, 326] on tr "aayaz [PERSON_NAME] [PERSON_NAME] Athem [PERSON_NAME] [PERSON_NAME] [PERSON_NAM…" at bounding box center [449, 313] width 765 height 64
type input "850"
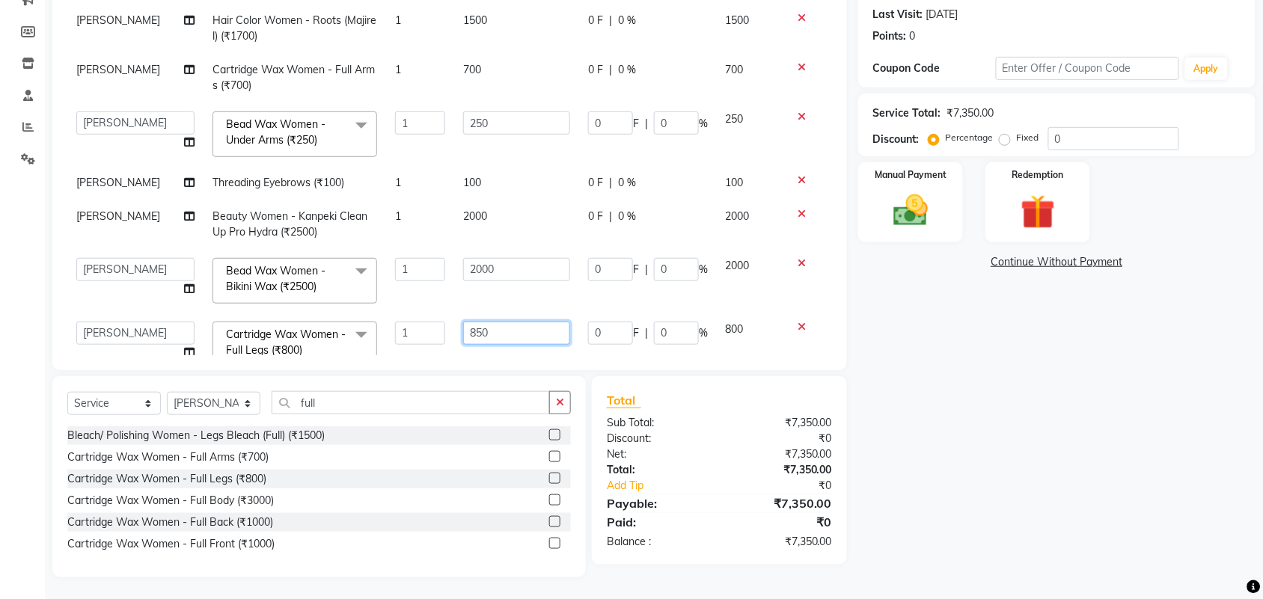
scroll to position [0, 0]
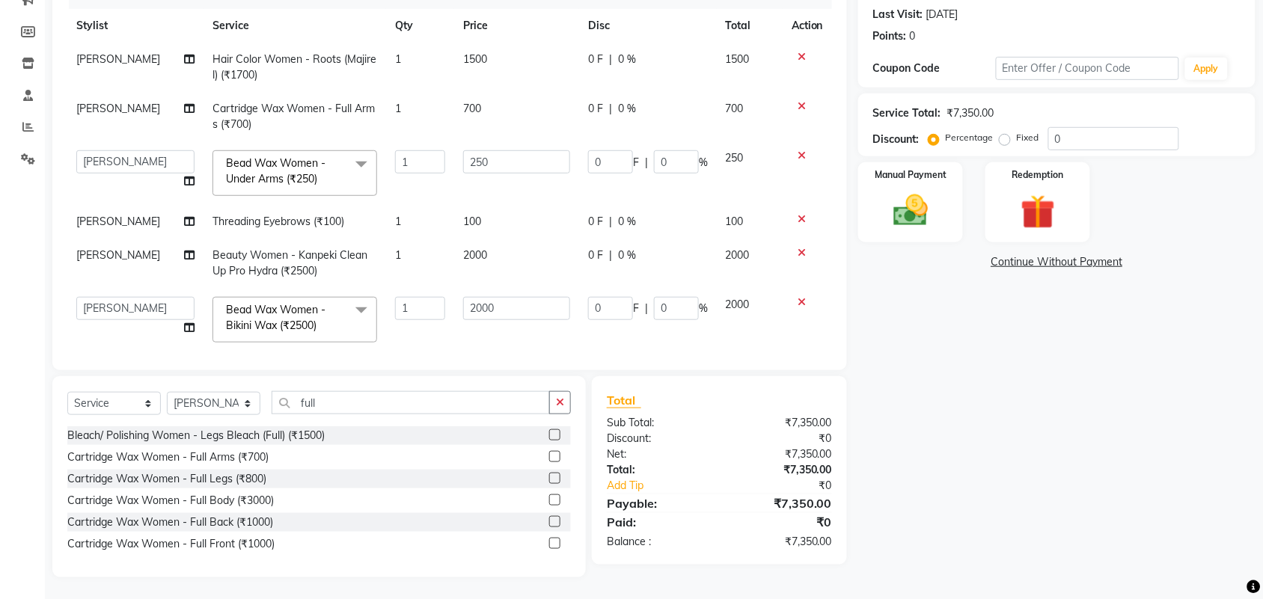
click at [559, 229] on td "100" at bounding box center [516, 222] width 125 height 34
select select "44728"
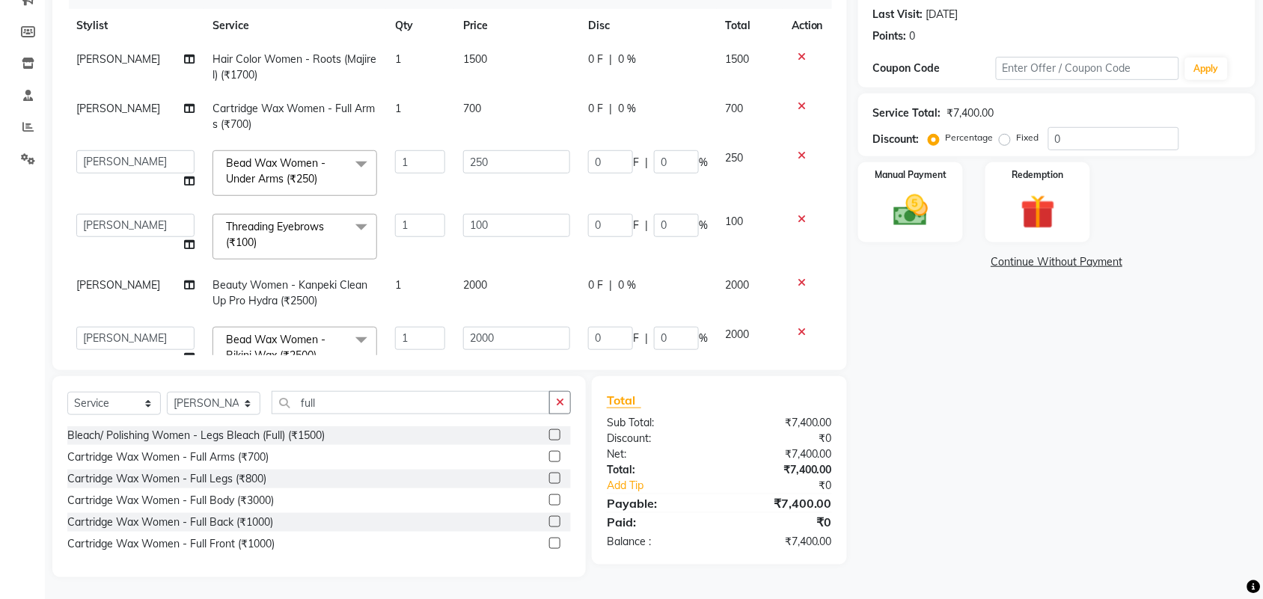
click at [490, 109] on td "700" at bounding box center [516, 116] width 125 height 49
select select "44728"
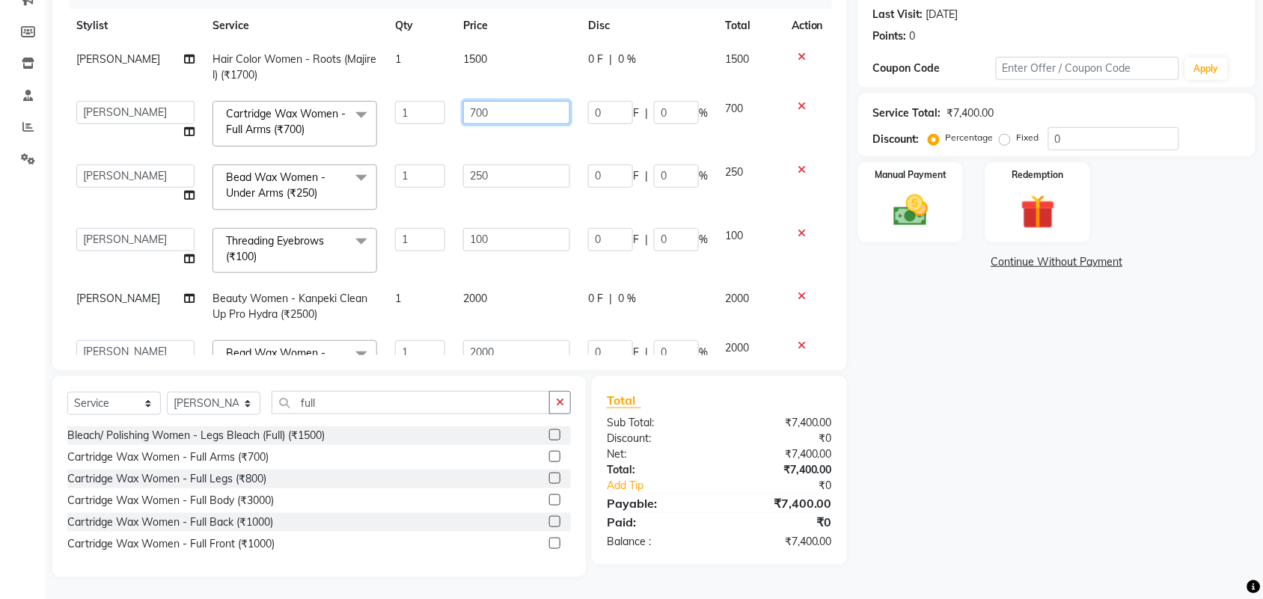
drag, startPoint x: 524, startPoint y: 116, endPoint x: 401, endPoint y: 148, distance: 126.9
click at [401, 148] on tr "aayaz [PERSON_NAME] [PERSON_NAME] Athem [PERSON_NAME] [PERSON_NAME] [PERSON_NAM…" at bounding box center [449, 124] width 765 height 64
type input "661"
click at [507, 140] on tbody "[PERSON_NAME] Hair Color Women - Roots (Majirel) (₹1700) 1 1500 0 F | 0 % 1500 …" at bounding box center [449, 244] width 765 height 402
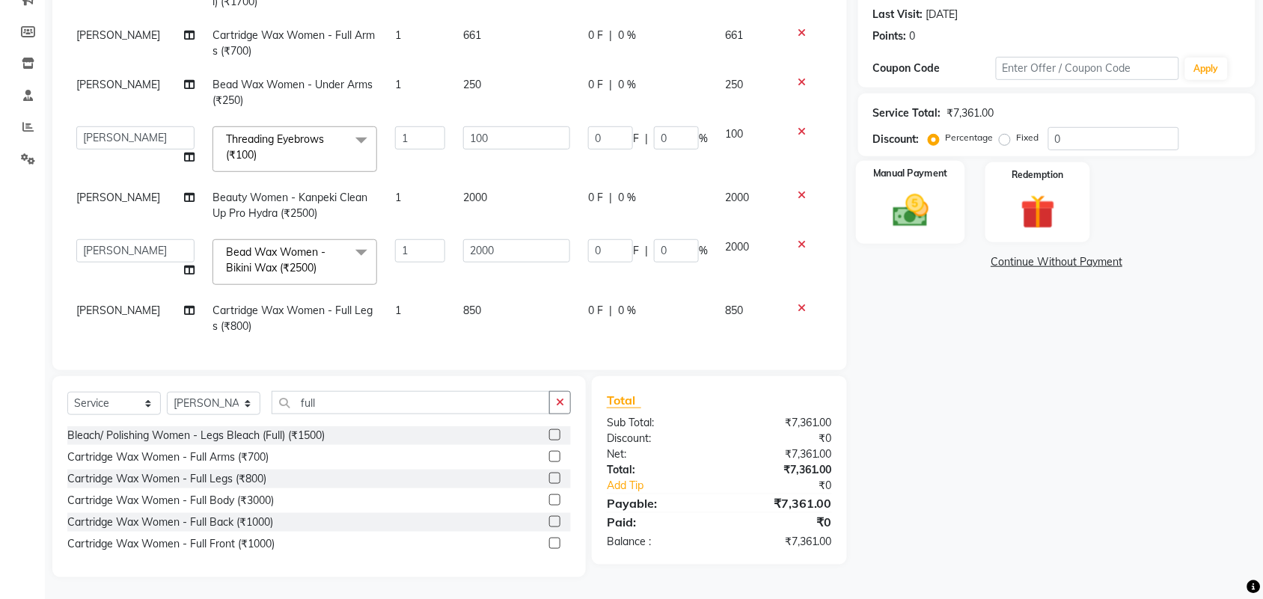
scroll to position [88, 0]
click at [954, 221] on div "Manual Payment" at bounding box center [910, 203] width 109 height 84
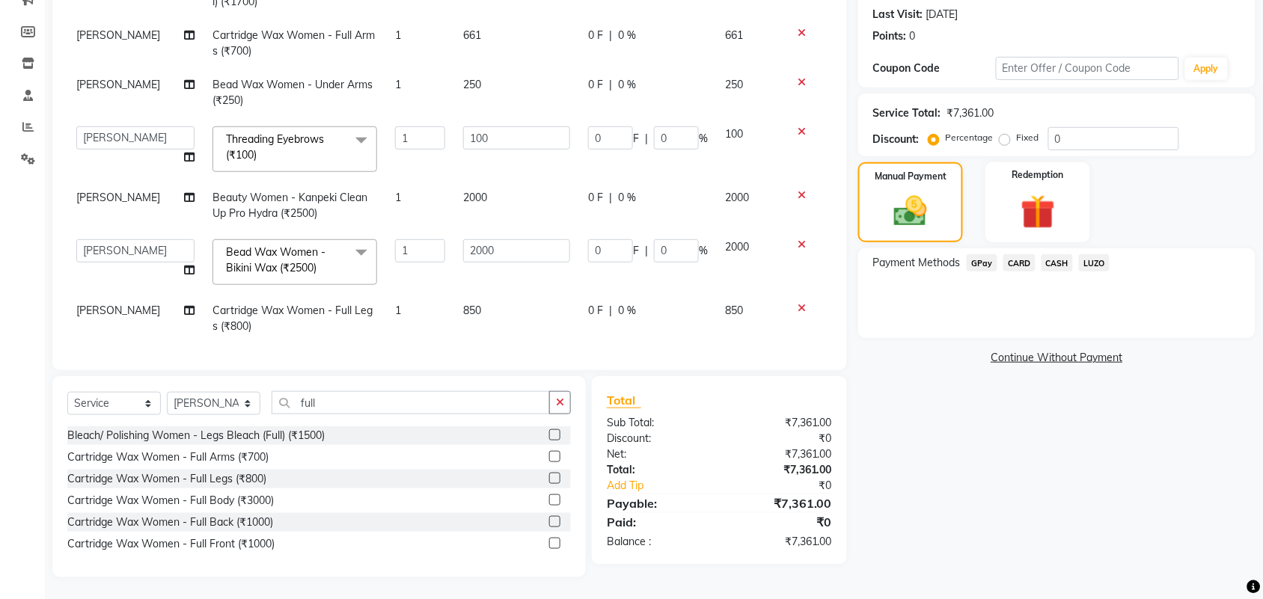
click at [1019, 263] on span "CARD" at bounding box center [1020, 262] width 32 height 17
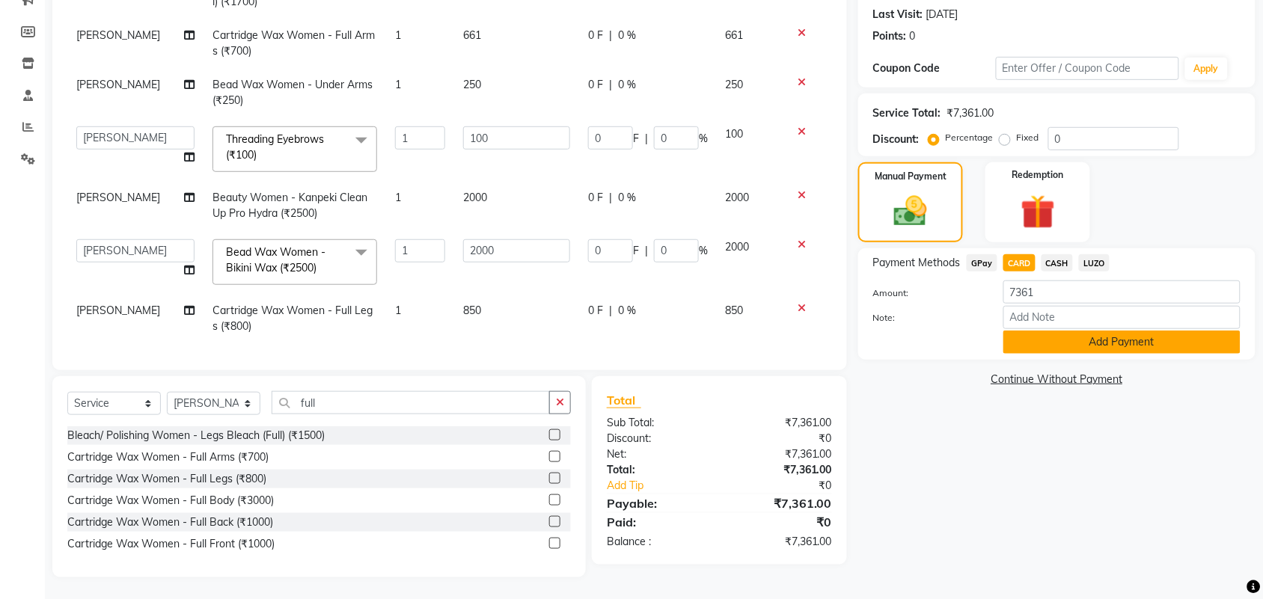
click at [1087, 347] on button "Add Payment" at bounding box center [1122, 342] width 237 height 23
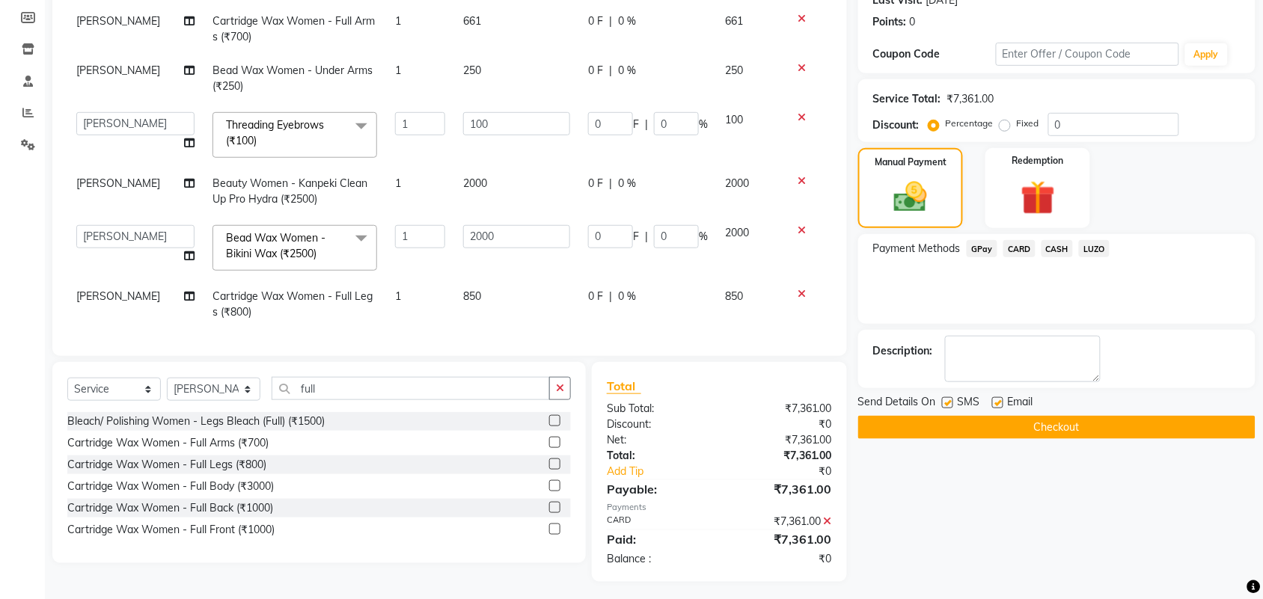
scroll to position [223, 0]
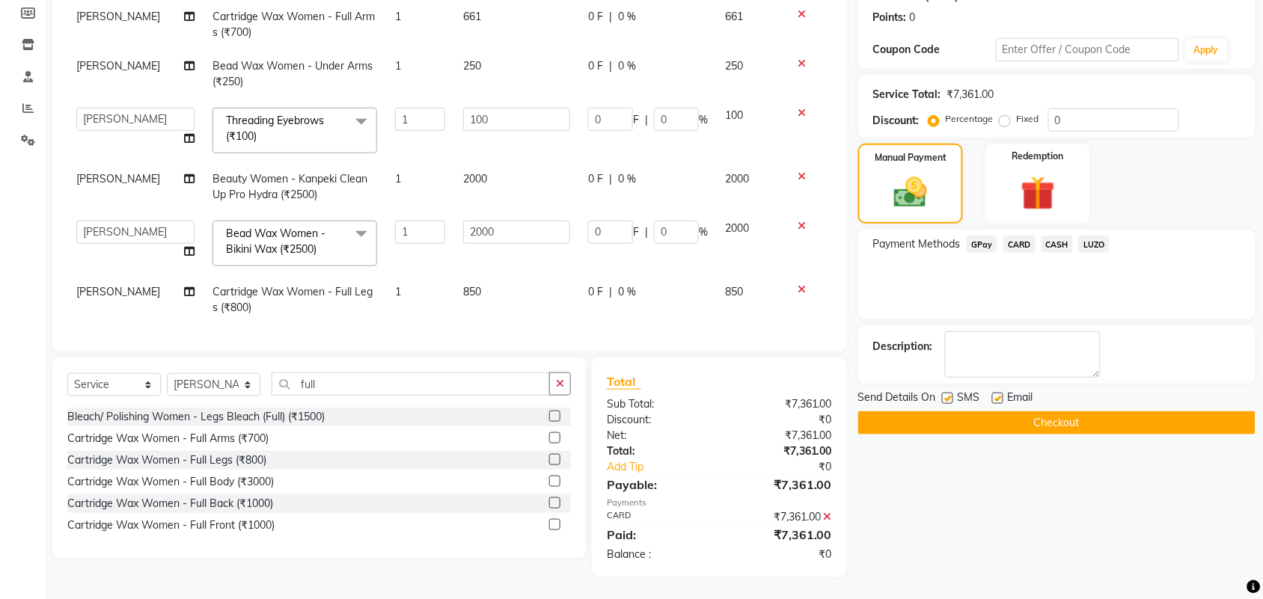
click at [992, 400] on label at bounding box center [997, 398] width 11 height 11
click at [992, 400] on input "checkbox" at bounding box center [997, 399] width 10 height 10
checkbox input "false"
click at [952, 402] on label at bounding box center [947, 398] width 11 height 11
click at [952, 402] on input "checkbox" at bounding box center [947, 399] width 10 height 10
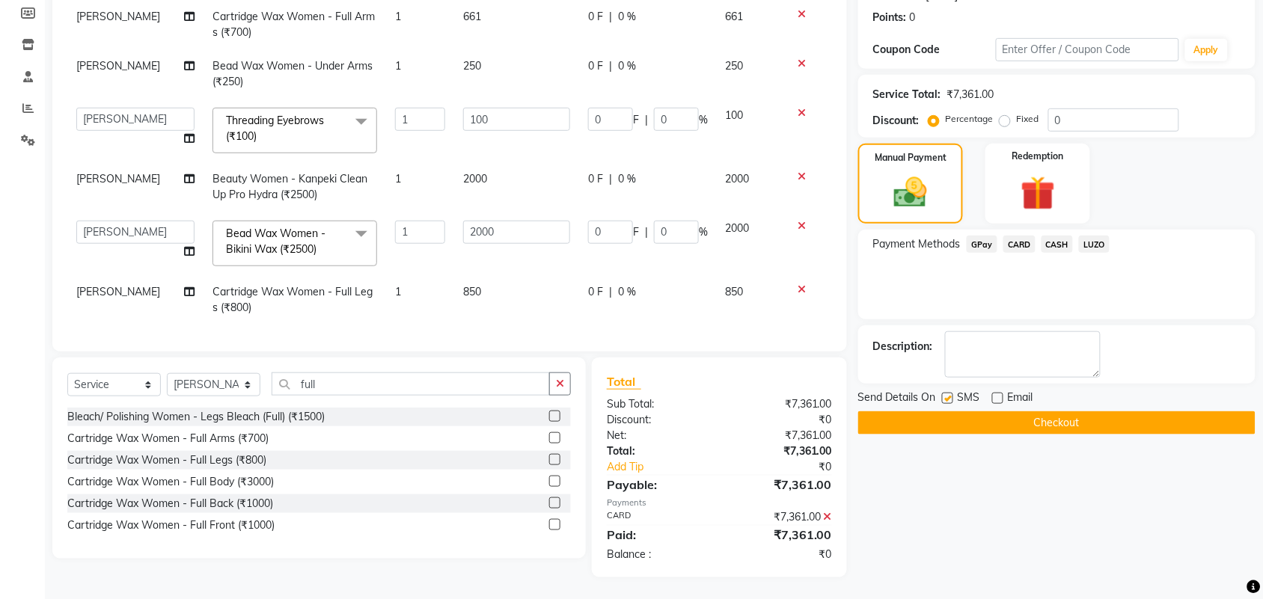
checkbox input "false"
click at [975, 421] on button "Checkout" at bounding box center [1056, 423] width 397 height 23
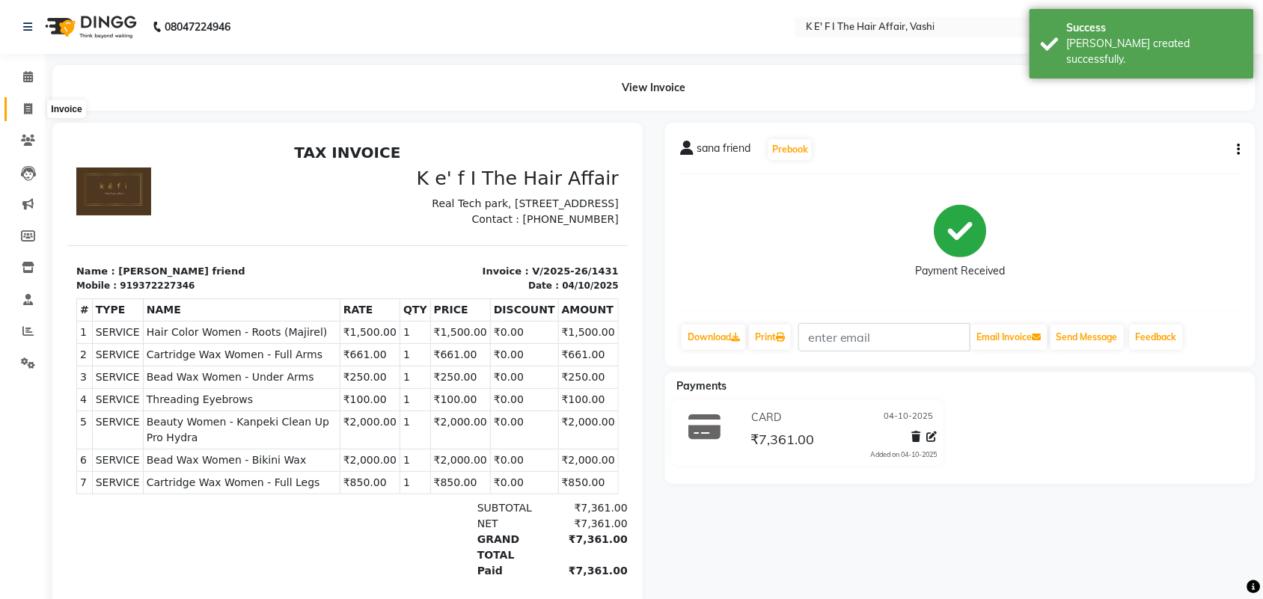
click at [16, 105] on span at bounding box center [28, 109] width 26 height 17
select select "service"
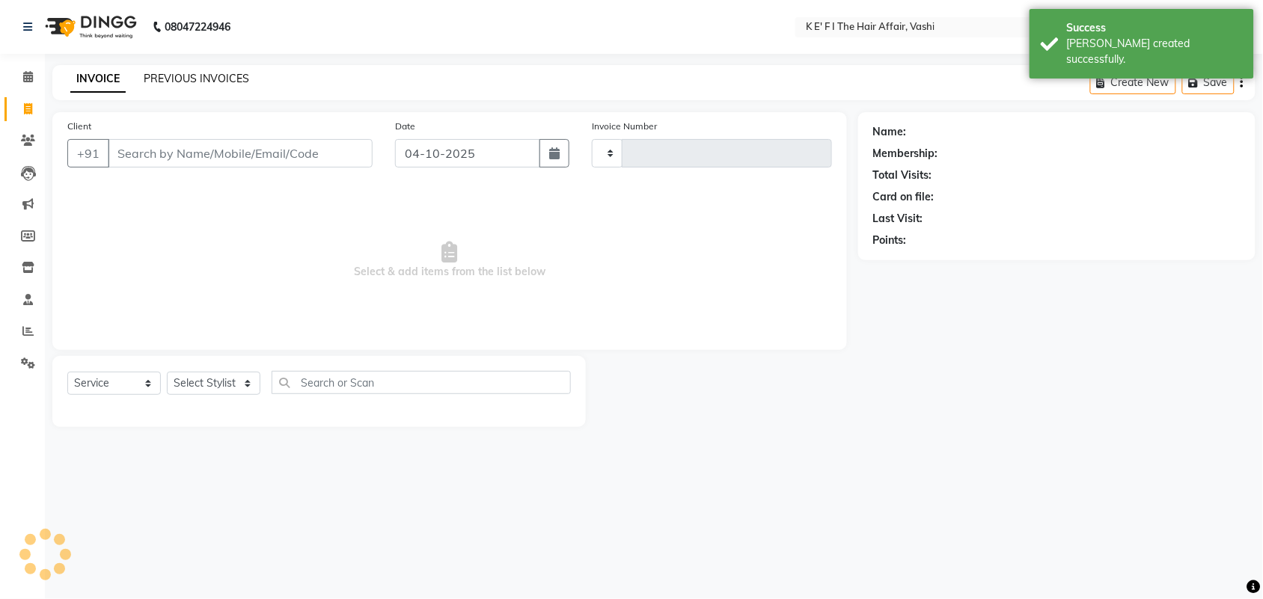
type input "1432"
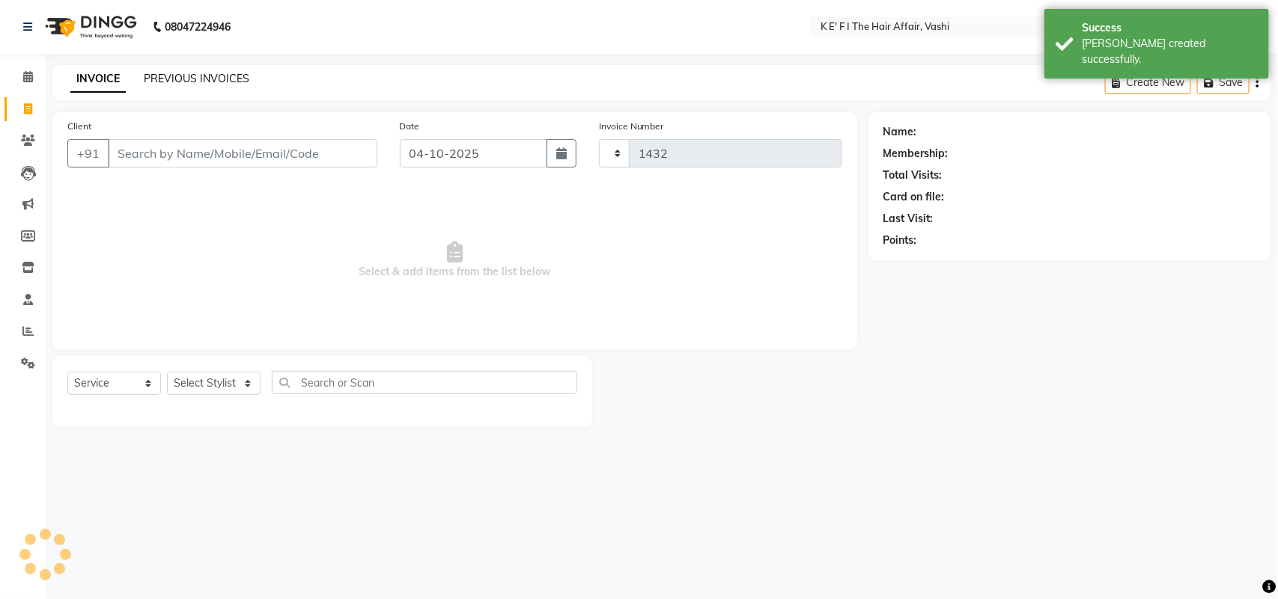
select select "6025"
click at [181, 76] on link "PREVIOUS INVOICES" at bounding box center [197, 78] width 106 height 13
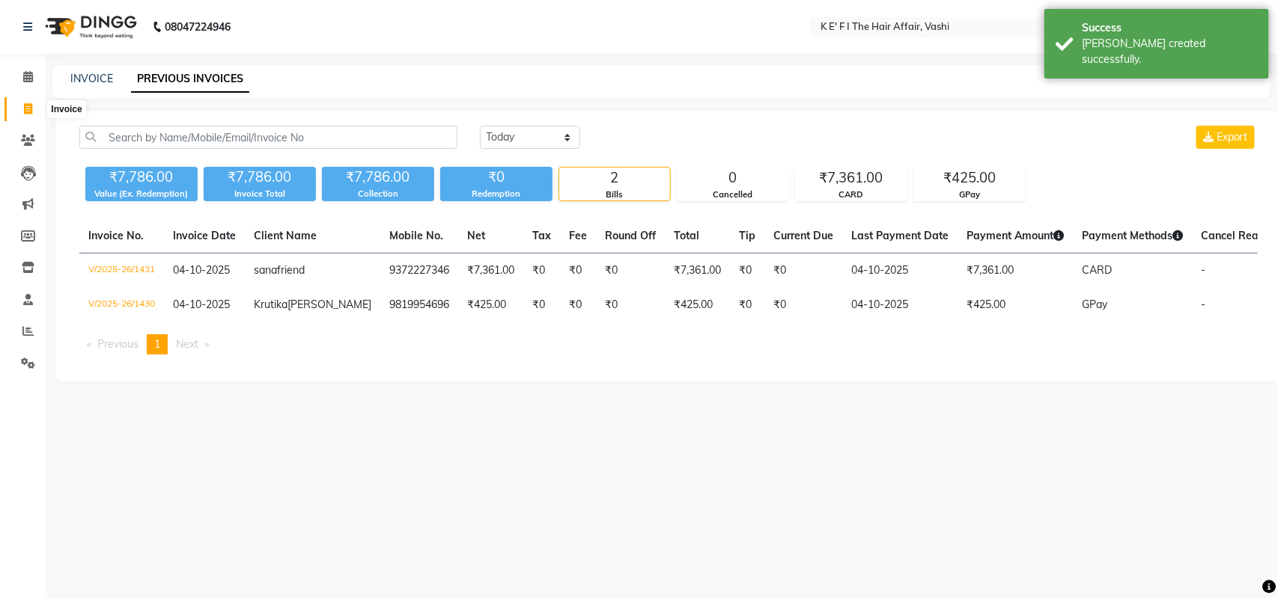
click at [26, 102] on span at bounding box center [28, 109] width 26 height 17
select select "service"
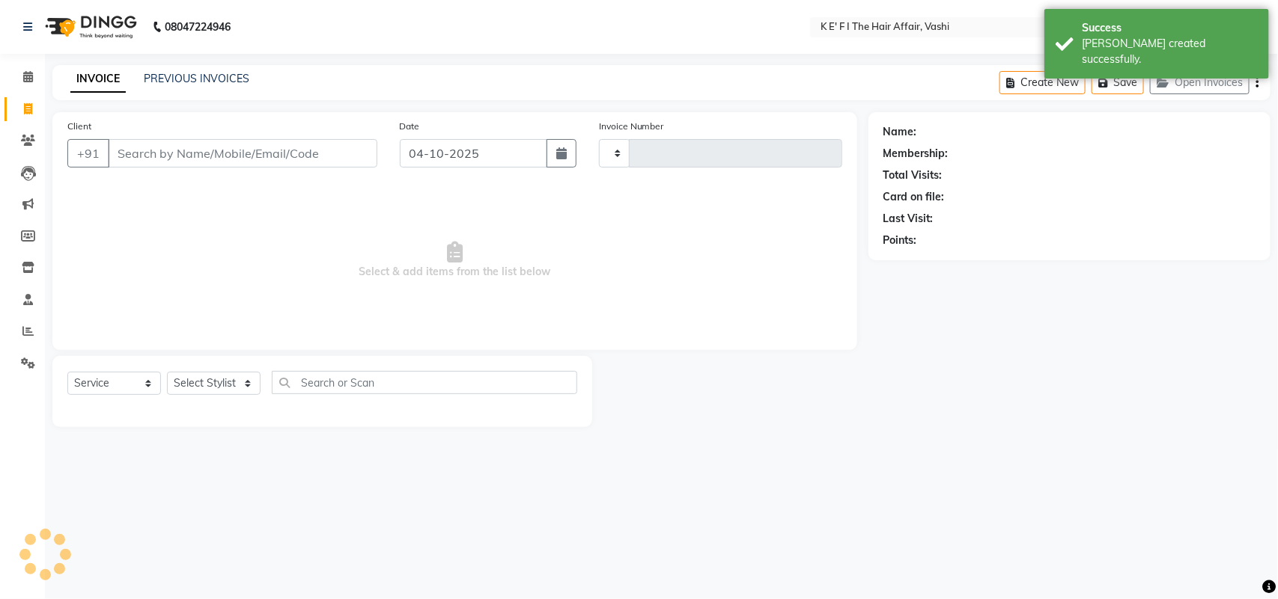
type input "1432"
select select "6025"
drag, startPoint x: 166, startPoint y: 150, endPoint x: 177, endPoint y: 146, distance: 11.1
click at [174, 147] on input "Client" at bounding box center [242, 153] width 269 height 28
select select "43807"
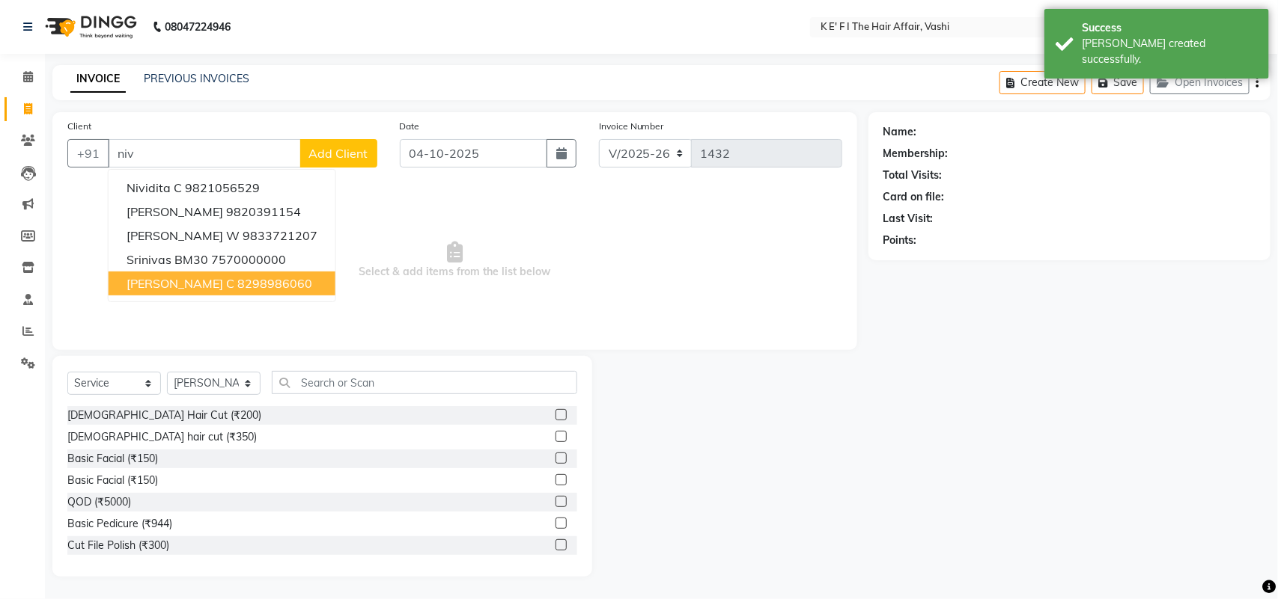
click at [213, 273] on button "[PERSON_NAME] c 8298986060" at bounding box center [222, 284] width 227 height 24
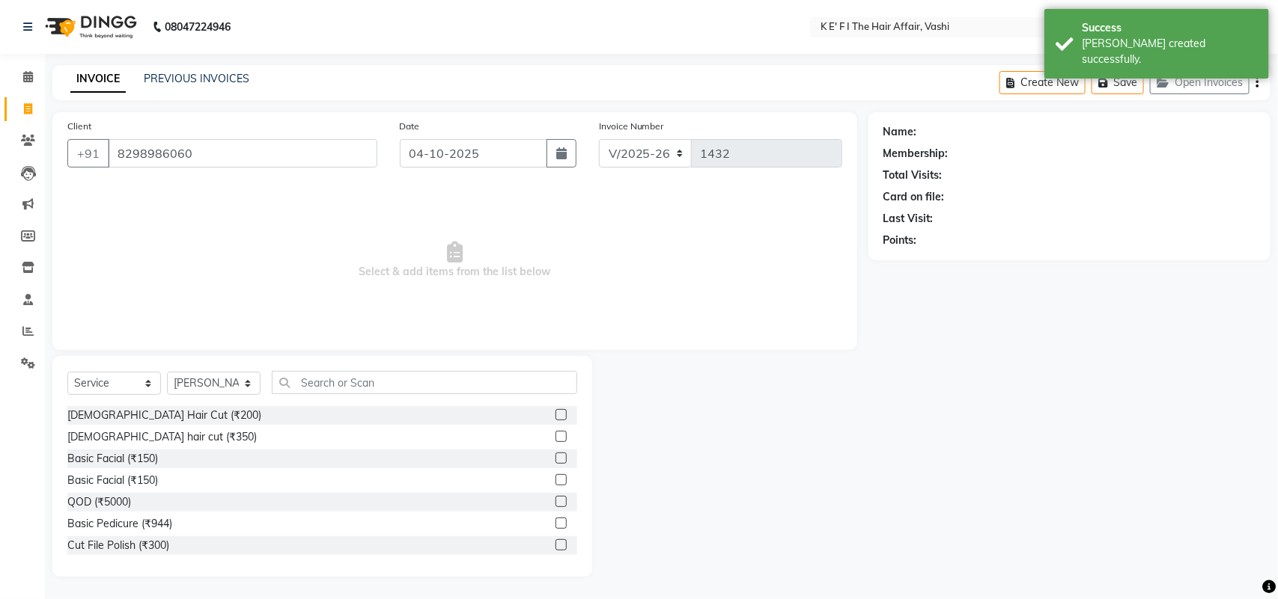
type input "8298986060"
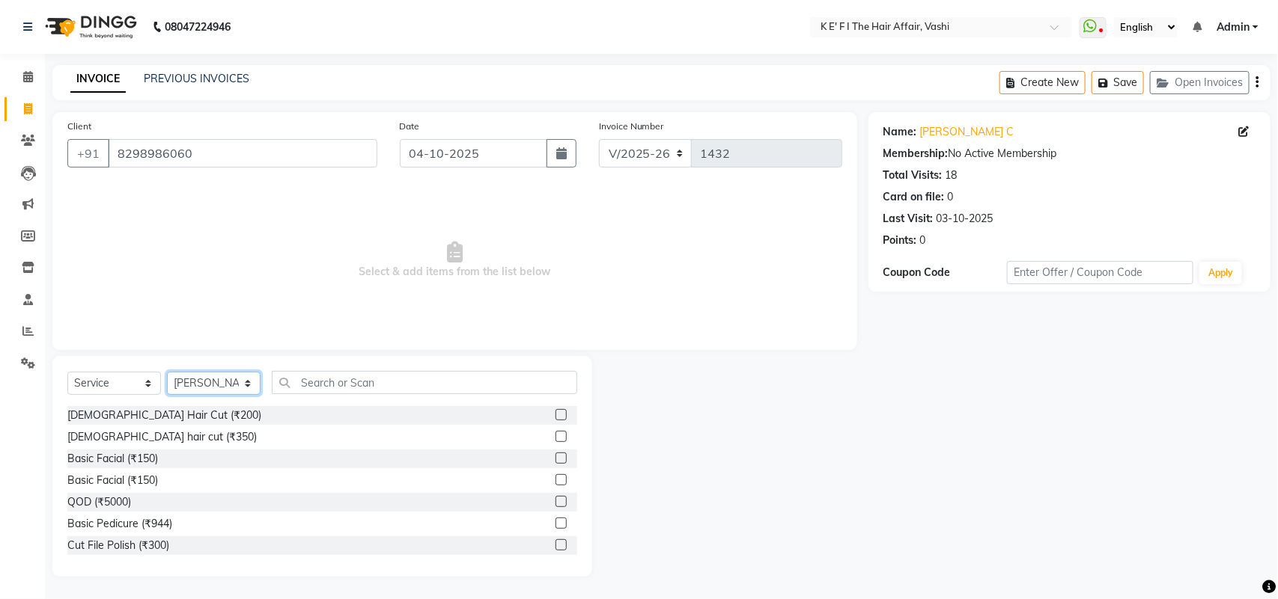
click at [219, 382] on select "Select Stylist aayaz [PERSON_NAME] [PERSON_NAME] Athem [PERSON_NAME] [PERSON_NA…" at bounding box center [214, 383] width 94 height 23
select select "44727"
click at [167, 372] on select "Select Stylist aayaz [PERSON_NAME] [PERSON_NAME] Athem [PERSON_NAME] [PERSON_NA…" at bounding box center [214, 383] width 94 height 23
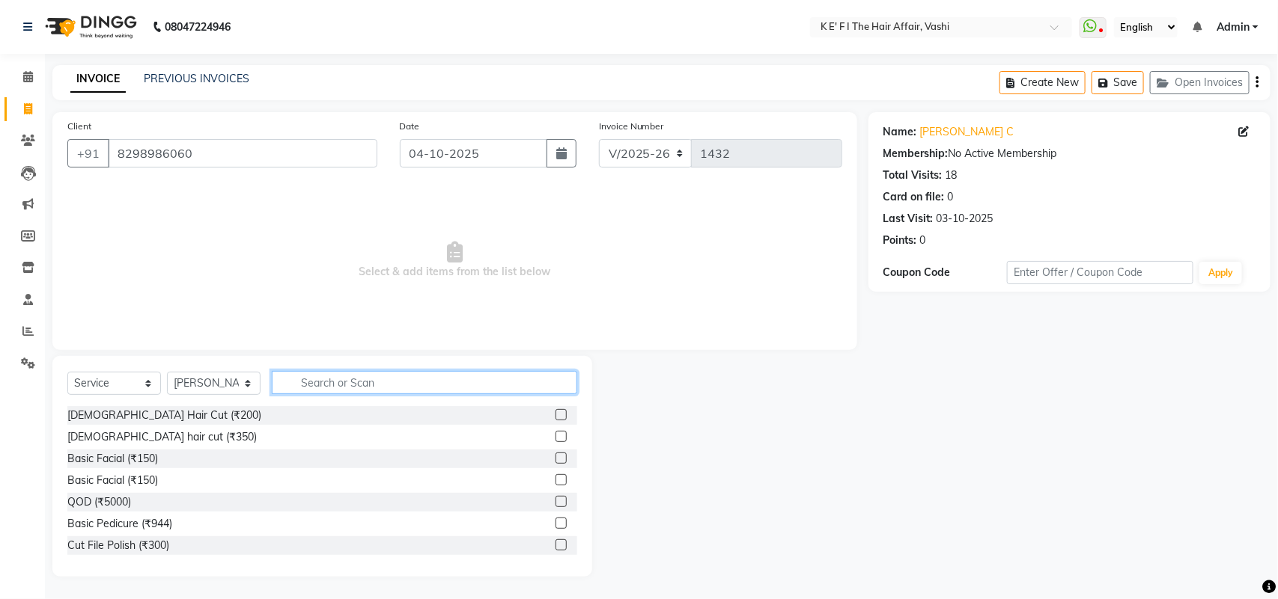
click at [341, 376] on input "text" at bounding box center [424, 382] width 305 height 23
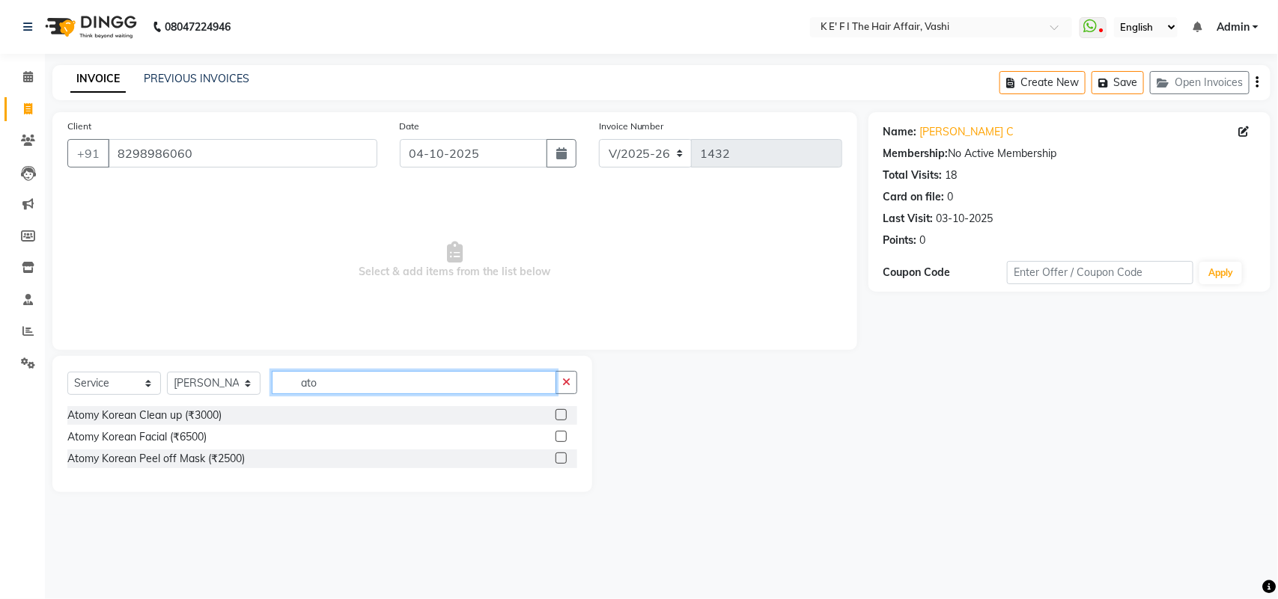
type input "ato"
click at [555, 414] on div "Atomy Korean Clean up (₹3000)" at bounding box center [322, 415] width 510 height 19
click at [556, 413] on div "Atomy Korean Clean up (₹3000)" at bounding box center [322, 415] width 510 height 19
drag, startPoint x: 560, startPoint y: 417, endPoint x: 531, endPoint y: 412, distance: 28.8
click at [559, 417] on label at bounding box center [560, 414] width 11 height 11
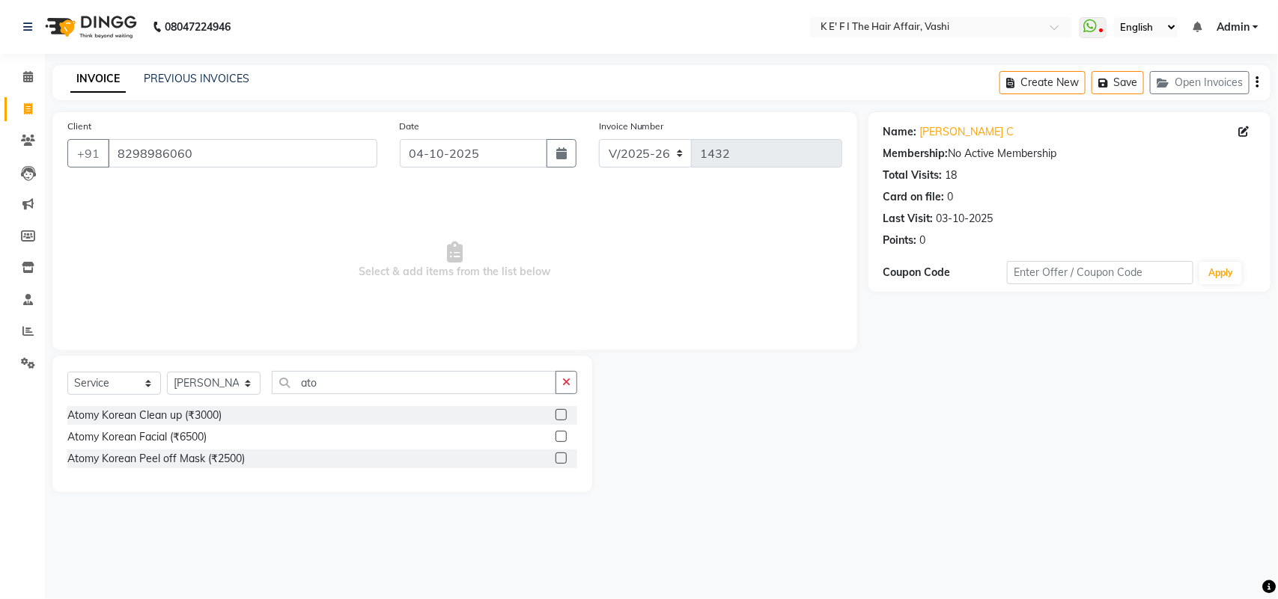
click at [559, 417] on input "checkbox" at bounding box center [560, 416] width 10 height 10
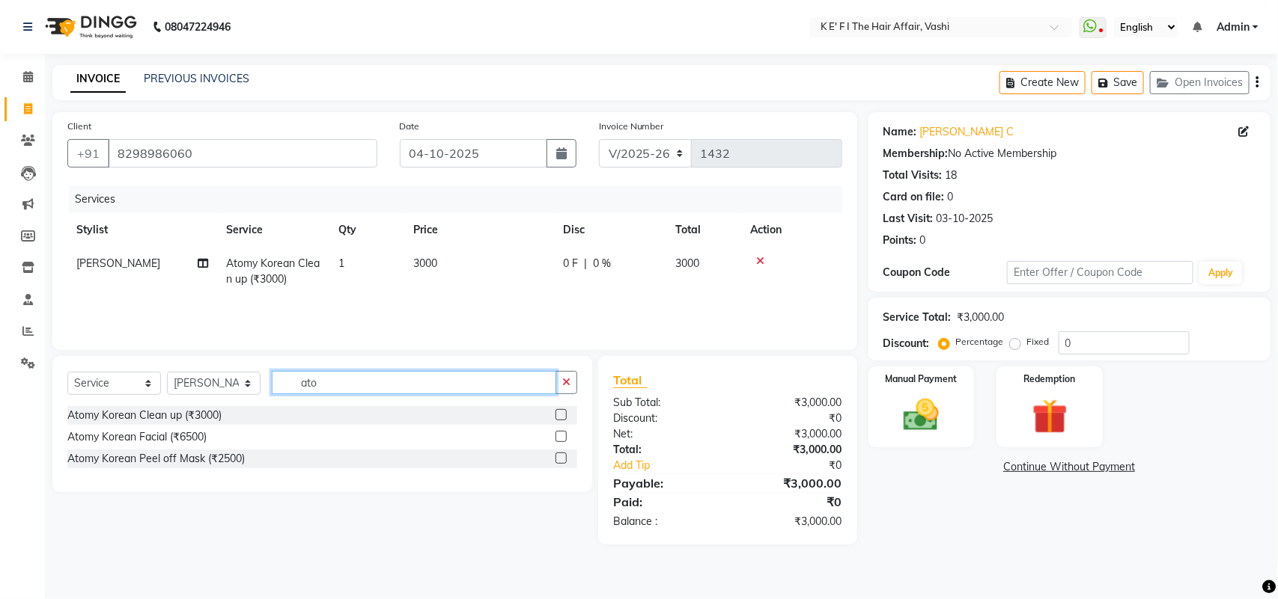
checkbox input "false"
drag, startPoint x: 365, startPoint y: 384, endPoint x: 260, endPoint y: 398, distance: 105.7
click at [260, 398] on div "Select Service Product Membership Package Voucher Prepaid Gift Card Select Styl…" at bounding box center [322, 388] width 510 height 35
type input "upp"
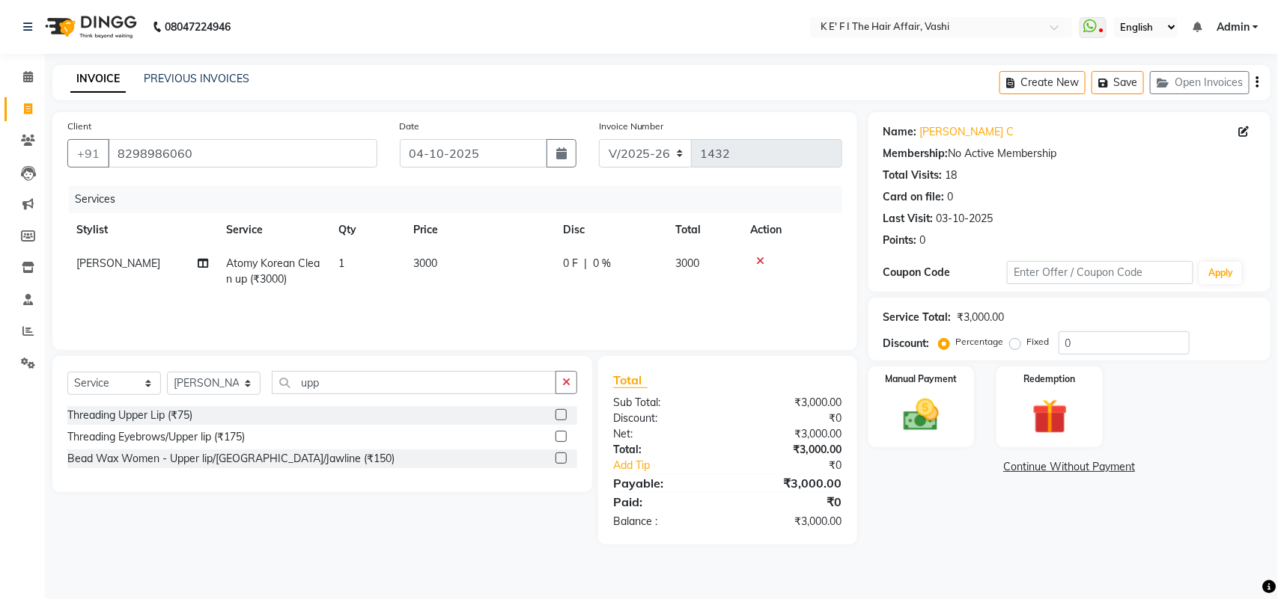
click at [558, 457] on label at bounding box center [560, 458] width 11 height 11
click at [558, 457] on input "checkbox" at bounding box center [560, 459] width 10 height 10
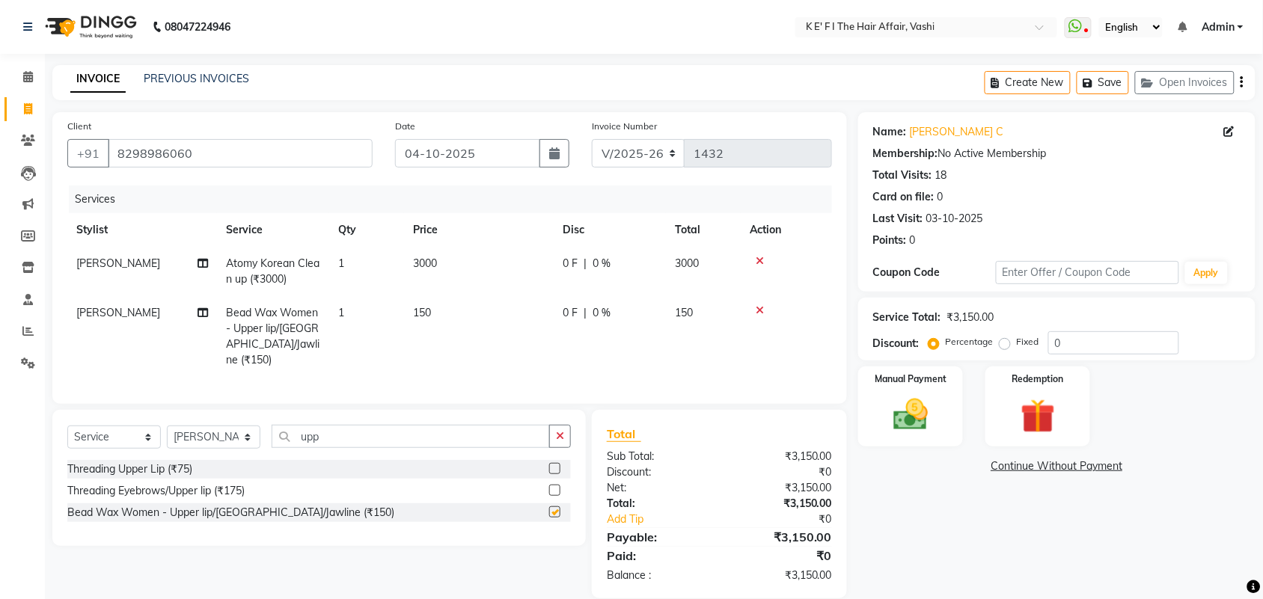
click at [479, 327] on td "150" at bounding box center [479, 336] width 150 height 81
checkbox input "false"
select select "44727"
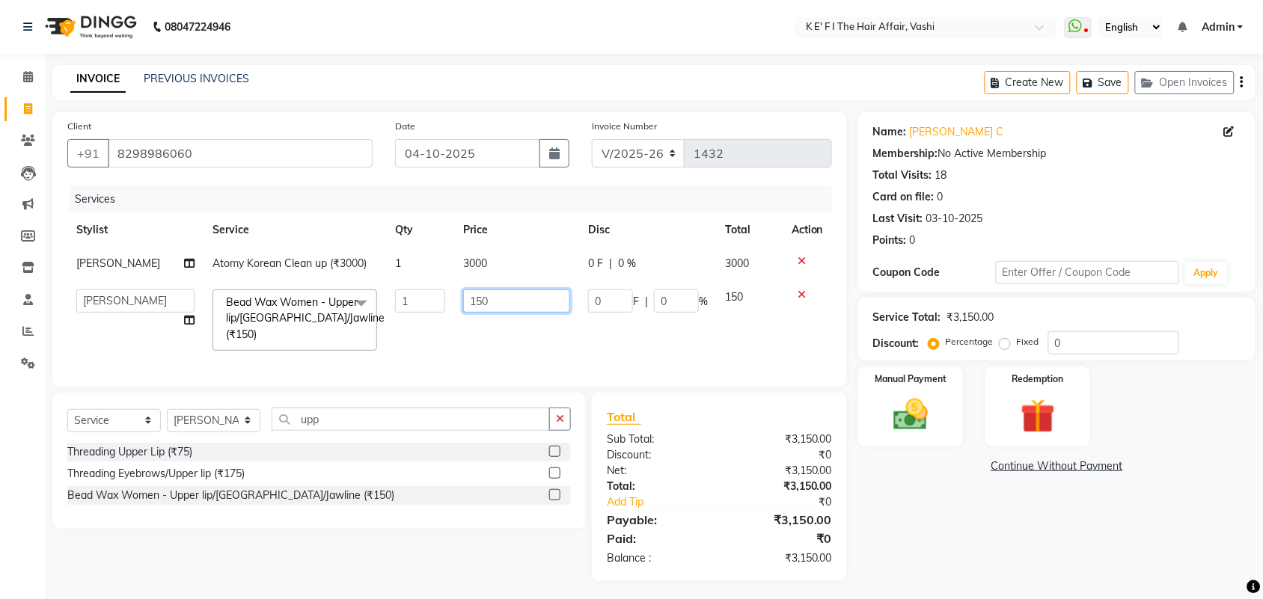
drag, startPoint x: 472, startPoint y: 312, endPoint x: 457, endPoint y: 317, distance: 15.6
click at [454, 320] on td "150" at bounding box center [516, 320] width 125 height 79
type input "200"
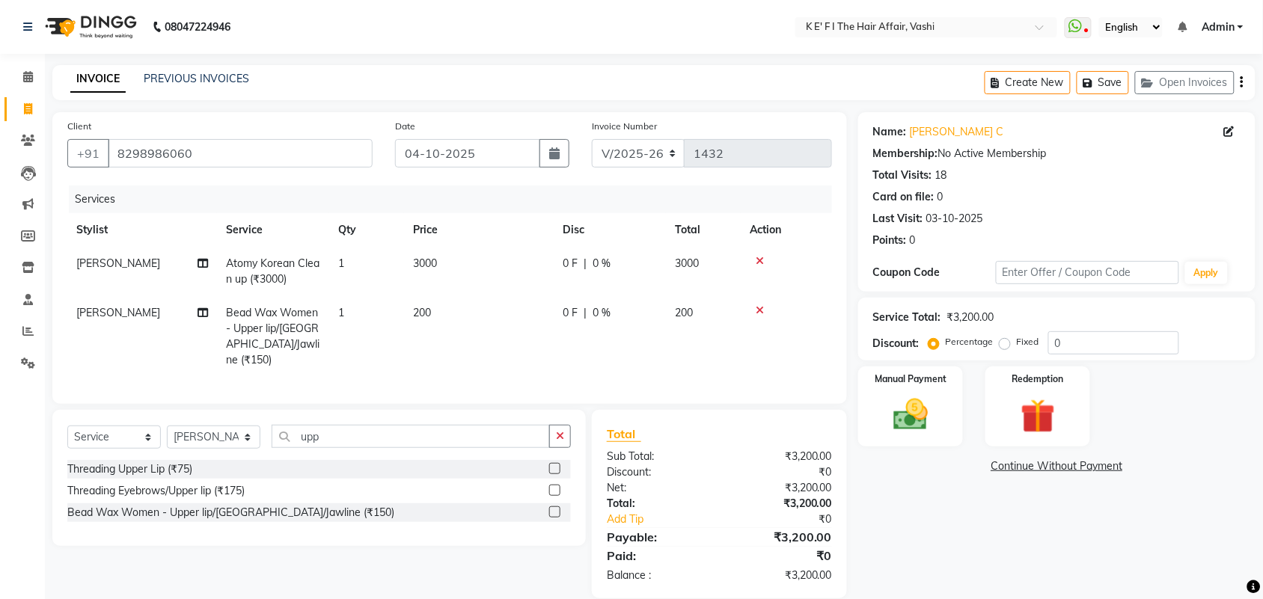
click at [543, 339] on td "200" at bounding box center [479, 336] width 150 height 81
select select "44727"
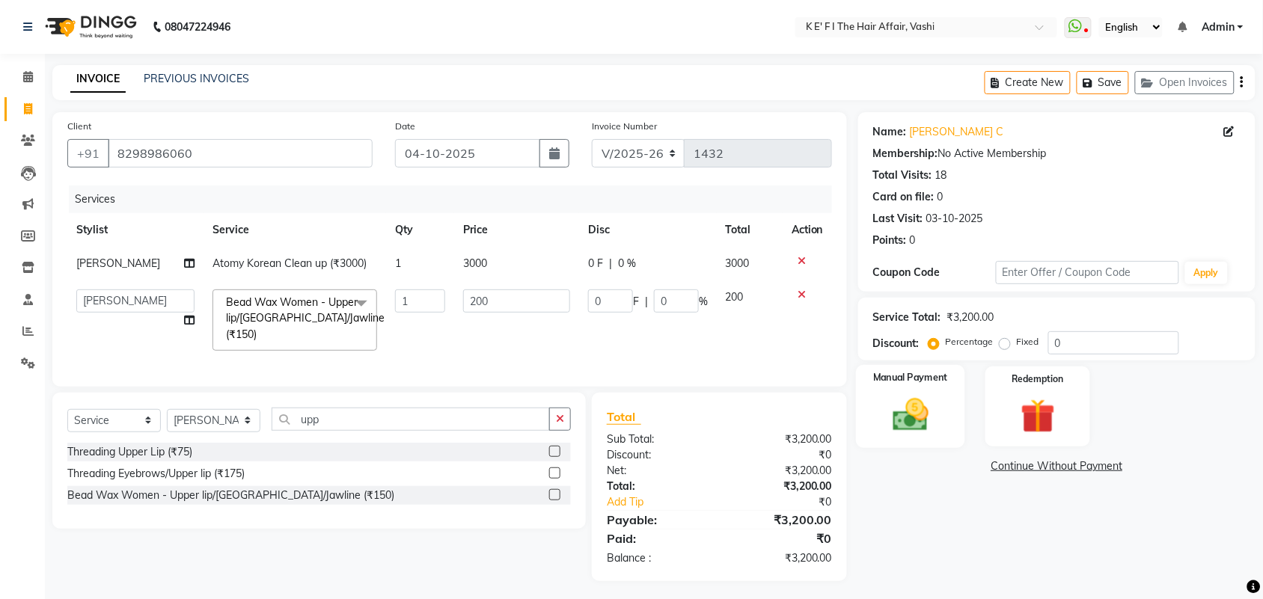
click at [917, 419] on img at bounding box center [911, 414] width 58 height 41
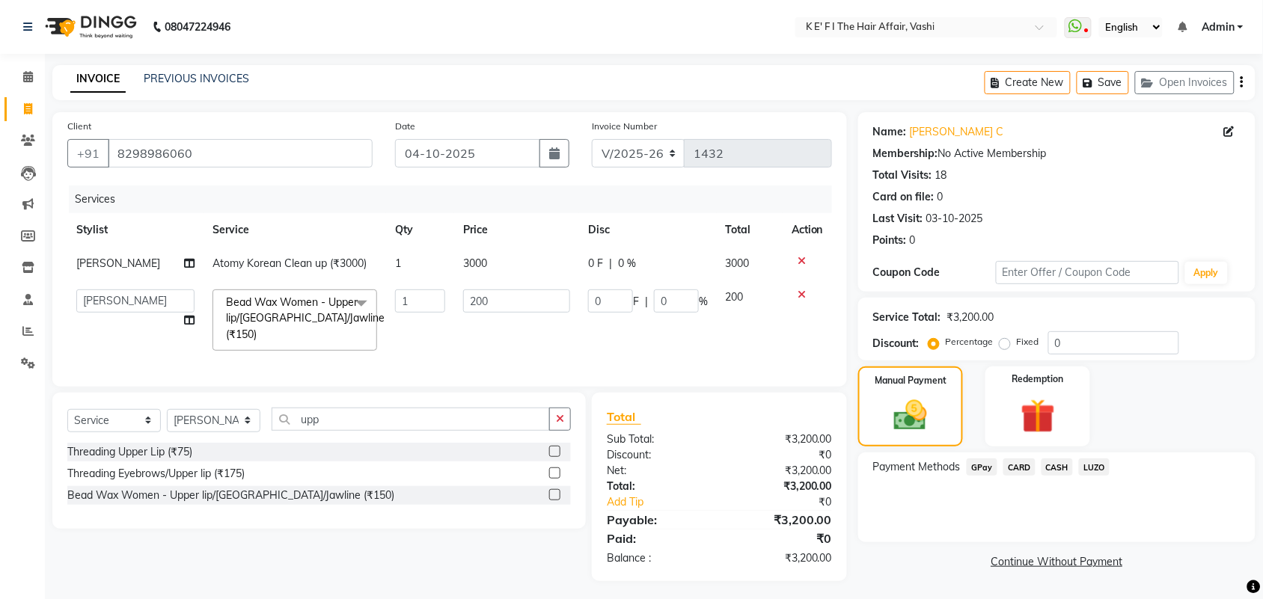
click at [980, 464] on span "GPay" at bounding box center [982, 467] width 31 height 17
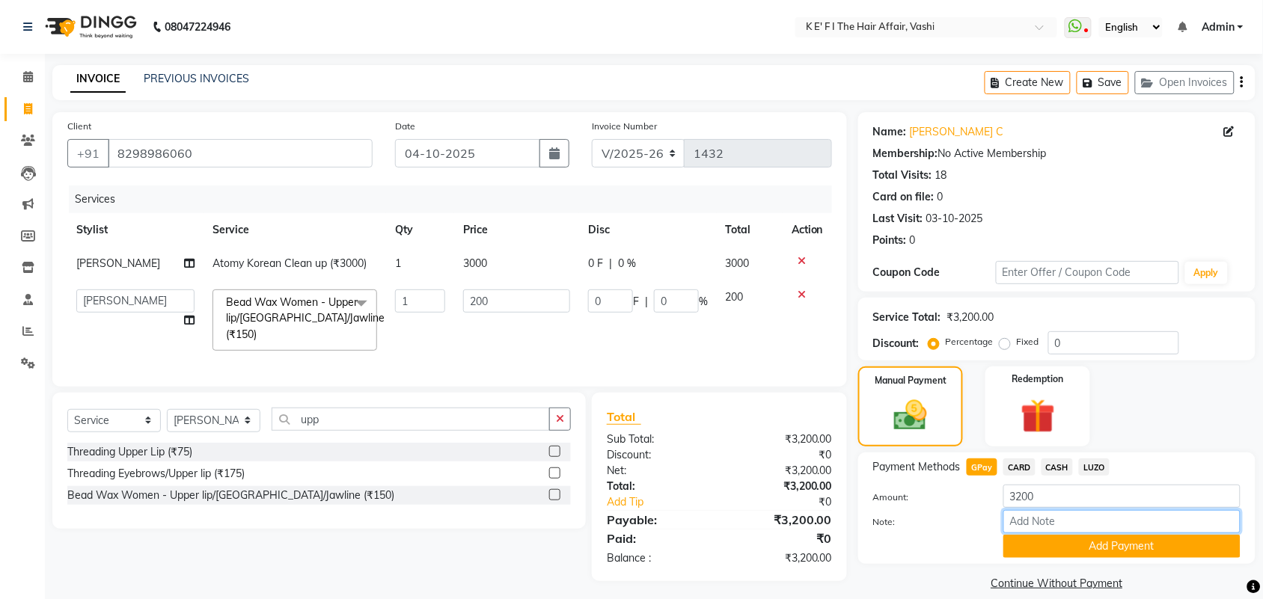
click at [1091, 531] on input "Note:" at bounding box center [1122, 521] width 237 height 23
click at [1090, 543] on button "Add Payment" at bounding box center [1122, 546] width 237 height 23
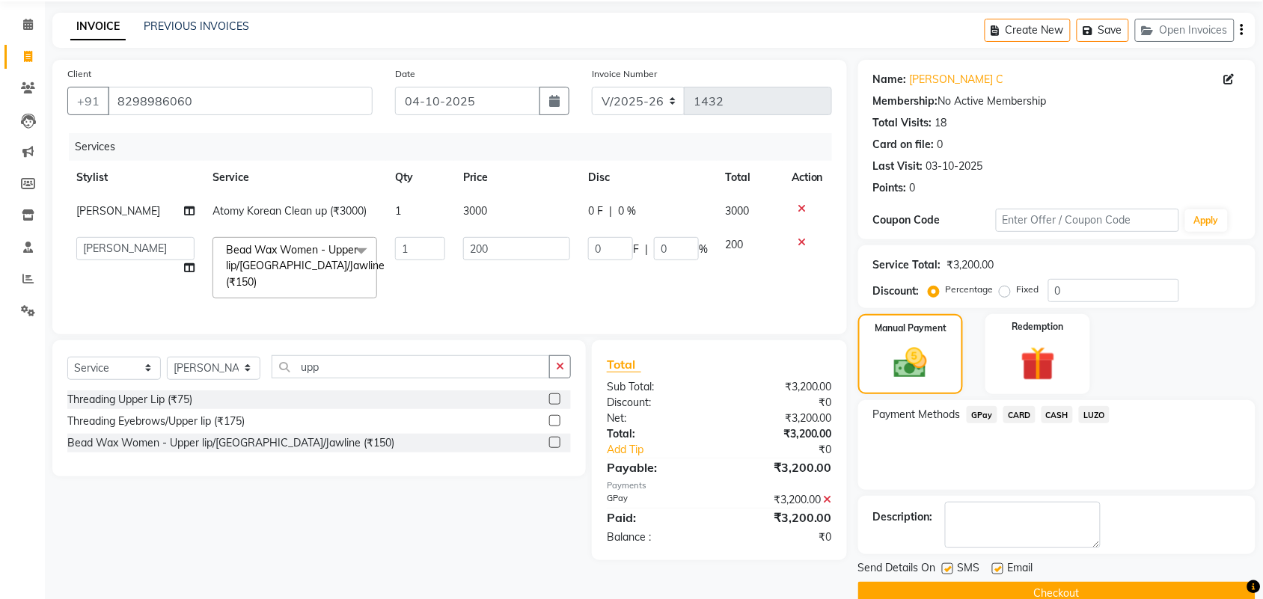
scroll to position [81, 0]
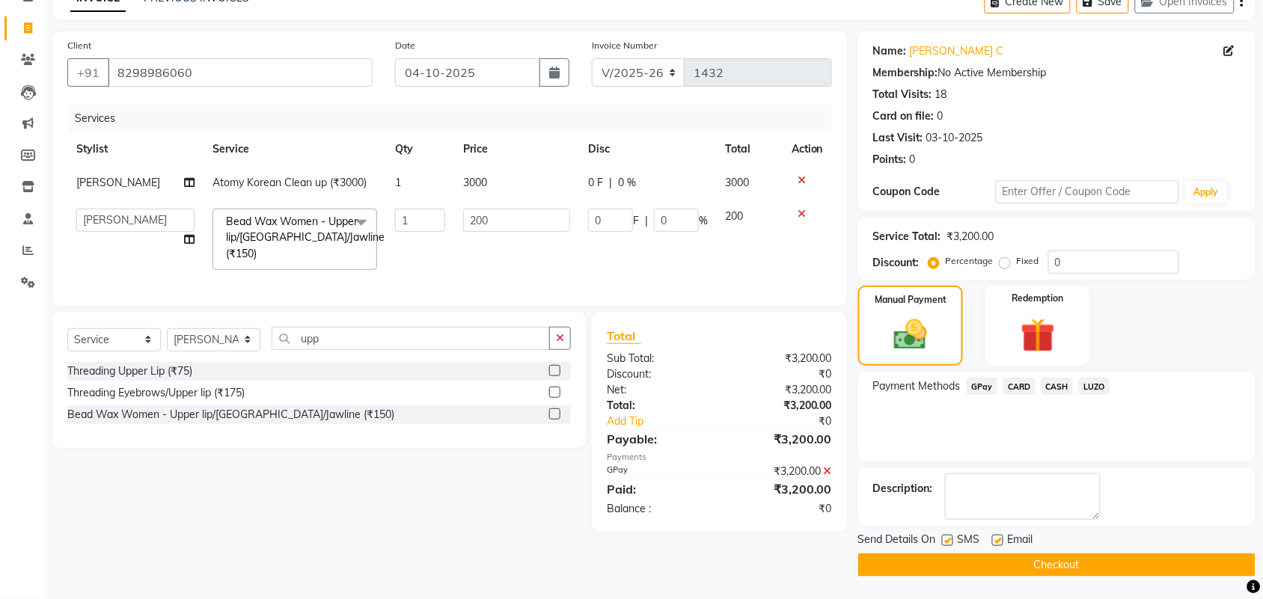
click at [994, 539] on label at bounding box center [997, 540] width 11 height 11
click at [994, 539] on input "checkbox" at bounding box center [997, 542] width 10 height 10
checkbox input "false"
click at [942, 539] on label at bounding box center [947, 540] width 11 height 11
click at [942, 539] on input "checkbox" at bounding box center [947, 542] width 10 height 10
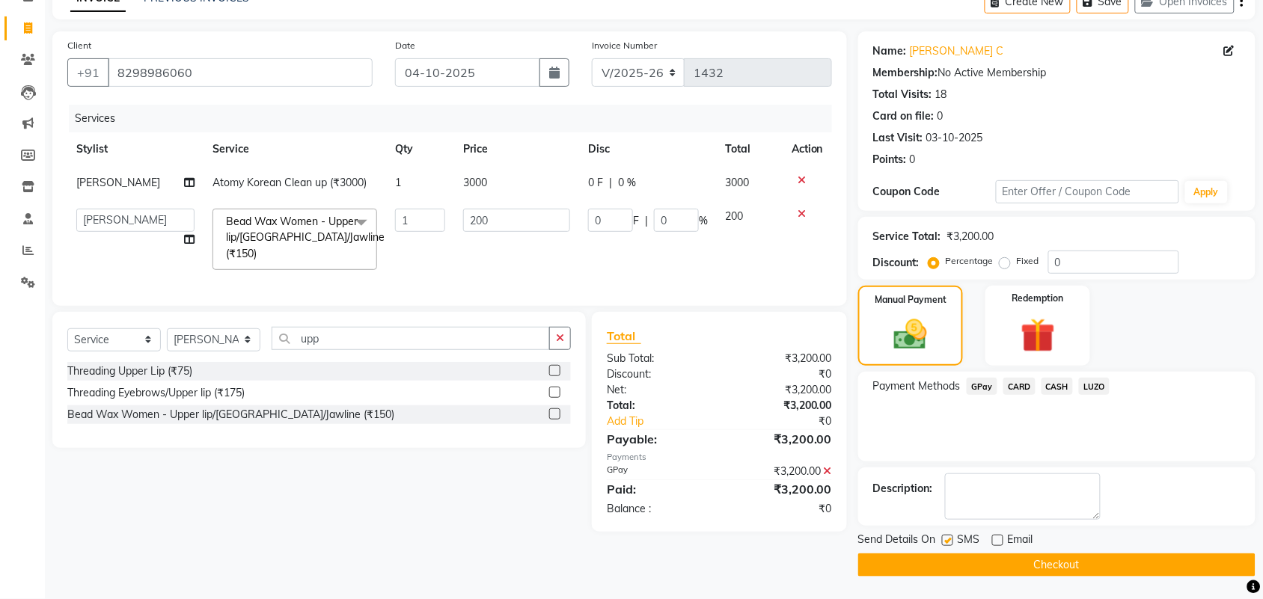
checkbox input "false"
click at [978, 581] on main "INVOICE PREVIOUS INVOICES Create New Save Open Invoices Client [PHONE_NUMBER] D…" at bounding box center [654, 291] width 1218 height 615
drag, startPoint x: 978, startPoint y: 573, endPoint x: 971, endPoint y: 563, distance: 12.9
click at [978, 573] on button "Checkout" at bounding box center [1056, 565] width 397 height 23
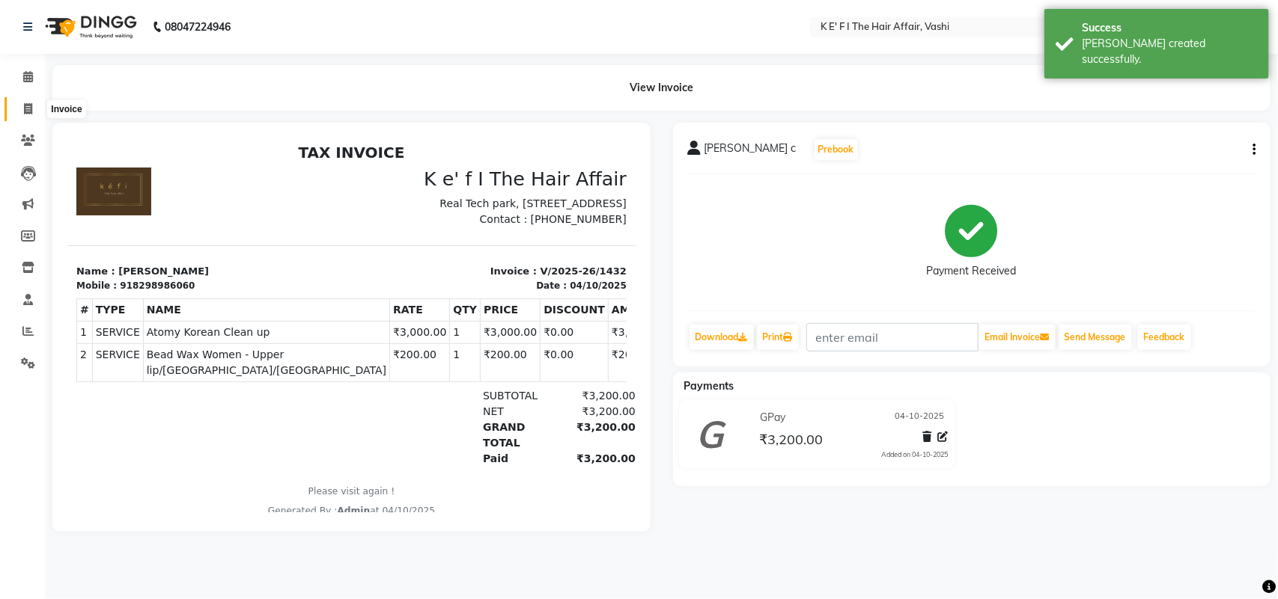
click at [32, 109] on span at bounding box center [28, 109] width 26 height 17
select select "6025"
select select "service"
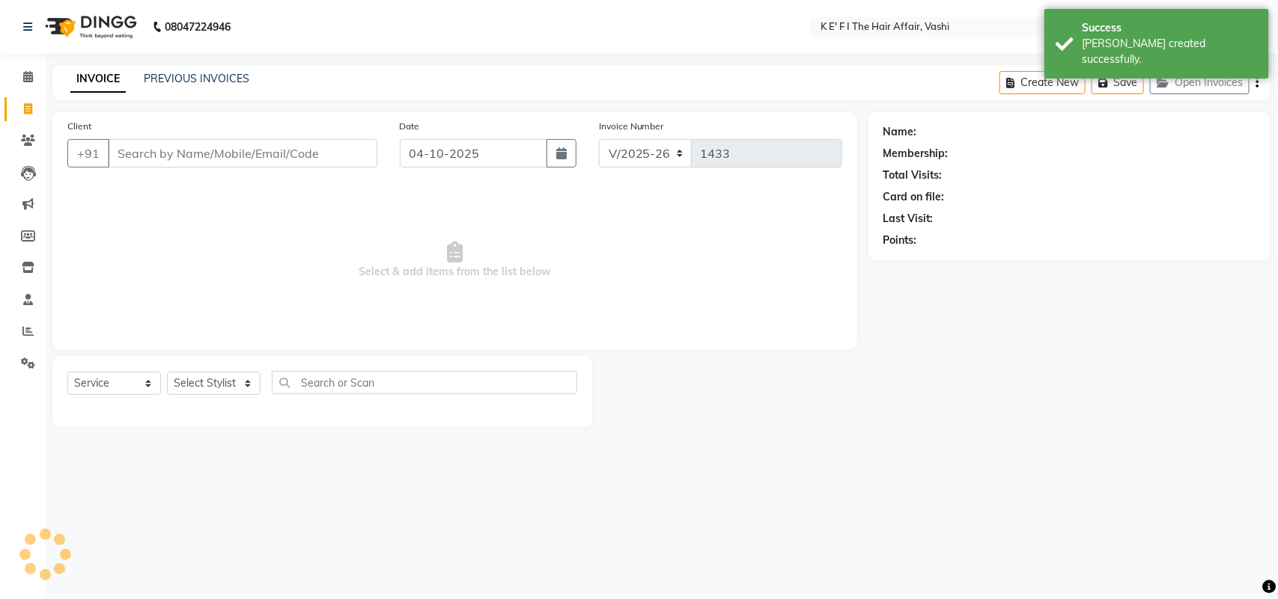
click at [183, 85] on div "PREVIOUS INVOICES" at bounding box center [197, 79] width 106 height 16
select select "43807"
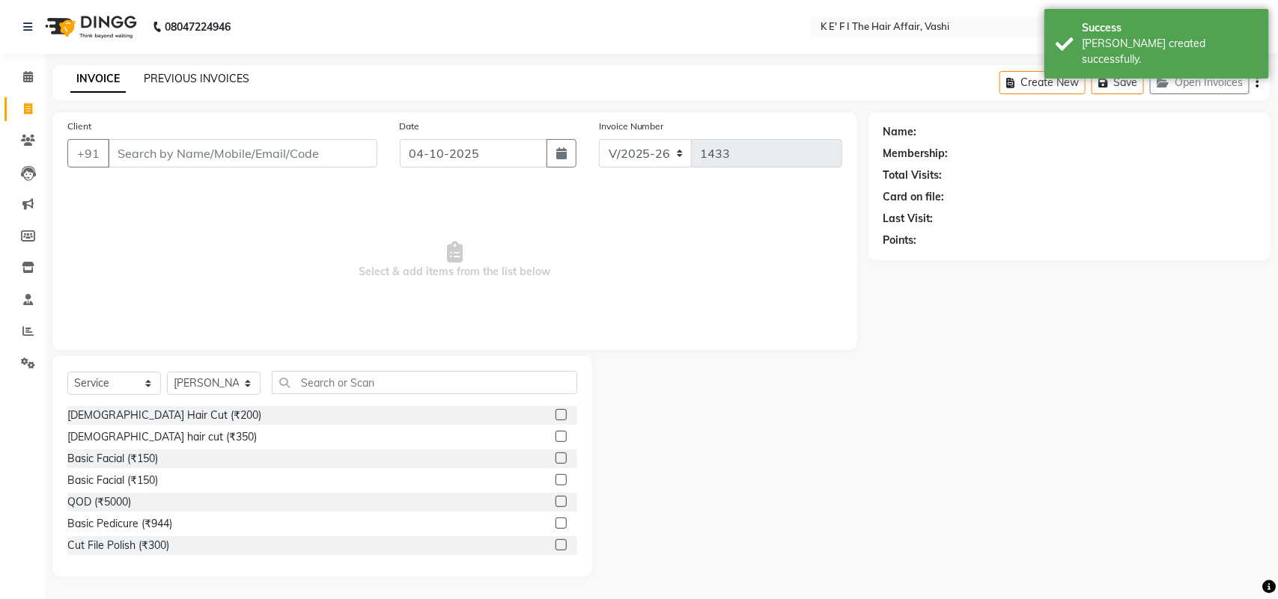
click at [192, 79] on link "PREVIOUS INVOICES" at bounding box center [197, 78] width 106 height 13
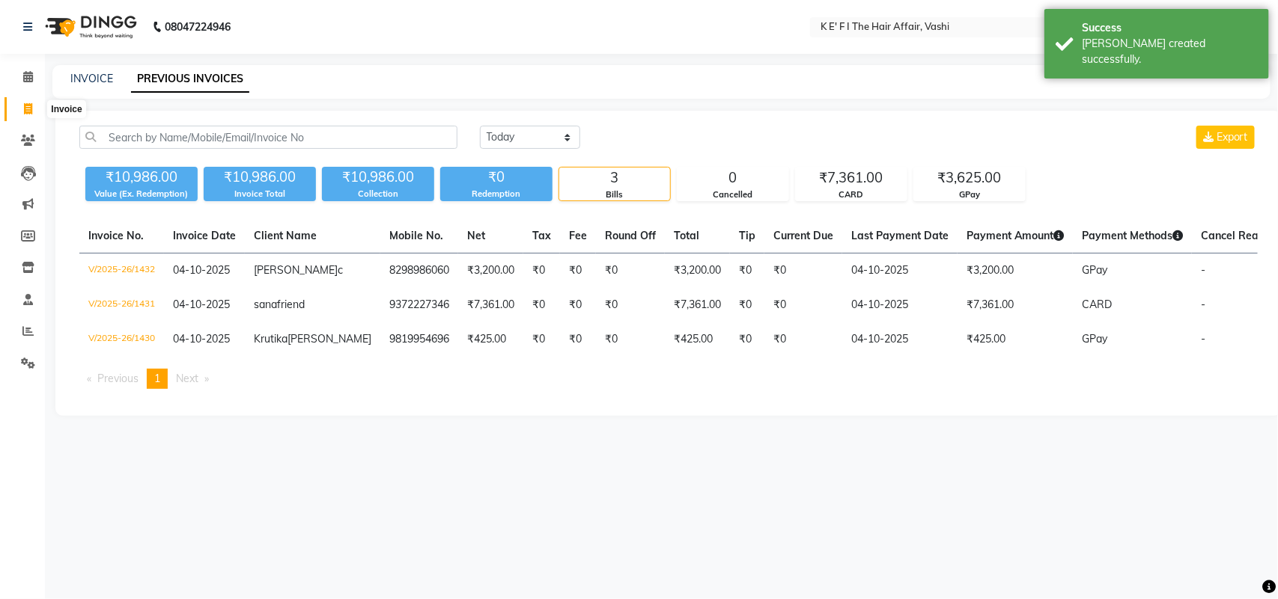
click at [31, 116] on span at bounding box center [28, 109] width 26 height 17
select select "6025"
select select "service"
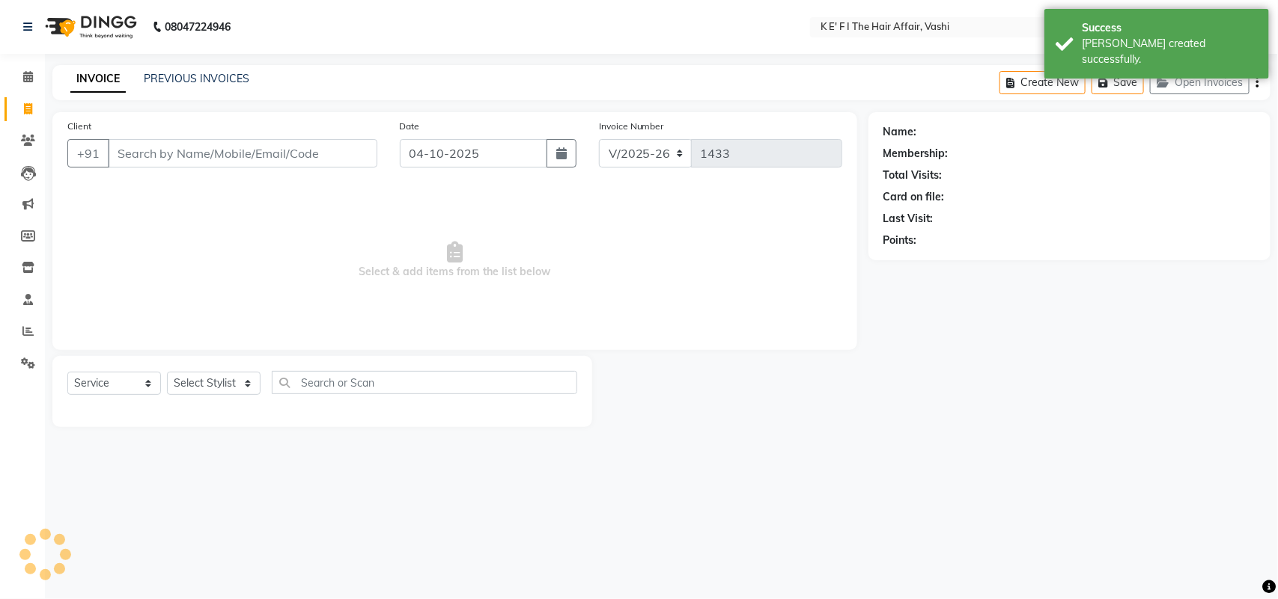
select select "43807"
